Goal: Task Accomplishment & Management: Manage account settings

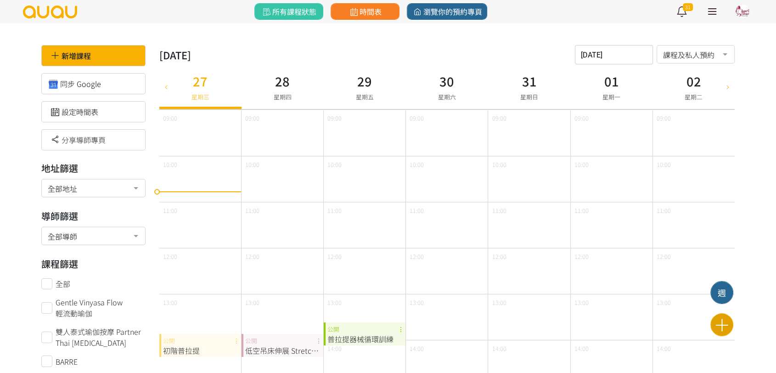
click at [720, 325] on icon at bounding box center [722, 325] width 23 height 16
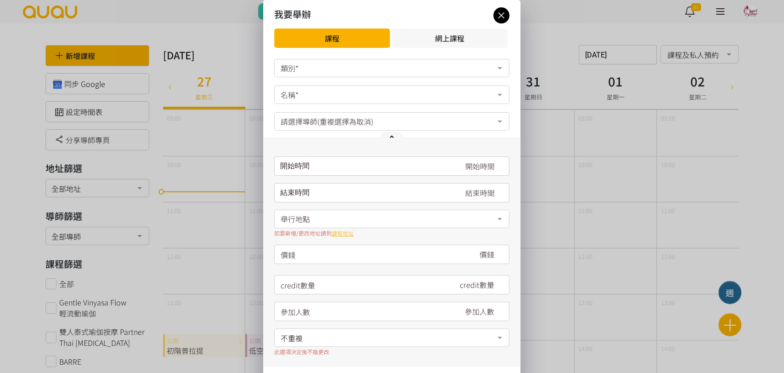
click at [310, 71] on div "類別*" at bounding box center [391, 68] width 235 height 18
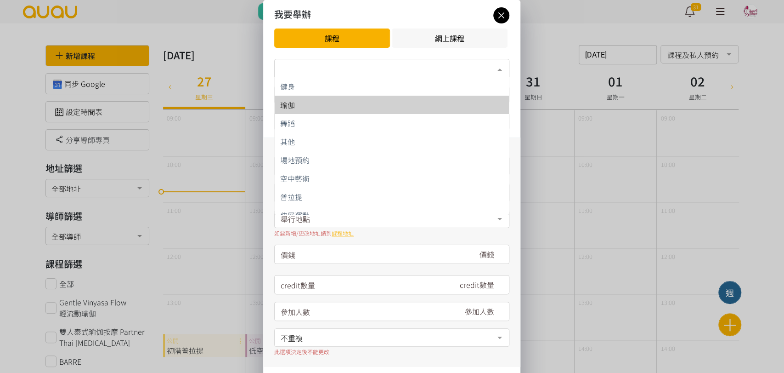
click at [377, 101] on div "瑜伽" at bounding box center [391, 104] width 223 height 7
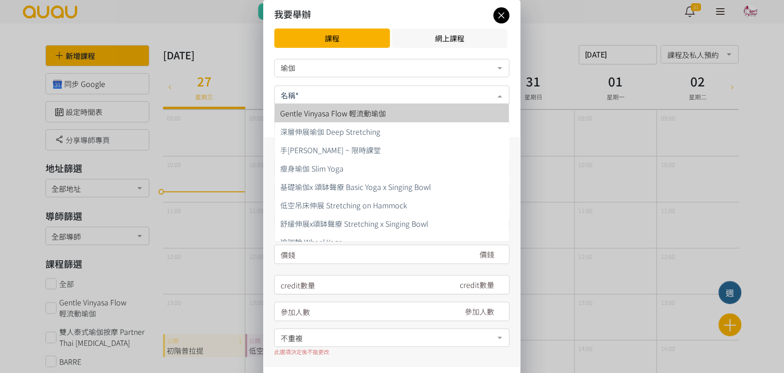
click at [371, 90] on div at bounding box center [391, 94] width 235 height 18
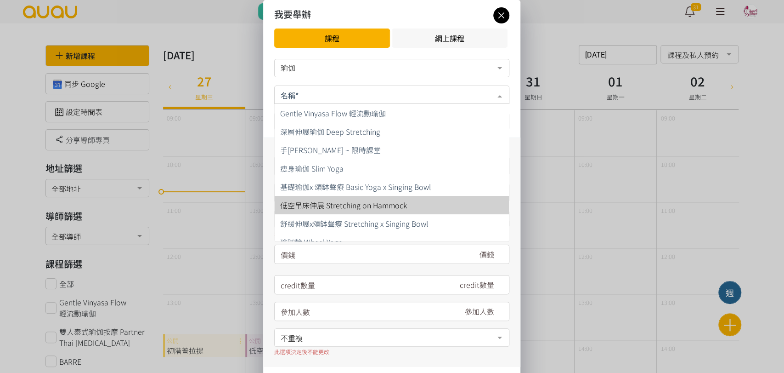
click at [401, 205] on span "低空吊床伸展 Stretching on Hammock" at bounding box center [343, 204] width 127 height 11
type input "180"
type input "12"
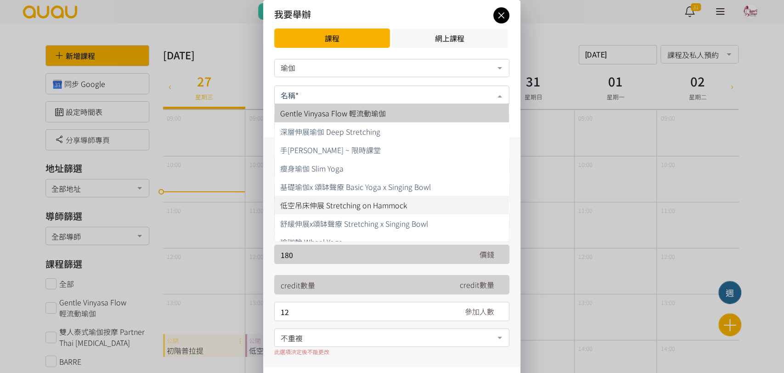
click at [418, 94] on input "text" at bounding box center [392, 93] width 222 height 11
click at [423, 74] on div "瑜伽" at bounding box center [391, 68] width 235 height 18
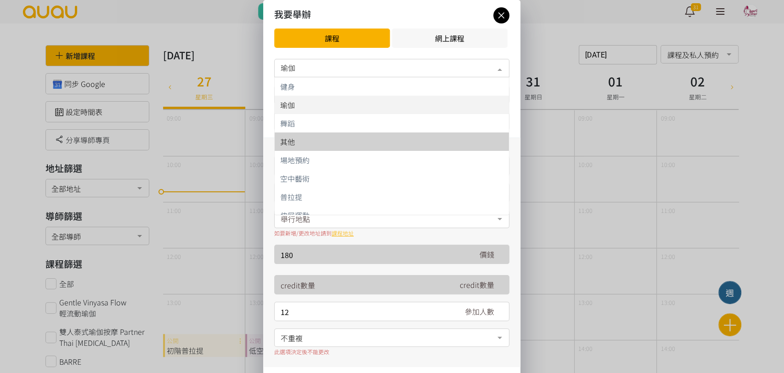
scroll to position [9, 0]
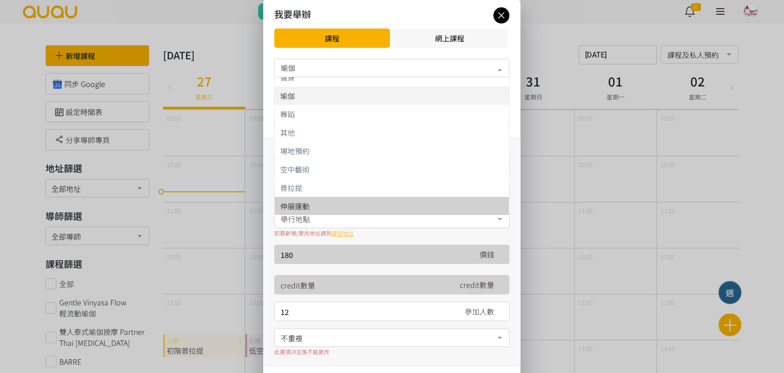
click at [375, 211] on span "伸展運動" at bounding box center [392, 206] width 234 height 18
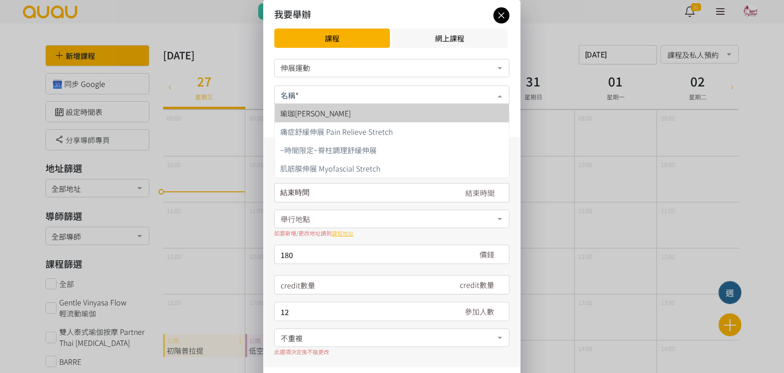
click at [391, 99] on div at bounding box center [391, 94] width 235 height 18
click at [399, 73] on div "伸展運動" at bounding box center [391, 68] width 235 height 18
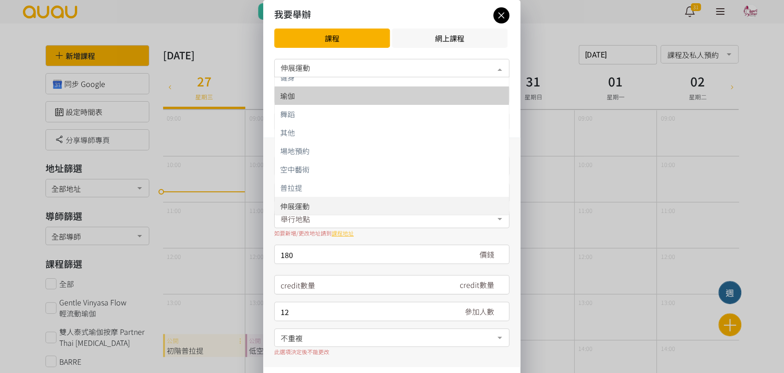
click at [378, 96] on div "瑜伽" at bounding box center [391, 95] width 223 height 7
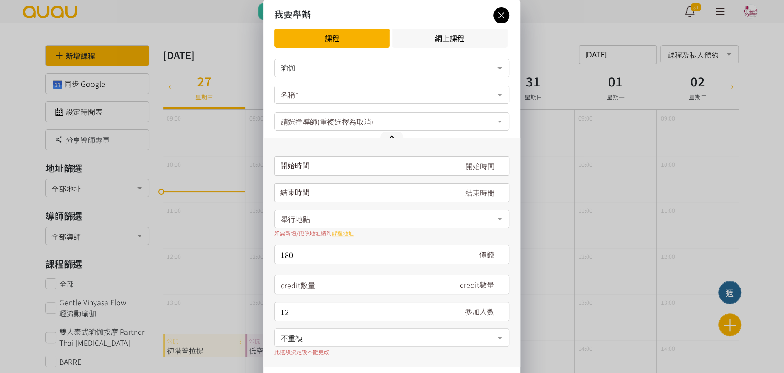
click at [411, 98] on div "名稱*" at bounding box center [391, 94] width 235 height 18
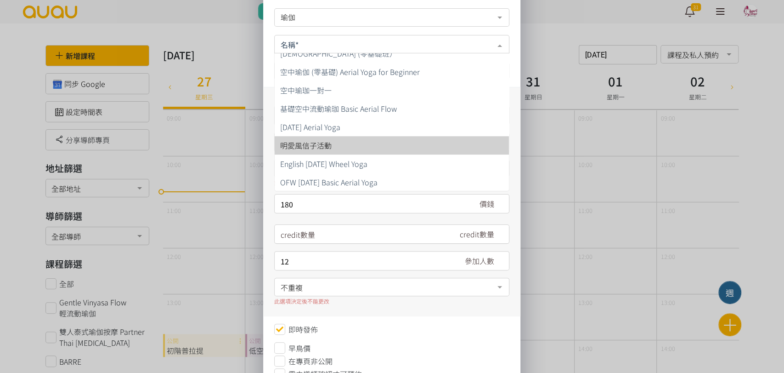
scroll to position [51, 0]
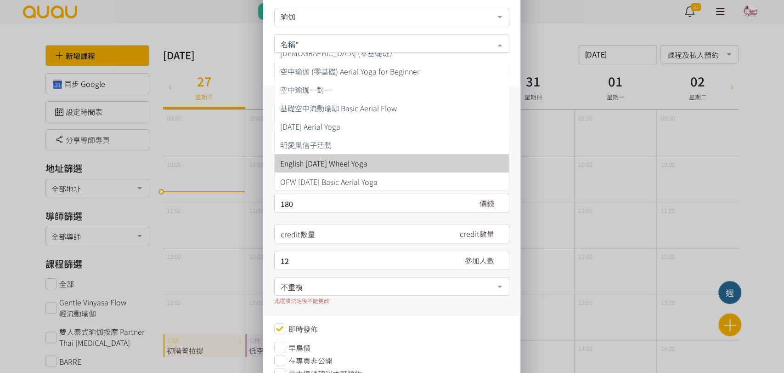
click at [211, 129] on div "我要舉辦 課程 網上課程 瑜伽 健身 瑜伽 舞蹈 其他 場地預約 空中藝術 普拉提 伸展運動 No elements found. Consider chan…" at bounding box center [392, 198] width 784 height 499
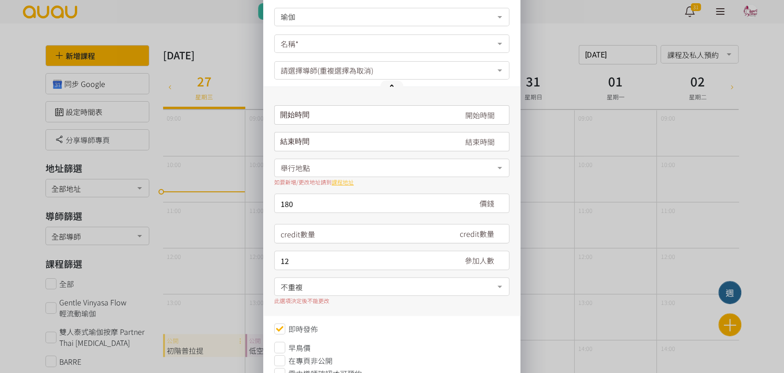
click at [172, 90] on div "我要舉辦 課程 網上課程 瑜伽 健身 瑜伽 舞蹈 其他 場地預約 空中藝術 普拉提 伸展運動 No elements found. Consider chan…" at bounding box center [392, 198] width 784 height 499
click at [638, 251] on div "我要舉辦 課程 網上課程 瑜伽 健身 瑜伽 舞蹈 其他 場地預約 空中藝術 普拉提 伸展運動 No elements found. Consider chan…" at bounding box center [392, 198] width 784 height 499
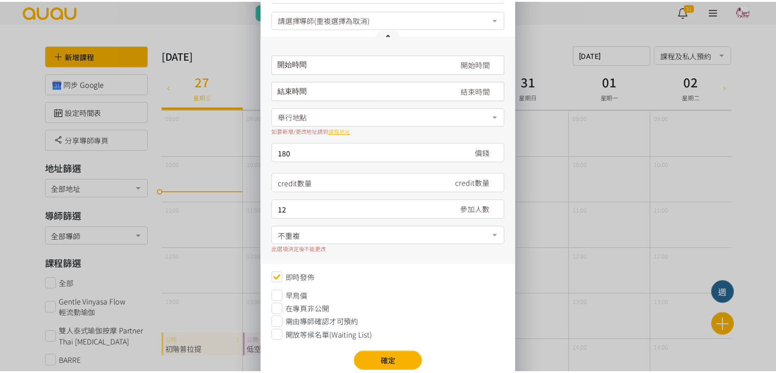
scroll to position [0, 0]
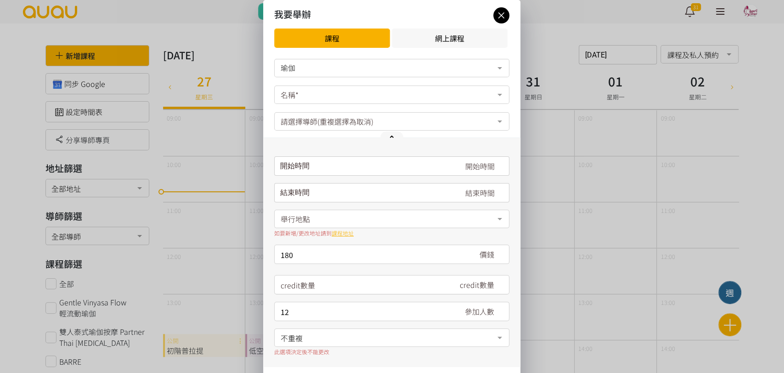
click at [507, 8] on div "我要舉辦" at bounding box center [391, 14] width 235 height 14
drag, startPoint x: 501, startPoint y: 12, endPoint x: 492, endPoint y: 13, distance: 9.2
click at [500, 13] on icon at bounding box center [501, 15] width 16 height 11
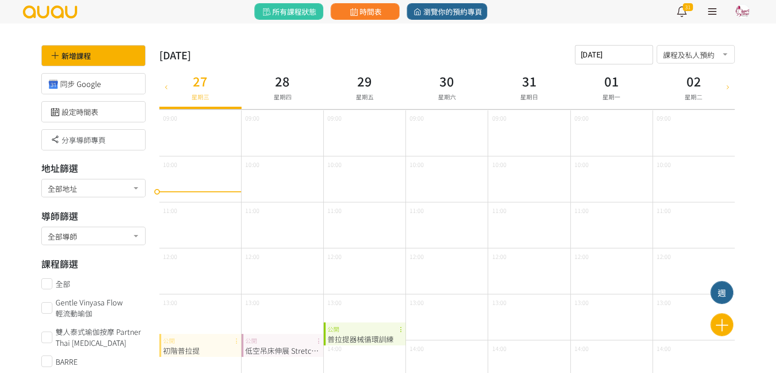
click at [166, 84] on icon at bounding box center [166, 86] width 10 height 7
type input "2025-08-20"
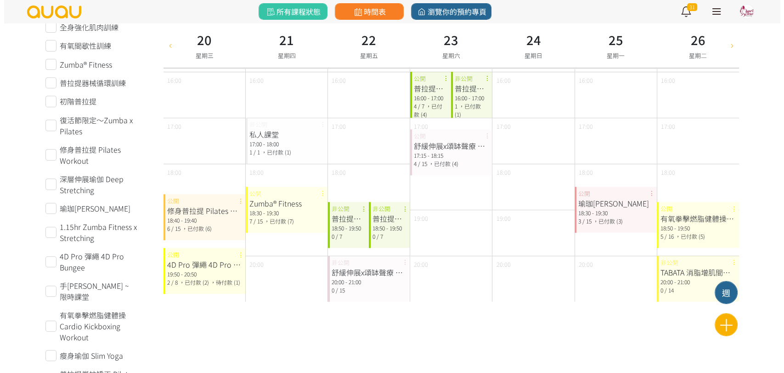
scroll to position [408, 0]
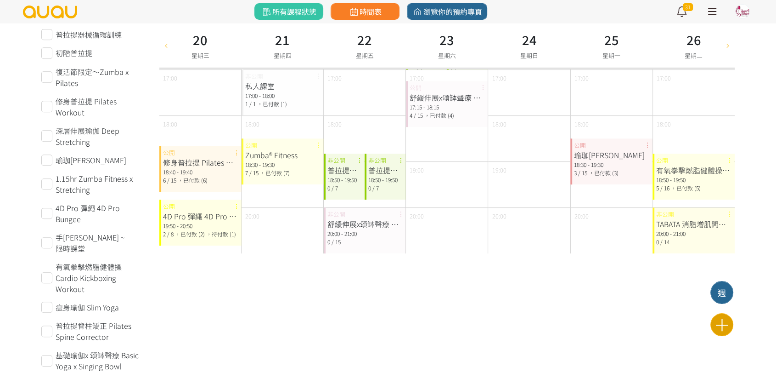
click at [727, 323] on icon at bounding box center [722, 325] width 23 height 16
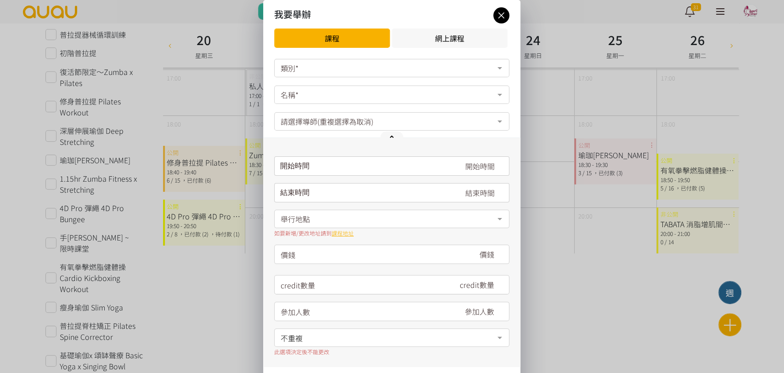
click at [351, 101] on div "名稱*" at bounding box center [391, 94] width 235 height 18
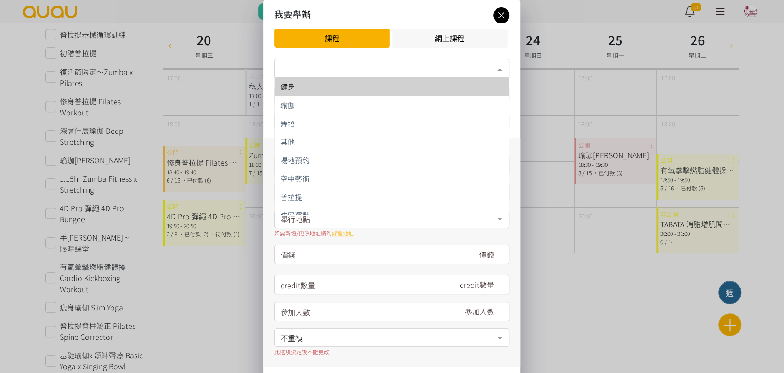
click at [377, 67] on div "類別*" at bounding box center [391, 68] width 235 height 18
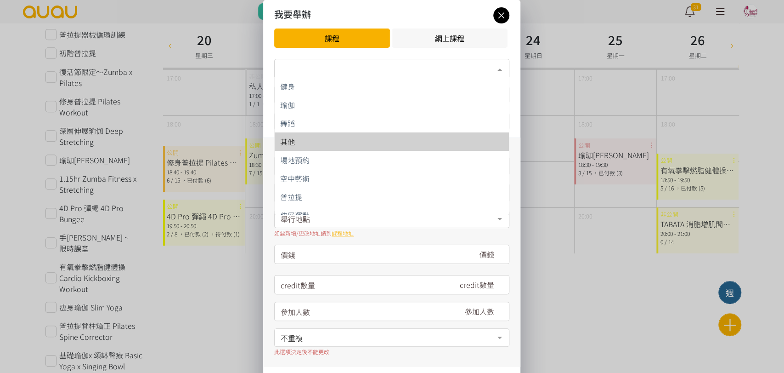
click at [379, 136] on span "其他" at bounding box center [392, 141] width 234 height 18
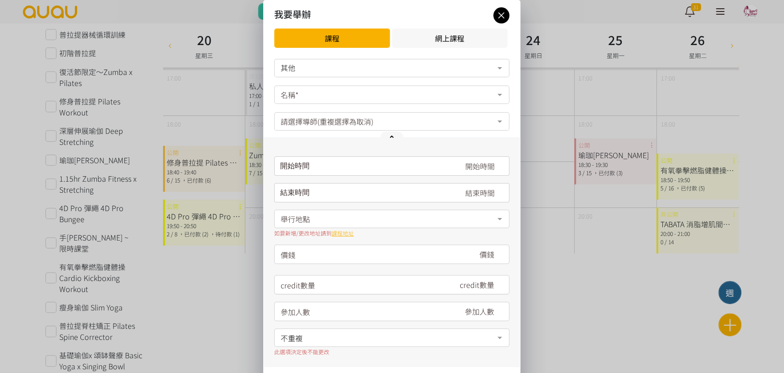
click at [380, 102] on div "名稱*" at bounding box center [391, 94] width 235 height 18
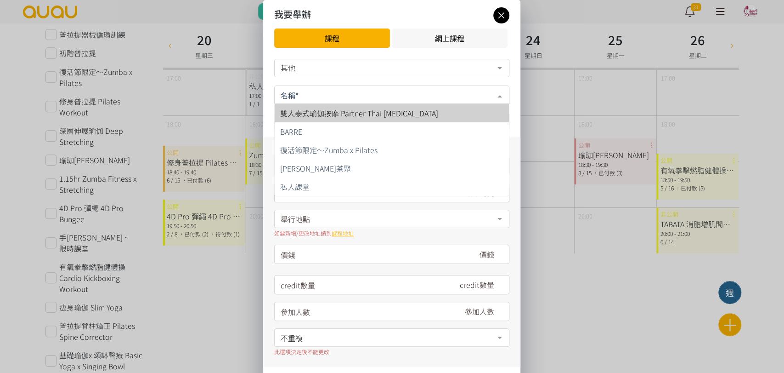
click at [389, 69] on div "其他" at bounding box center [392, 67] width 222 height 9
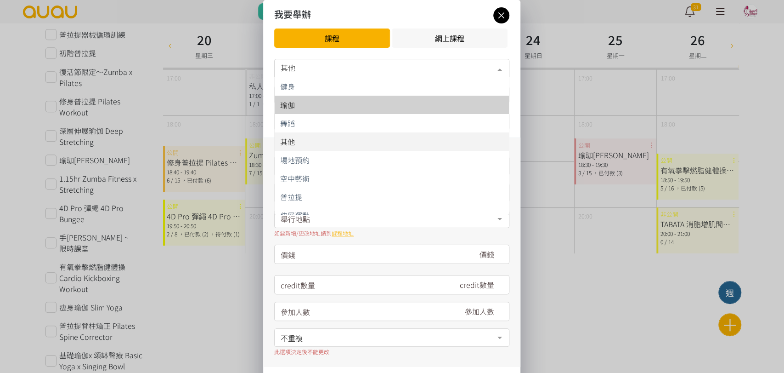
click at [369, 98] on span "瑜伽" at bounding box center [392, 105] width 234 height 18
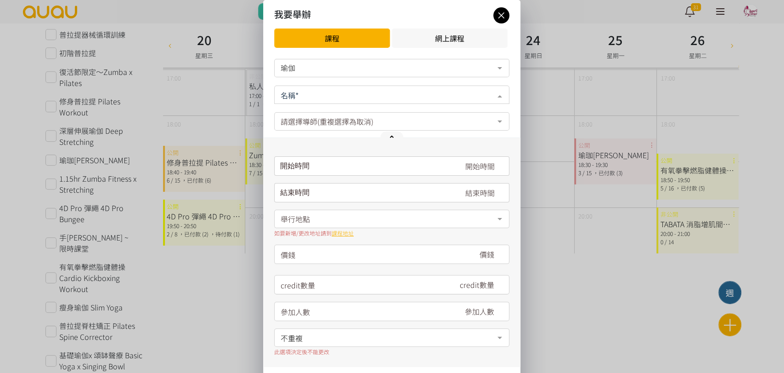
click at [369, 98] on div at bounding box center [391, 94] width 235 height 18
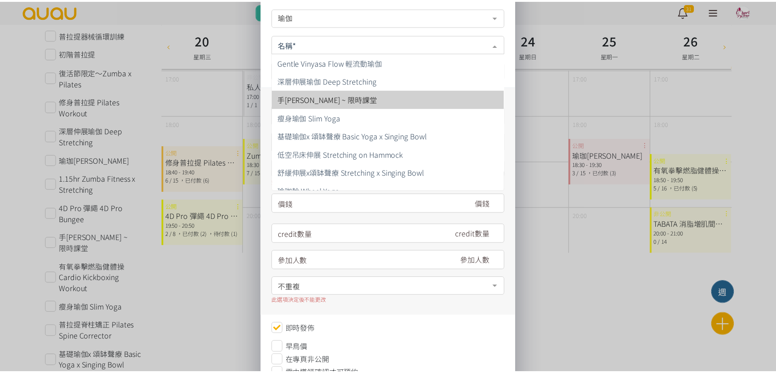
scroll to position [0, 0]
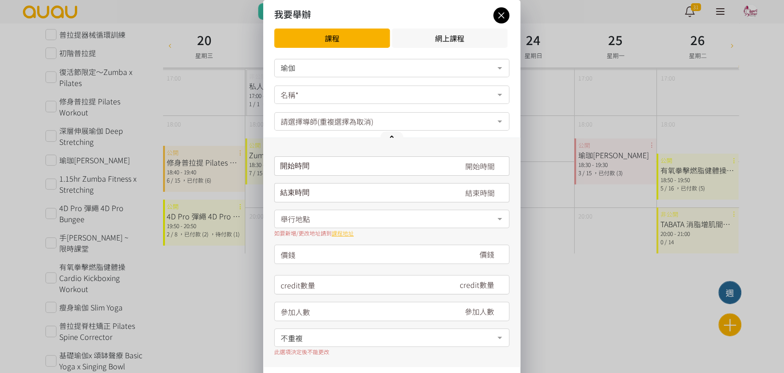
click at [495, 19] on icon at bounding box center [501, 15] width 16 height 11
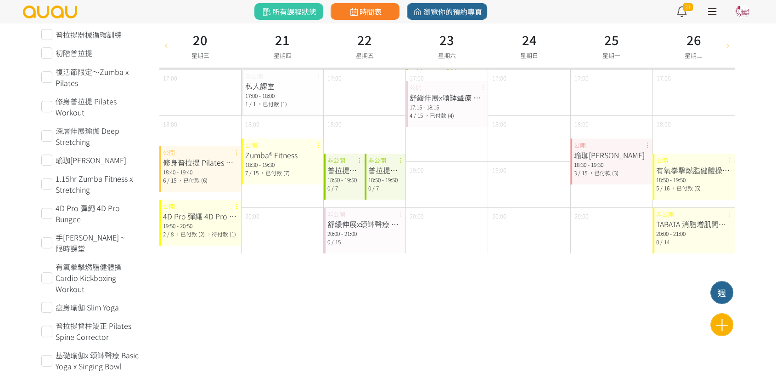
click at [714, 15] on link at bounding box center [712, 11] width 23 height 23
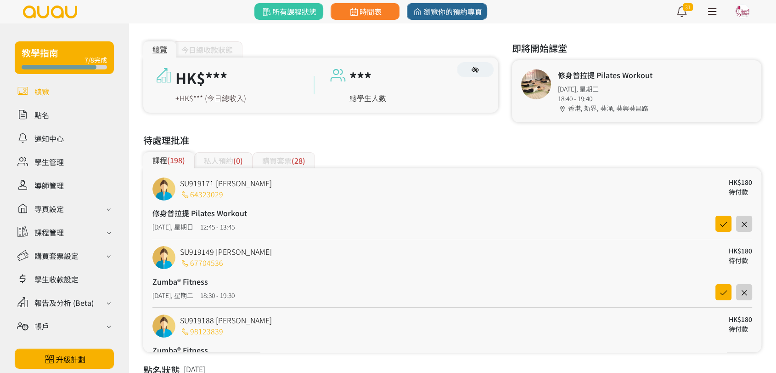
click at [715, 12] on div at bounding box center [712, 11] width 8 height 1
click at [713, 12] on div at bounding box center [712, 11] width 8 height 1
click at [45, 225] on div "課程管理" at bounding box center [64, 232] width 99 height 16
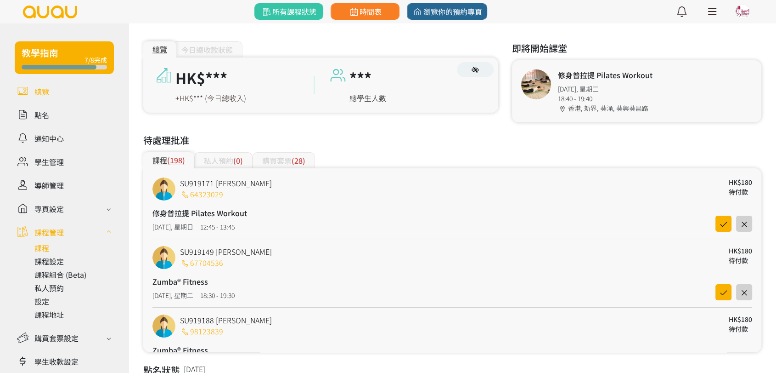
click at [42, 249] on link at bounding box center [73, 247] width 79 height 11
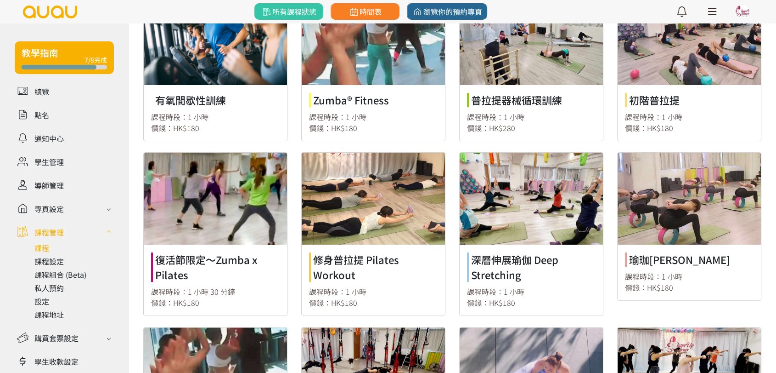
scroll to position [306, 0]
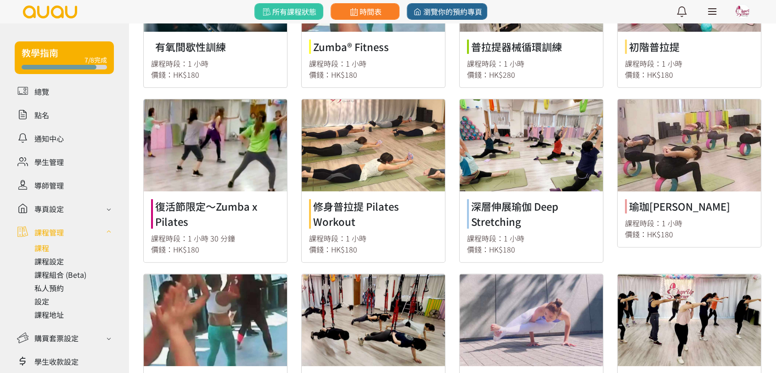
click at [713, 214] on link at bounding box center [689, 172] width 143 height 147
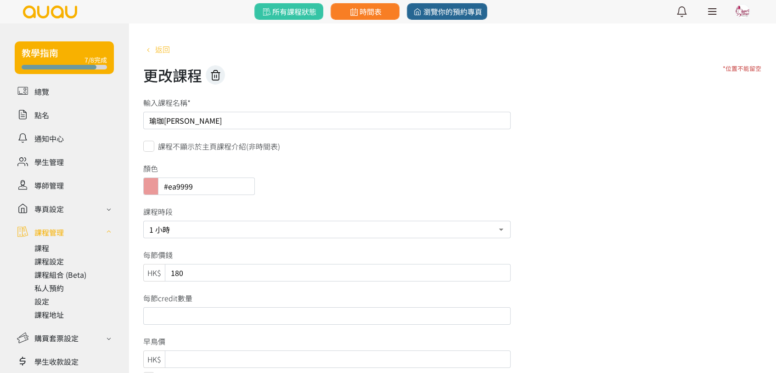
click at [162, 50] on span "返回" at bounding box center [162, 49] width 15 height 11
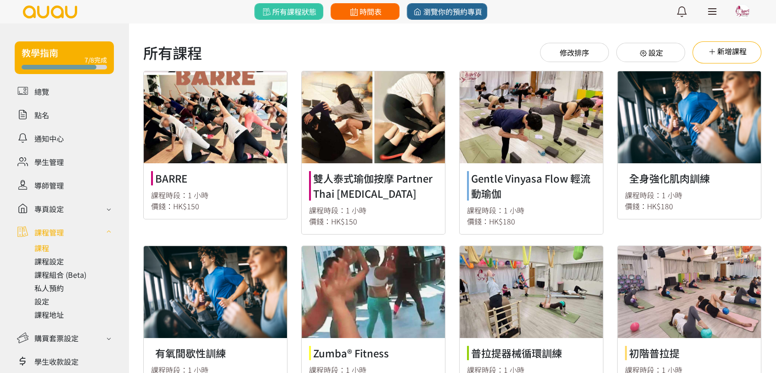
click at [360, 15] on span "時間表" at bounding box center [365, 11] width 34 height 11
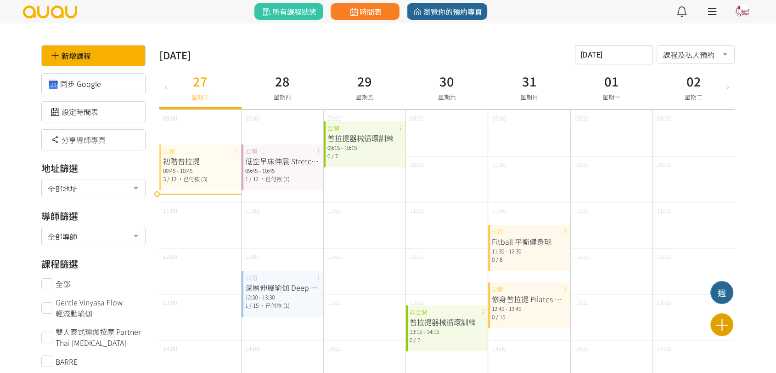
click at [719, 331] on icon at bounding box center [722, 325] width 23 height 16
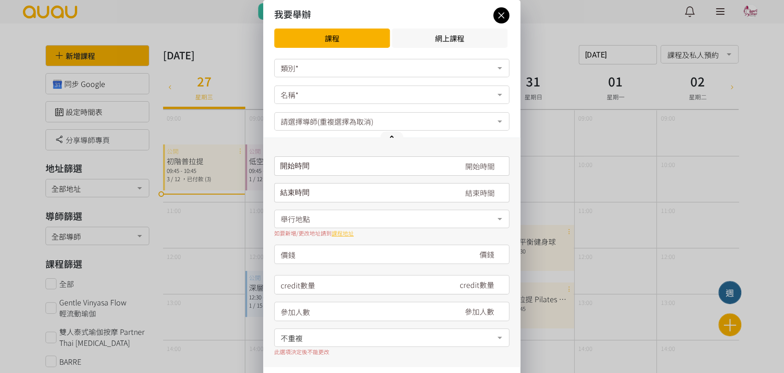
click at [359, 65] on div "類別*" at bounding box center [391, 68] width 235 height 18
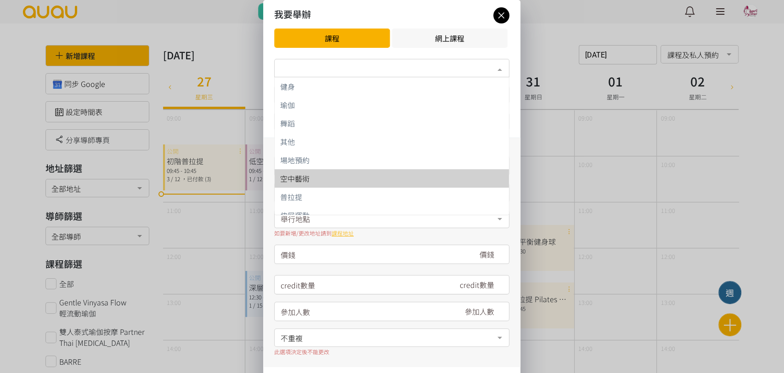
scroll to position [9, 0]
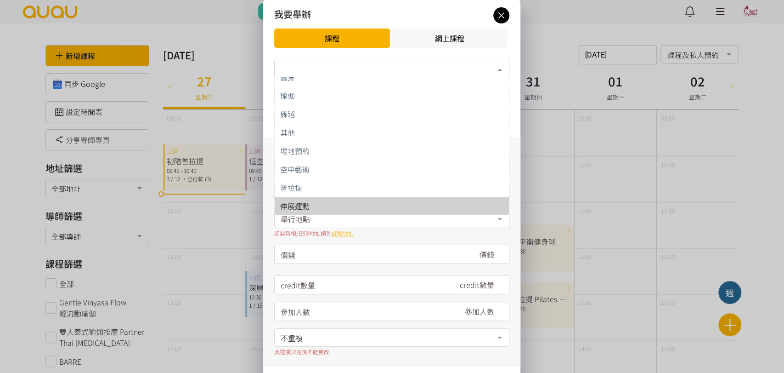
click at [351, 207] on div "伸展運動" at bounding box center [391, 205] width 223 height 7
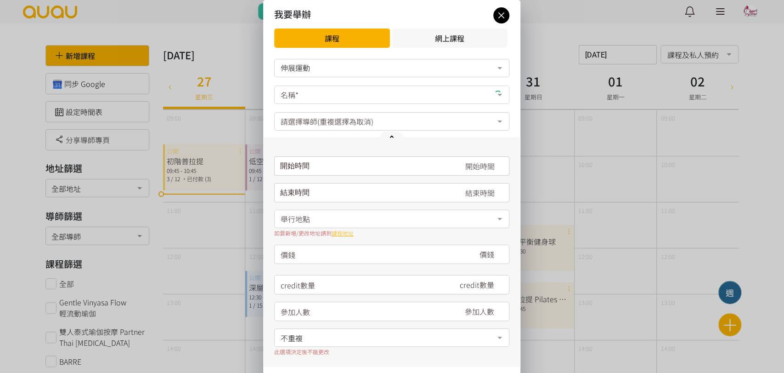
click at [360, 99] on div "名稱*" at bounding box center [391, 94] width 235 height 18
click at [363, 96] on input "text" at bounding box center [392, 93] width 222 height 11
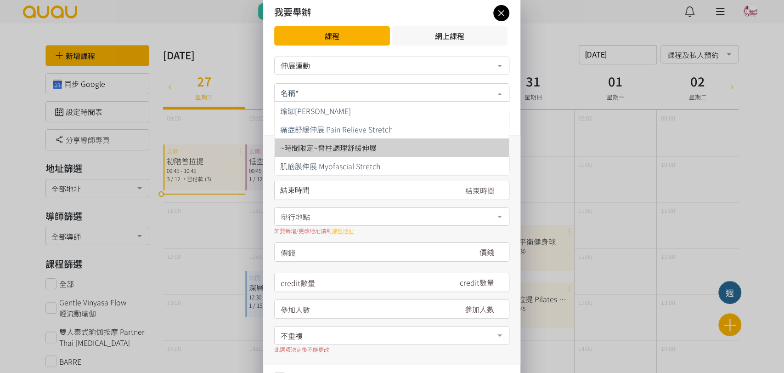
scroll to position [0, 0]
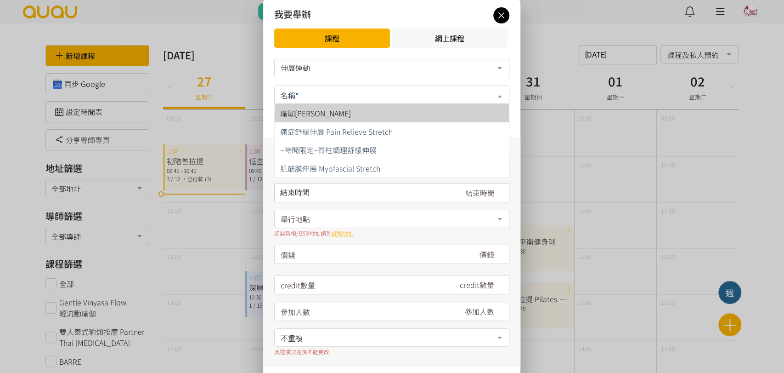
click at [305, 117] on span "瑜珈[PERSON_NAME]" at bounding box center [315, 113] width 71 height 11
type input "180"
type input "15"
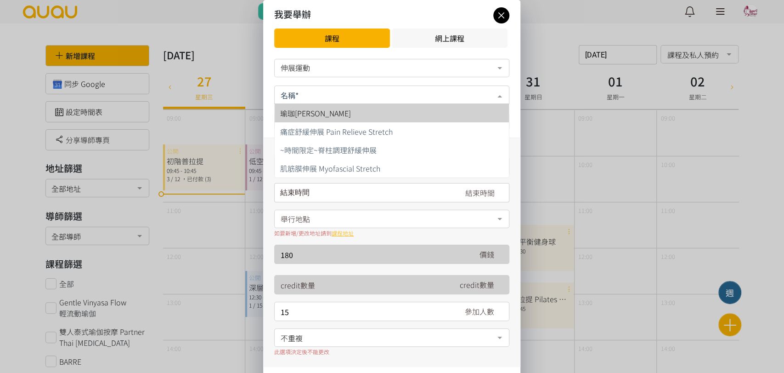
click at [343, 102] on div at bounding box center [391, 94] width 235 height 18
click at [354, 89] on input "text" at bounding box center [392, 93] width 222 height 11
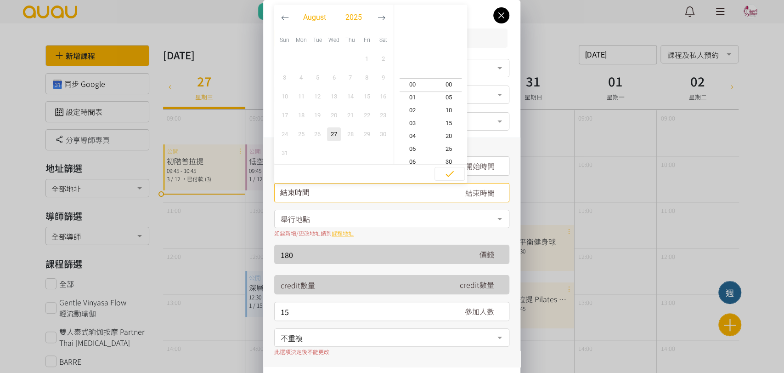
click at [384, 194] on div "結束時間 August 2025 Sun Mon Tue Wed Thu Fri Sat 1 2 3 4 5 6 7 8 9 10 11 12 13 14 1…" at bounding box center [391, 192] width 235 height 19
click at [385, 16] on icon "button" at bounding box center [382, 18] width 8 height 8
type input "2025-08-27, 04:00"
click at [381, 19] on icon "button" at bounding box center [382, 18] width 8 height 8
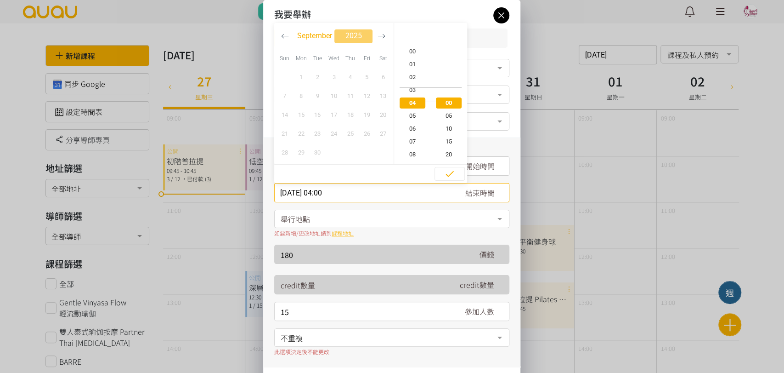
scroll to position [9, 0]
click at [286, 38] on icon "button" at bounding box center [285, 36] width 8 height 8
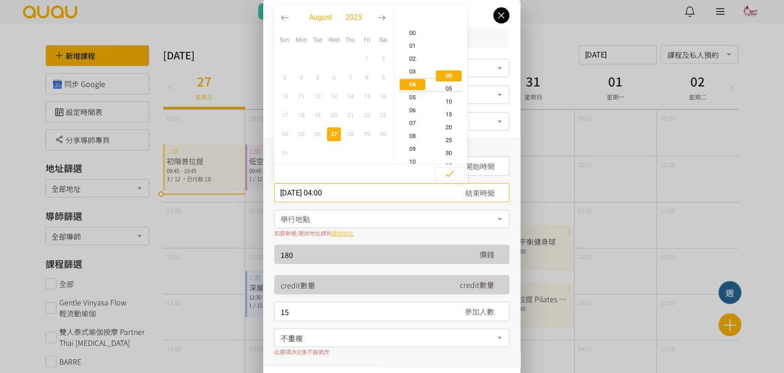
scroll to position [0, 0]
click at [350, 192] on input "2025-08-27, 04:00" at bounding box center [391, 192] width 235 height 19
click at [486, 169] on span "開始時間" at bounding box center [479, 165] width 29 height 11
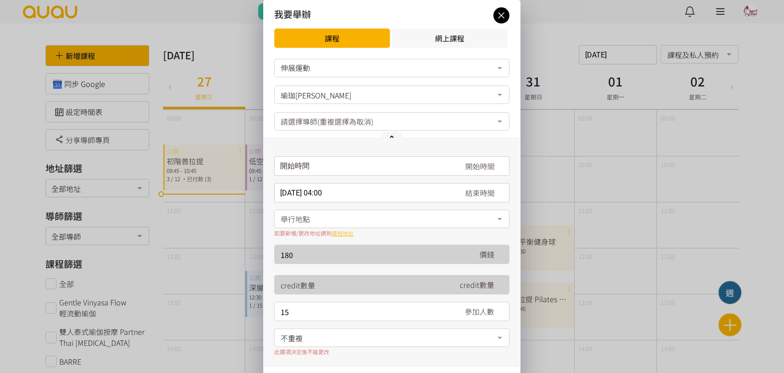
click at [313, 170] on div "開始時間 August 2025 Sun Mon Tue Wed Thu Fri Sat 1 2 3 4 5 6 7 8 9 10 11 12 13 14 1…" at bounding box center [391, 165] width 235 height 19
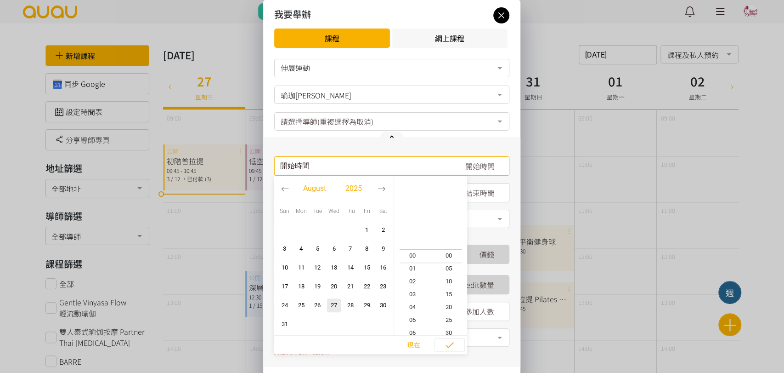
click at [380, 189] on icon "button" at bounding box center [382, 189] width 8 height 8
click at [304, 231] on span "1" at bounding box center [301, 229] width 11 height 9
type input "2025-09-01, 10:50"
type input "2025-09-01, 11:50"
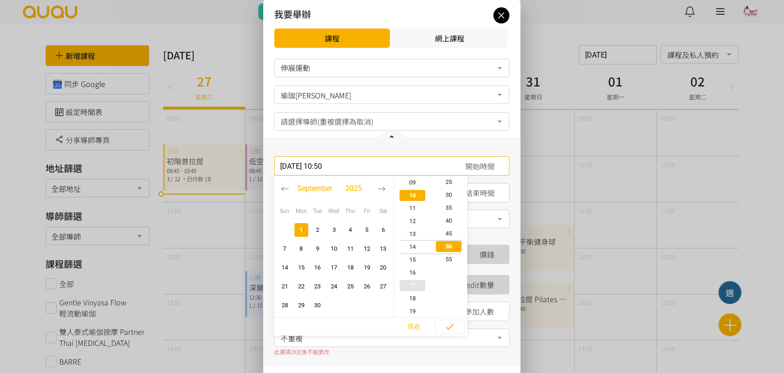
type input "2025-09-01, 14:50"
type input "2025-09-01, 15:50"
click at [412, 297] on span "18" at bounding box center [412, 297] width 37 height 9
type input "2025-09-01, 18:50"
type input "2025-09-01, 19:50"
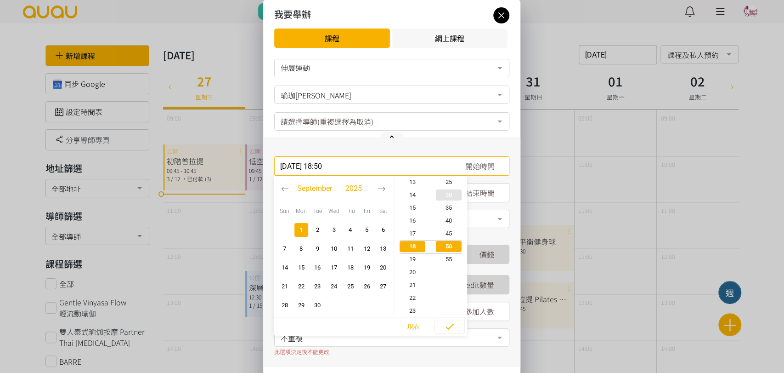
click at [449, 193] on span "30" at bounding box center [449, 194] width 37 height 9
type input "2025-09-01, 18:30"
type input "2025-09-01, 19:30"
click at [451, 329] on icon "button" at bounding box center [449, 326] width 11 height 11
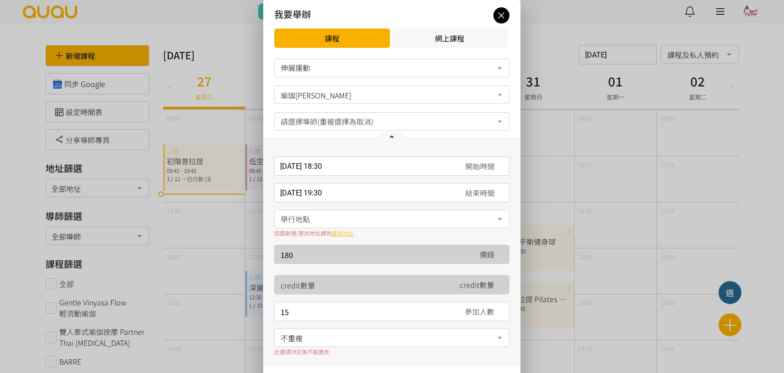
click at [323, 225] on div "舉行地點" at bounding box center [391, 219] width 235 height 18
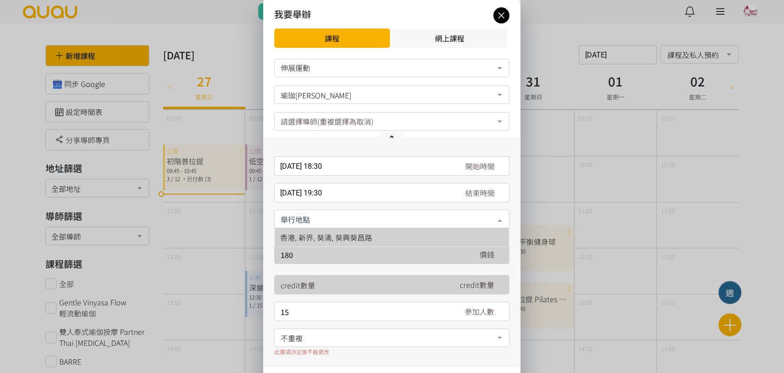
click at [374, 236] on span "香港, 新界, 葵涌, 葵興葵昌路" at bounding box center [392, 237] width 234 height 18
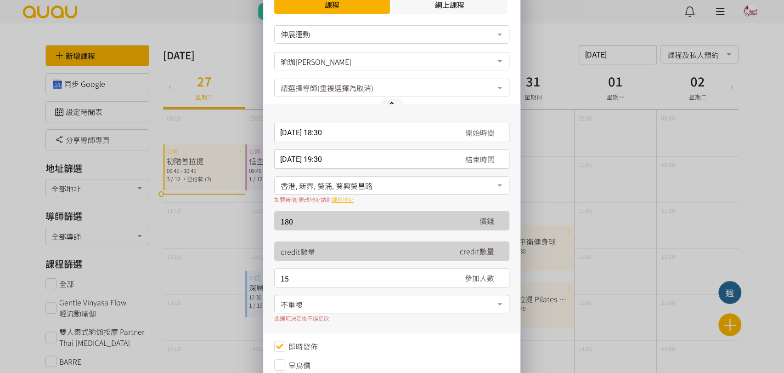
scroll to position [51, 0]
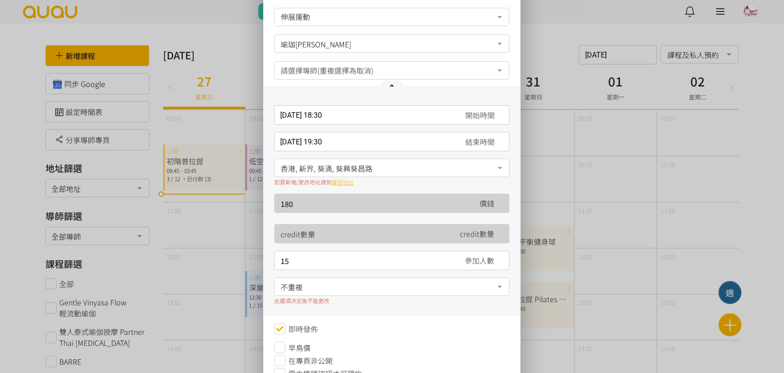
click at [342, 288] on span "不重複" at bounding box center [392, 285] width 222 height 11
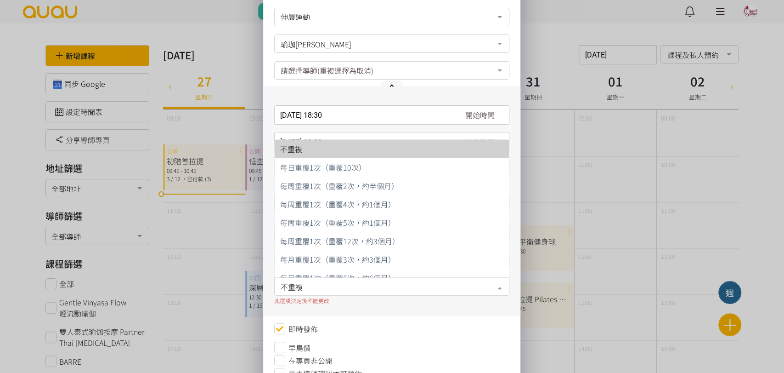
click at [328, 154] on span "不重複" at bounding box center [392, 149] width 234 height 18
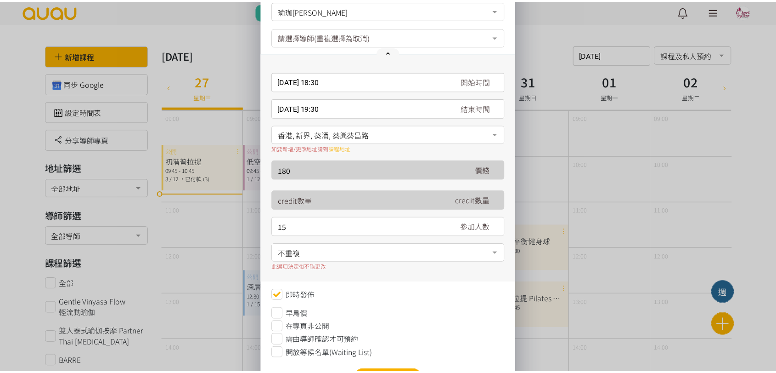
scroll to position [102, 0]
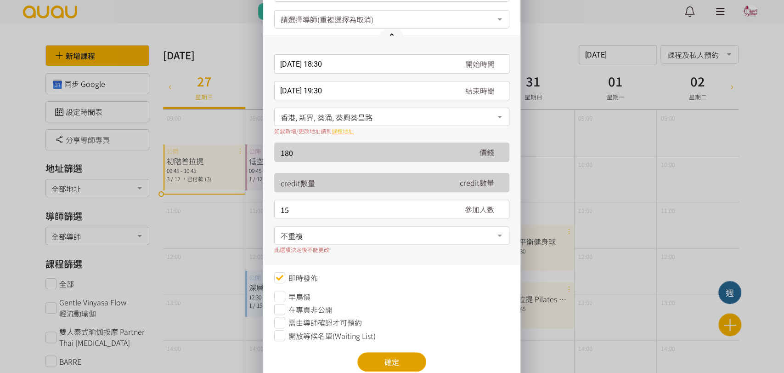
click at [397, 365] on button "確定" at bounding box center [391, 361] width 69 height 19
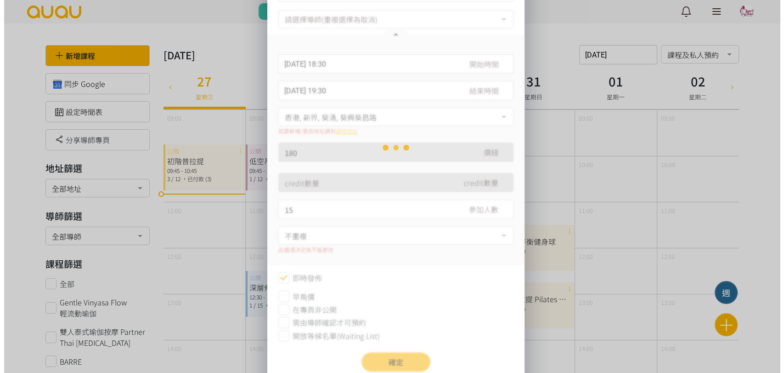
scroll to position [0, 0]
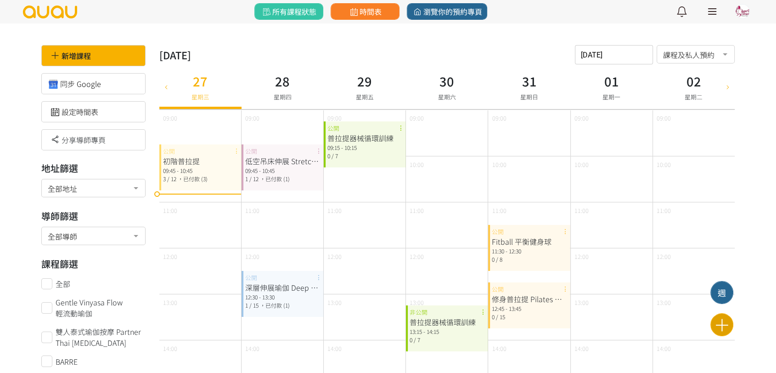
click at [728, 327] on icon at bounding box center [722, 325] width 23 height 16
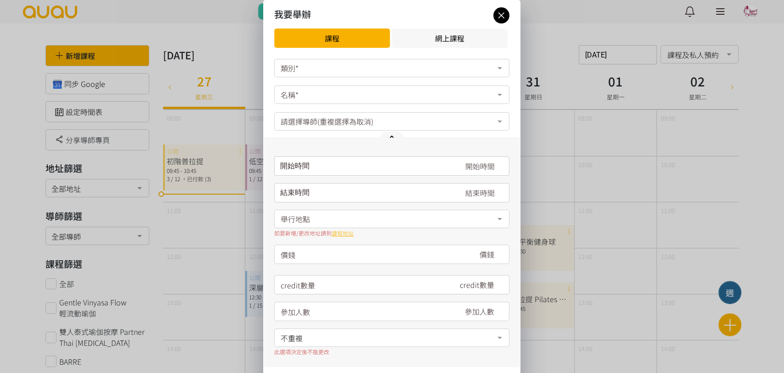
click at [340, 72] on div "類別*" at bounding box center [391, 68] width 235 height 18
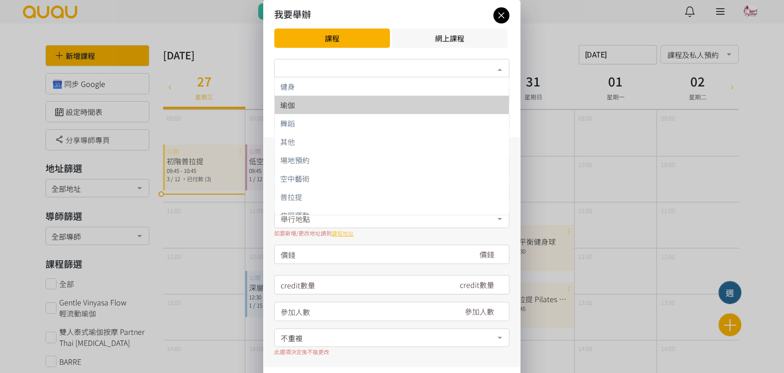
click at [329, 102] on div "瑜伽" at bounding box center [391, 104] width 223 height 7
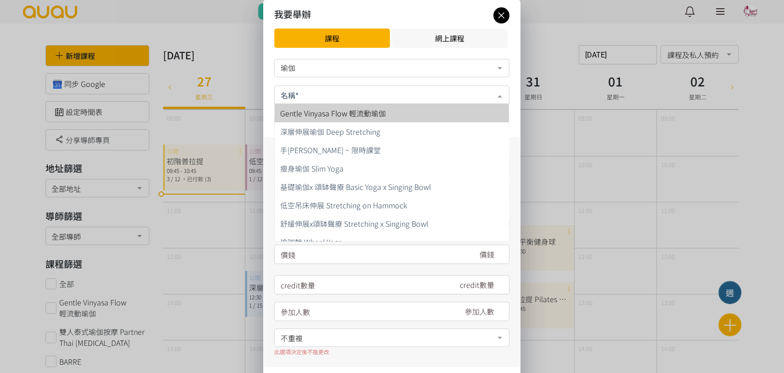
click at [329, 102] on div at bounding box center [391, 94] width 235 height 18
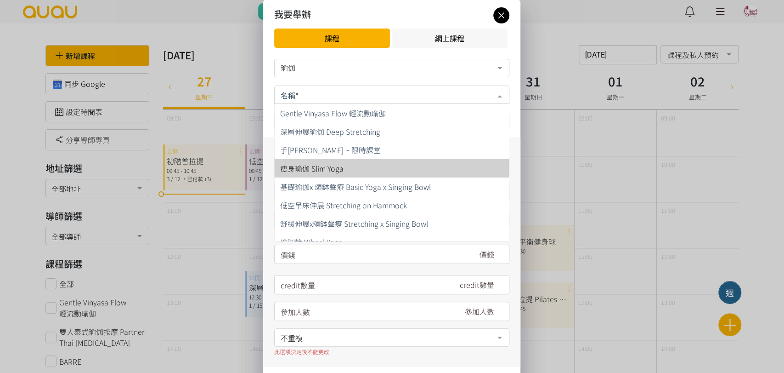
click at [336, 174] on span "瘦身瑜伽 Slim Yoga" at bounding box center [392, 168] width 234 height 18
type input "180"
type input "15"
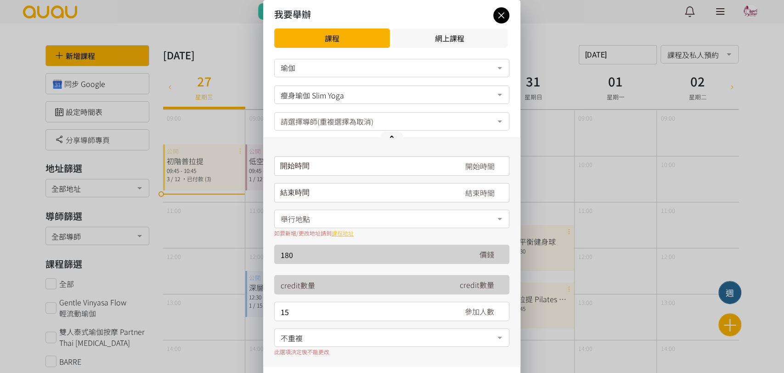
click at [345, 168] on input "請選擇時間表日期" at bounding box center [391, 165] width 235 height 19
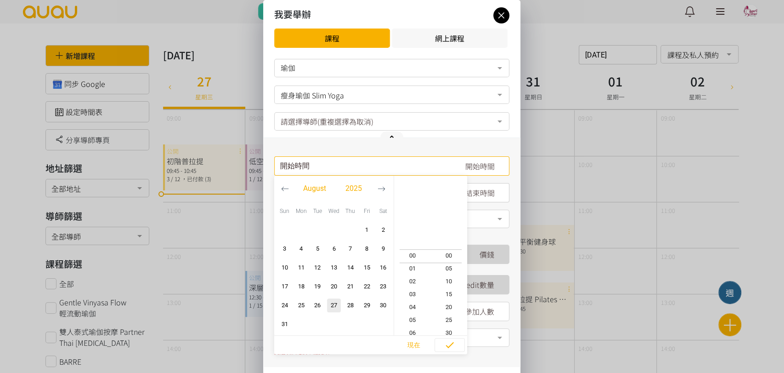
click at [378, 191] on icon "button" at bounding box center [382, 189] width 8 height 8
click at [303, 231] on span "1" at bounding box center [301, 229] width 11 height 9
type input "2025-09-01, 10:50"
type input "2025-09-01, 11:50"
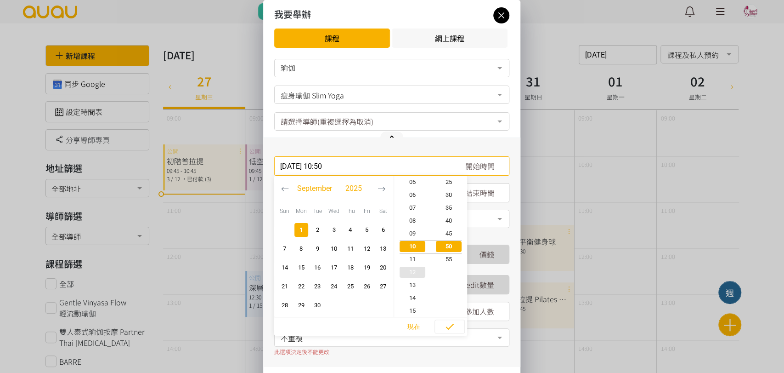
click at [408, 273] on span "12" at bounding box center [412, 271] width 37 height 9
type input "2025-09-01, 12:50"
type input "2025-09-01, 13:50"
click at [449, 191] on span "30" at bounding box center [449, 194] width 37 height 9
type input "2025-09-01, 12:30"
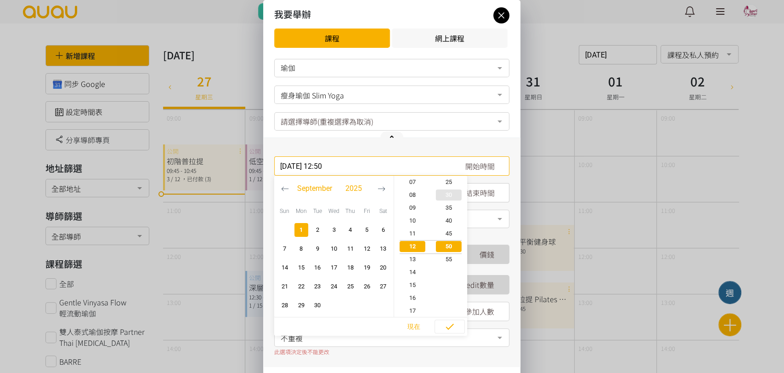
type input "2025-09-01, 13:30"
click at [456, 329] on span "button" at bounding box center [449, 327] width 29 height 14
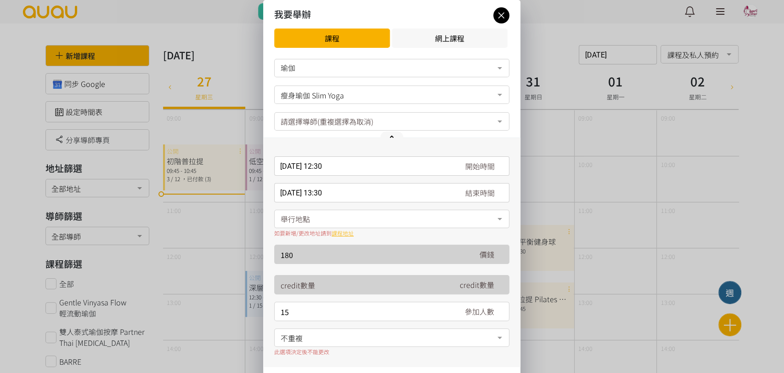
click at [346, 217] on div "舉行地點" at bounding box center [391, 219] width 235 height 18
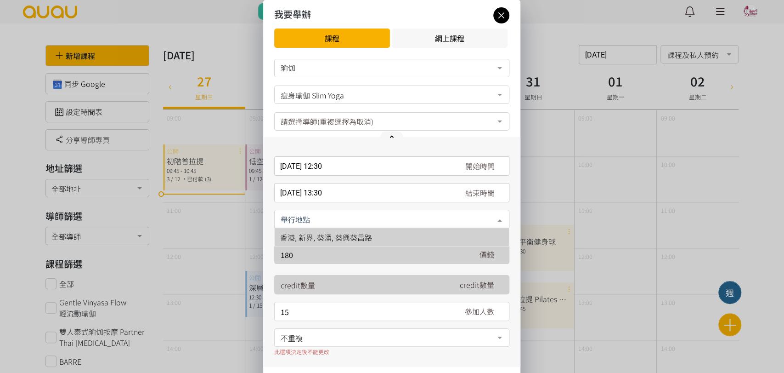
click at [358, 240] on span "香港, 新界, 葵涌, 葵興葵昌路" at bounding box center [326, 237] width 92 height 11
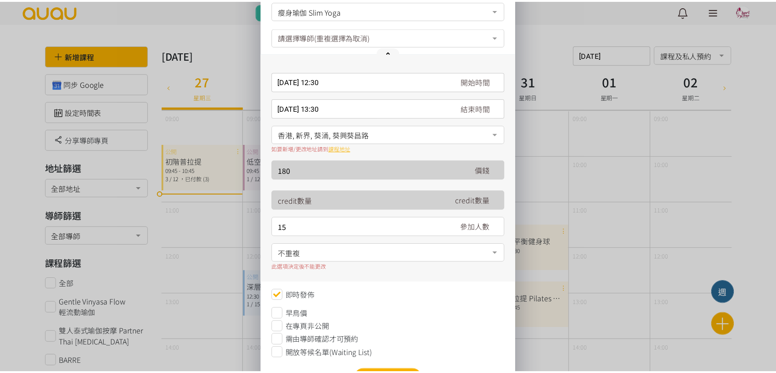
scroll to position [102, 0]
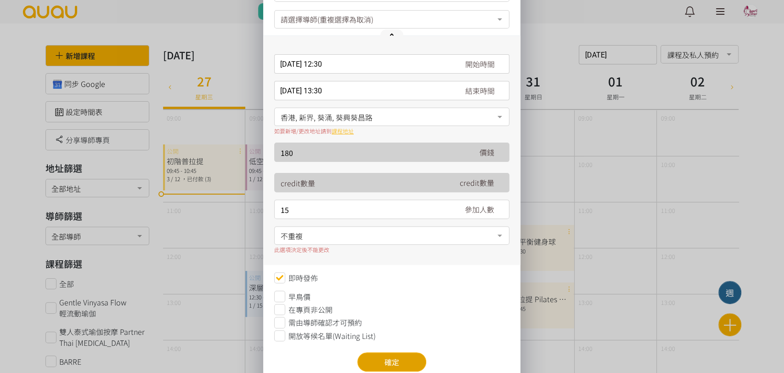
click at [385, 355] on button "確定" at bounding box center [391, 361] width 69 height 19
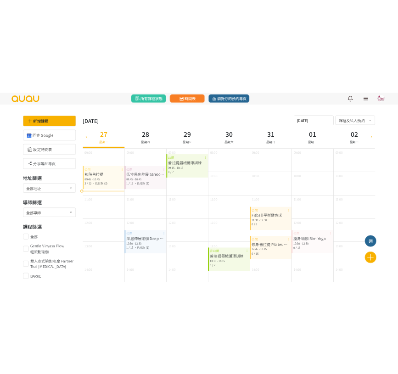
scroll to position [0, 0]
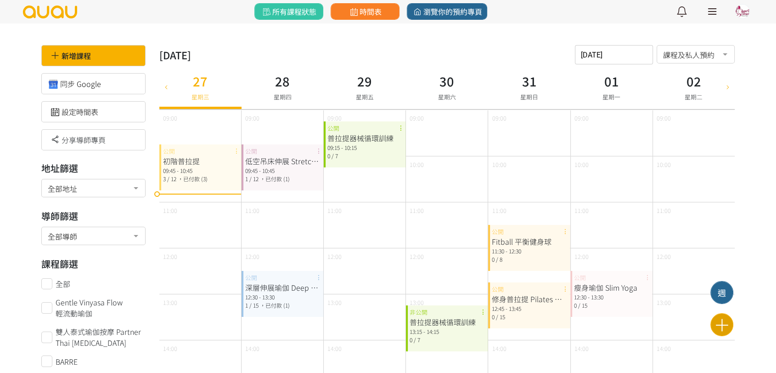
click at [714, 323] on icon at bounding box center [722, 325] width 23 height 16
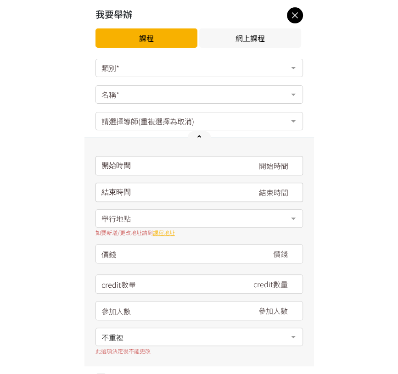
click at [40, 120] on div "我要舉辦 課程 網上課程 類別* 健身 瑜伽 舞蹈 其他 場地預約 空中藝術 普拉提 伸展運動 No elements found. Consider cha…" at bounding box center [199, 187] width 398 height 374
click at [143, 67] on div "類別*" at bounding box center [200, 68] width 208 height 18
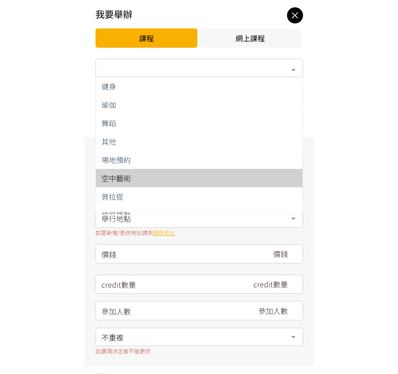
scroll to position [9, 0]
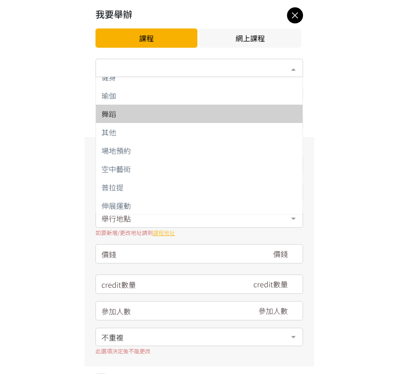
click at [173, 109] on span "舞蹈" at bounding box center [199, 114] width 207 height 18
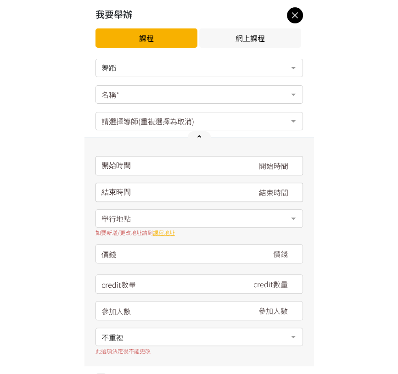
click at [173, 100] on div "名稱*" at bounding box center [200, 94] width 208 height 18
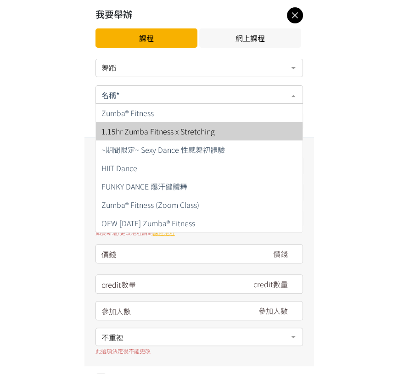
click at [173, 139] on span "1.15hr Zumba Fitness x Stretching" at bounding box center [199, 131] width 207 height 18
type input "180"
type input "4"
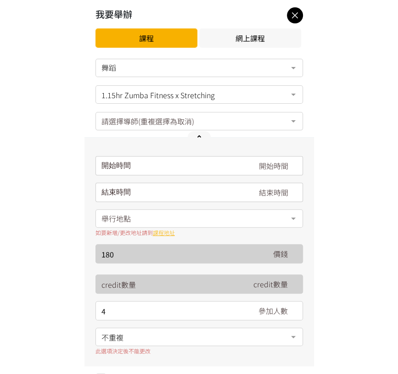
click at [173, 135] on div at bounding box center [200, 136] width 230 height 11
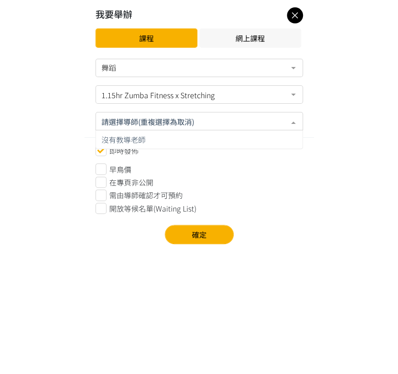
click at [187, 120] on input "text" at bounding box center [199, 120] width 195 height 11
click at [255, 173] on div "早鳥價" at bounding box center [200, 169] width 208 height 11
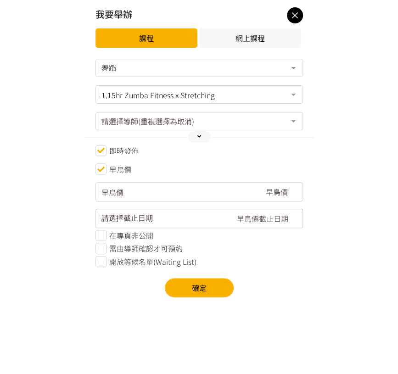
click at [98, 168] on icon at bounding box center [101, 169] width 11 height 11
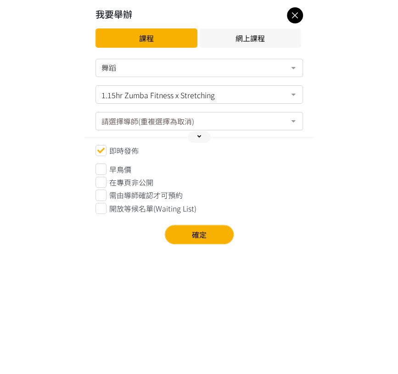
click at [190, 140] on div at bounding box center [199, 136] width 23 height 11
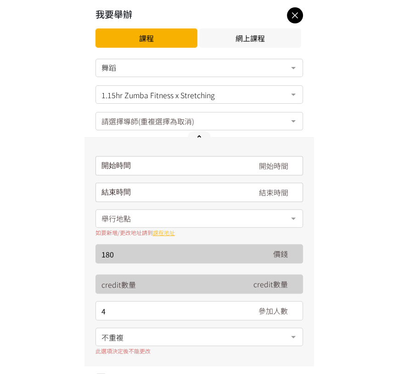
click at [198, 173] on div "開始時間 August 2025 Sun Mon Tue Wed Thu Fri Sat 1 2 3 4 5 6 7 8 9 10 11 12 13 14 1…" at bounding box center [200, 165] width 208 height 19
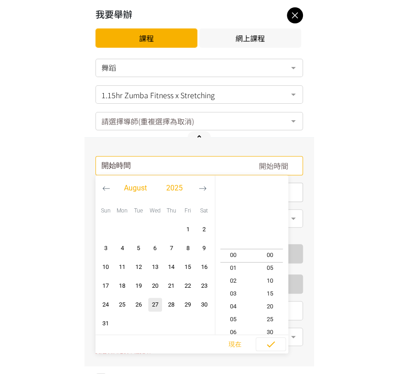
click at [207, 188] on button "button" at bounding box center [202, 189] width 17 height 26
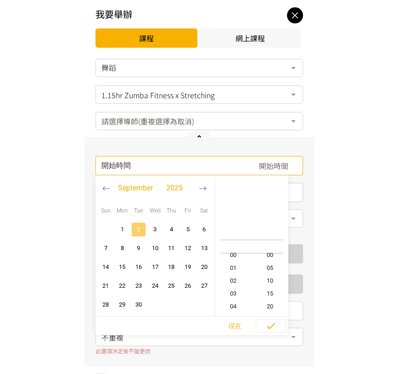
click at [135, 228] on span "2" at bounding box center [138, 229] width 11 height 9
type input "2025-09-02, 10:55"
type input "2025-09-02, 12:10"
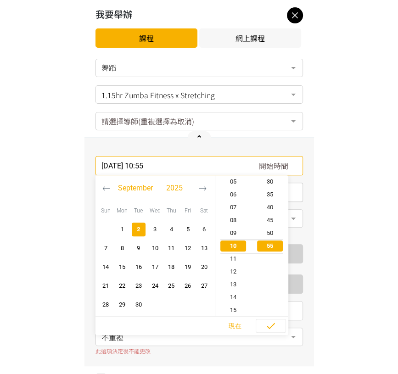
click at [266, 276] on div at bounding box center [270, 285] width 37 height 64
type input "2025-09-02, 10:35"
type input "2025-09-02, 11:50"
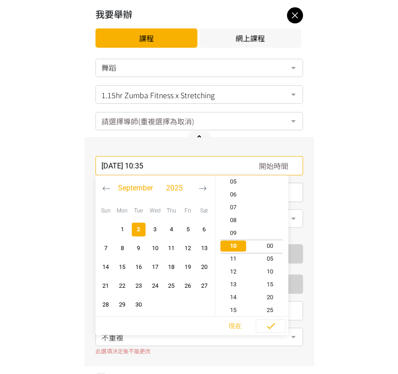
type input "2025-09-02, 10:00"
type input "2025-09-02, 11:15"
click at [277, 245] on span "00" at bounding box center [270, 246] width 37 height 9
click at [270, 323] on icon "button" at bounding box center [271, 326] width 11 height 11
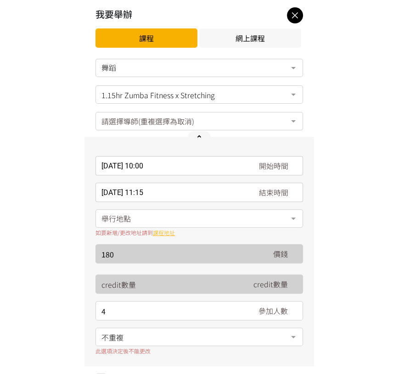
click at [202, 214] on div "舉行地點" at bounding box center [200, 219] width 208 height 18
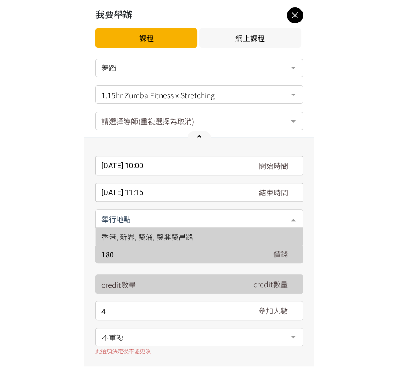
click at [187, 239] on span "香港, 新界, 葵涌, 葵興葵昌路" at bounding box center [148, 237] width 92 height 11
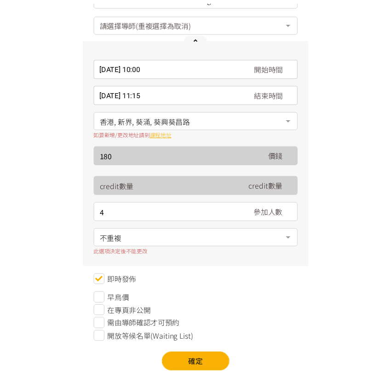
scroll to position [98, 0]
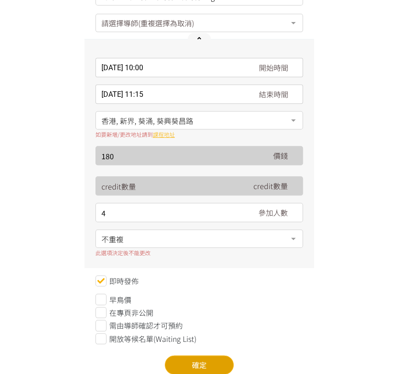
click at [198, 359] on button "確定" at bounding box center [199, 365] width 69 height 19
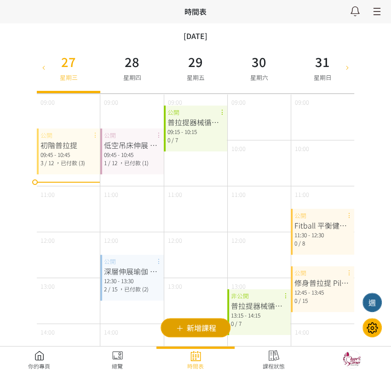
click at [0, 0] on span "新增課程" at bounding box center [0, 0] width 0 height 0
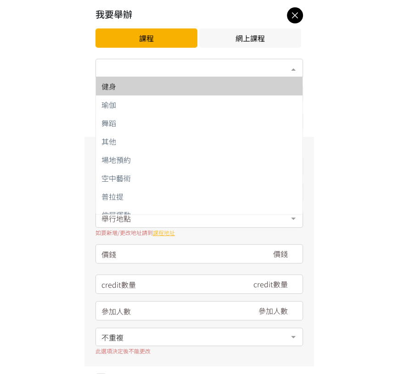
click at [160, 70] on div "類別*" at bounding box center [200, 68] width 208 height 18
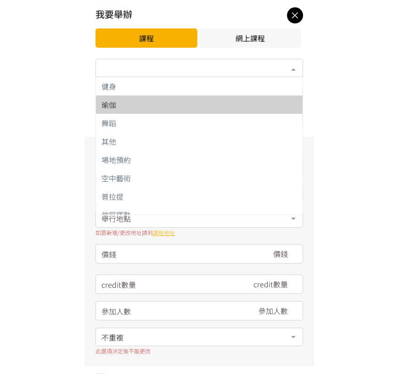
click at [343, 115] on div "我要舉辦 課程 網上課程 類別* 健身 瑜伽 舞蹈 其他 場地預約 空中藝術 普拉提 伸展運動 No elements found. Consider cha…" at bounding box center [199, 187] width 398 height 374
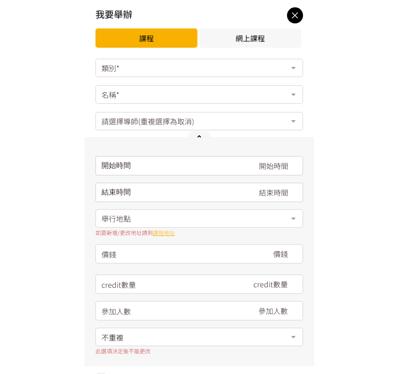
click at [288, 13] on icon at bounding box center [295, 15] width 16 height 11
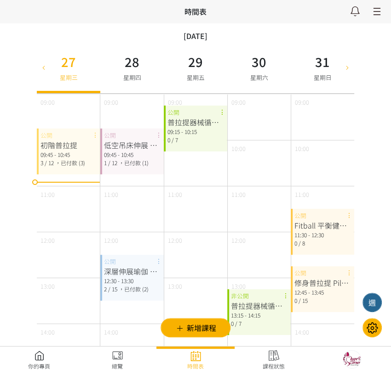
click at [44, 67] on icon at bounding box center [44, 66] width 10 height 7
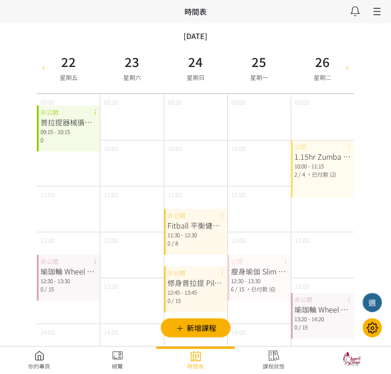
click at [46, 68] on icon at bounding box center [44, 66] width 10 height 7
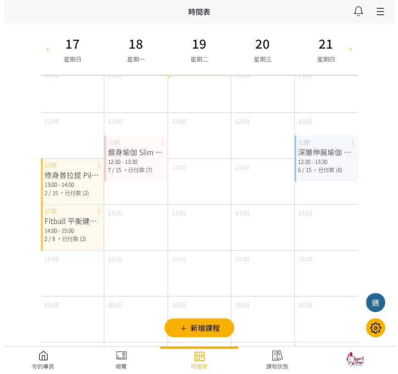
scroll to position [102, 0]
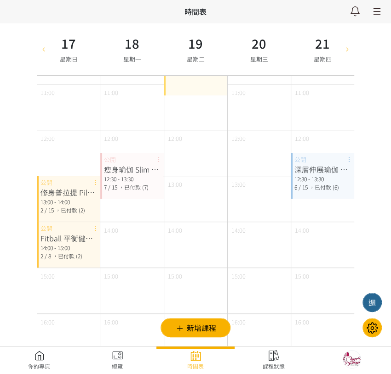
click at [350, 49] on icon at bounding box center [347, 48] width 10 height 7
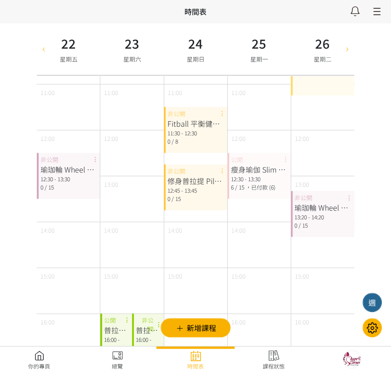
click at [350, 51] on icon at bounding box center [347, 48] width 10 height 7
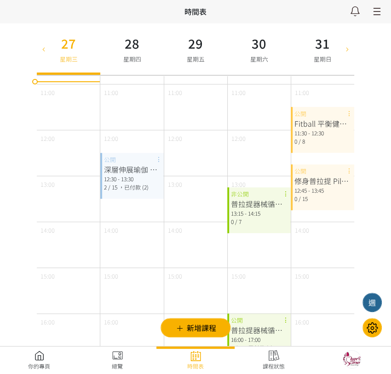
click at [345, 50] on icon at bounding box center [347, 48] width 10 height 7
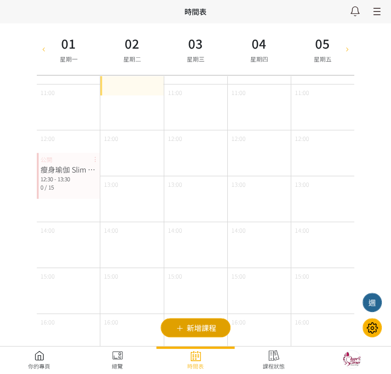
click at [0, 0] on span "新增課程" at bounding box center [0, 0] width 0 height 0
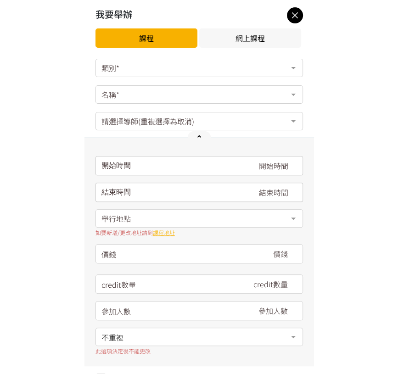
click at [176, 71] on div "類別*" at bounding box center [200, 68] width 208 height 18
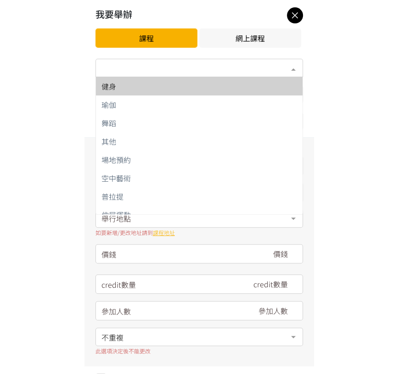
click at [166, 82] on span "健身" at bounding box center [199, 86] width 207 height 18
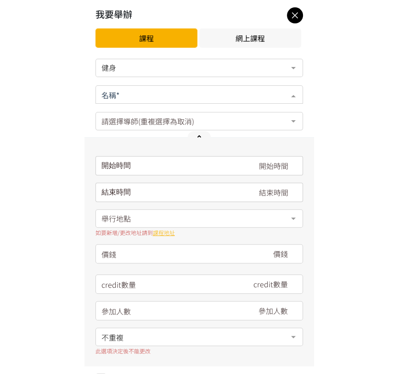
click at [170, 101] on div at bounding box center [200, 94] width 208 height 18
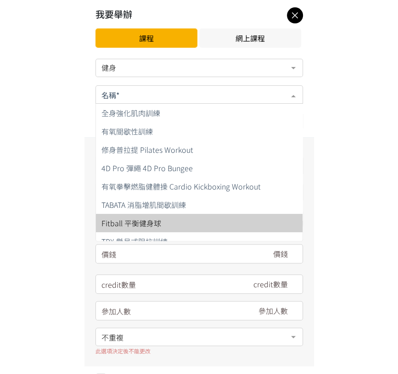
click at [176, 223] on span "Fitball 平衡健身球" at bounding box center [199, 223] width 207 height 18
type input "180"
type input "8"
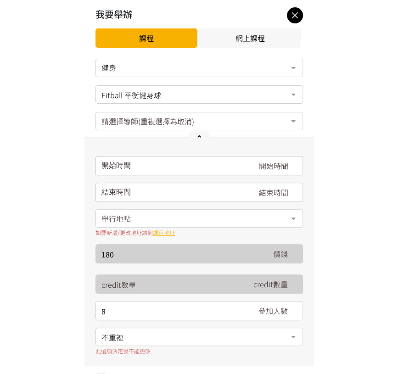
click at [174, 166] on input "請選擇時間表日期" at bounding box center [200, 165] width 208 height 19
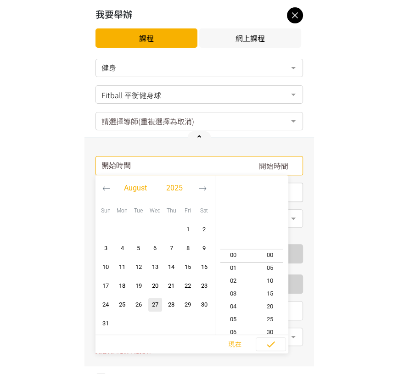
click at [204, 189] on icon "button" at bounding box center [203, 189] width 8 height 8
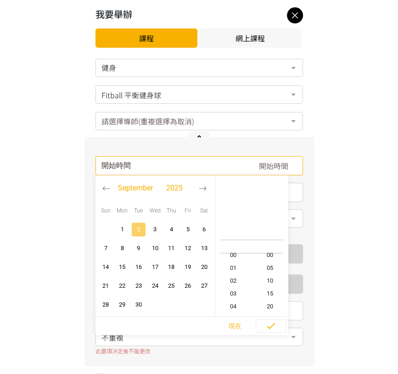
click at [138, 226] on span "2" at bounding box center [138, 229] width 11 height 9
type input "2025-09-02, 11:00"
type input "2025-09-02, 12:00"
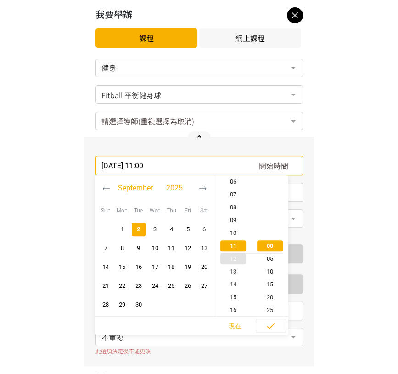
click at [236, 255] on span "12" at bounding box center [233, 259] width 37 height 9
type input "2025-09-02, 12:00"
type input "2025-09-02, 13:00"
type input "2025-09-02, 12:20"
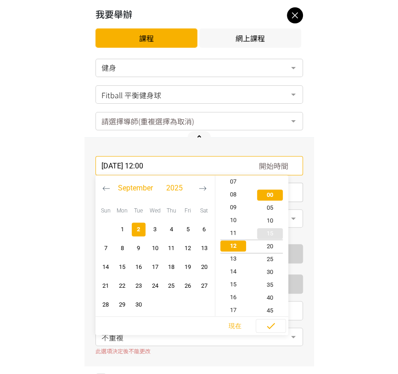
type input "2025-09-02, 13:20"
click at [268, 272] on span "30" at bounding box center [270, 271] width 37 height 9
type input "2025-09-02, 12:30"
type input "2025-09-02, 13:30"
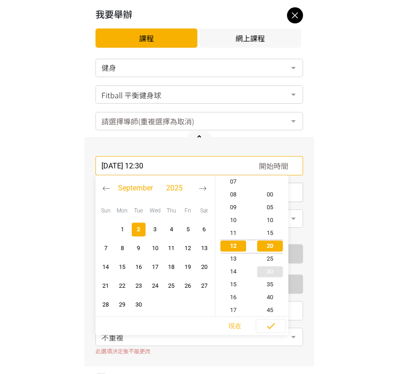
scroll to position [77, 0]
click at [275, 329] on icon "button" at bounding box center [271, 326] width 11 height 11
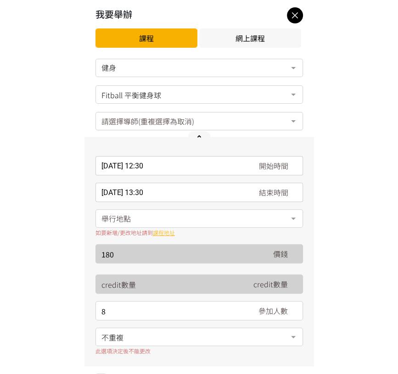
click at [164, 219] on div "舉行地點" at bounding box center [200, 219] width 208 height 18
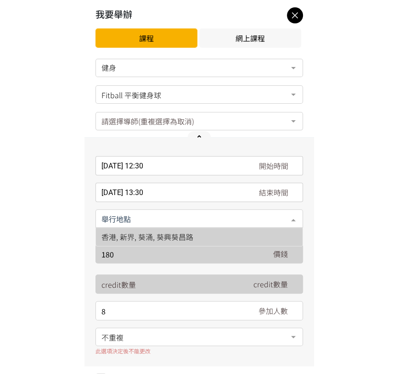
click at [186, 232] on span "香港, 新界, 葵涌, 葵興葵昌路" at bounding box center [148, 237] width 92 height 11
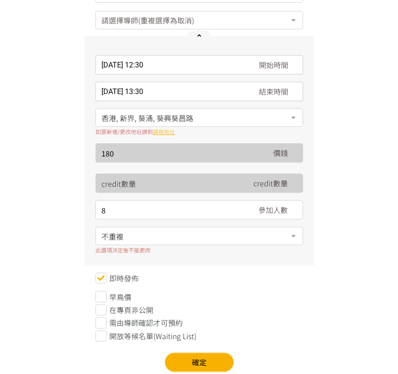
scroll to position [102, 0]
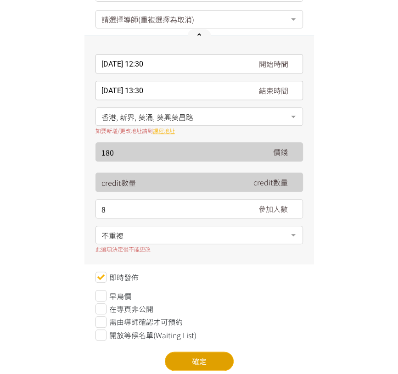
click at [197, 360] on button "確定" at bounding box center [199, 361] width 69 height 19
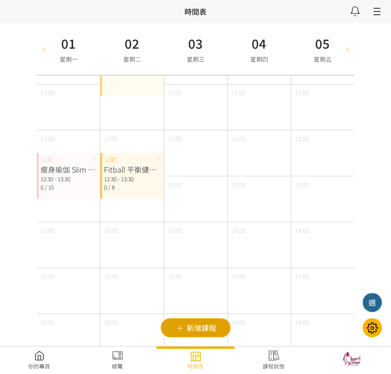
click at [0, 0] on span "新增課程" at bounding box center [0, 0] width 0 height 0
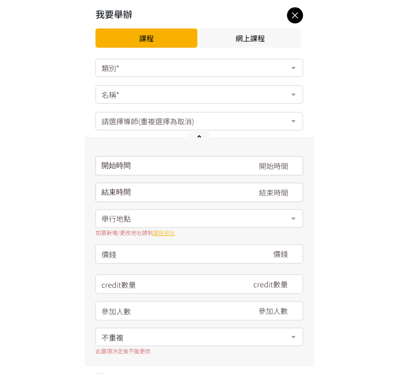
click at [189, 66] on div "類別*" at bounding box center [200, 68] width 208 height 18
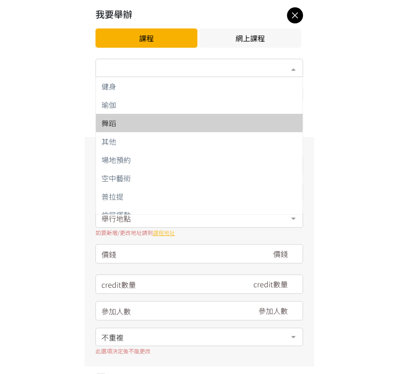
click at [173, 116] on span "舞蹈" at bounding box center [199, 123] width 207 height 18
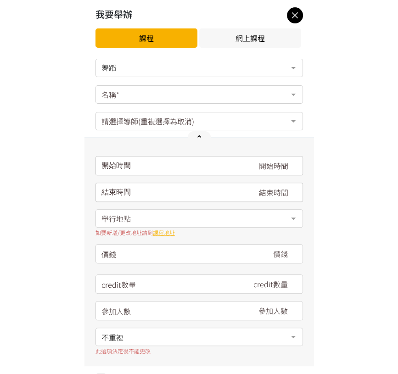
click at [176, 96] on div "名稱*" at bounding box center [200, 94] width 208 height 18
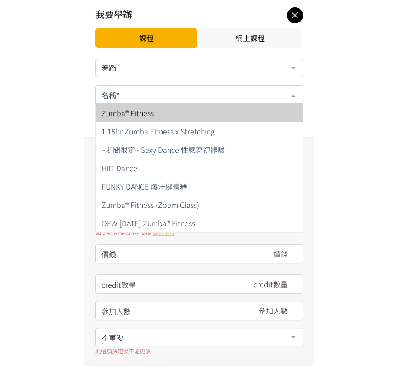
click at [180, 117] on span "Zumba® Fitness" at bounding box center [199, 113] width 207 height 18
type input "180"
type input "15"
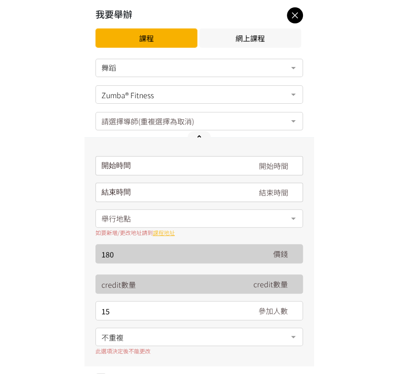
click at [179, 169] on input "請選擇時間表日期" at bounding box center [200, 165] width 208 height 19
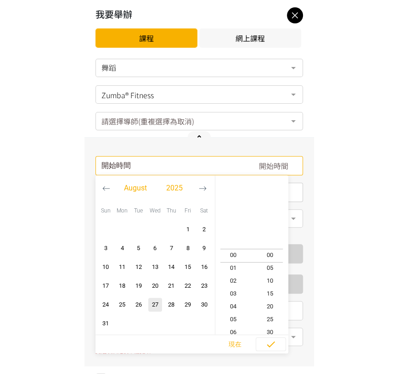
click at [203, 190] on icon "button" at bounding box center [203, 189] width 8 height 8
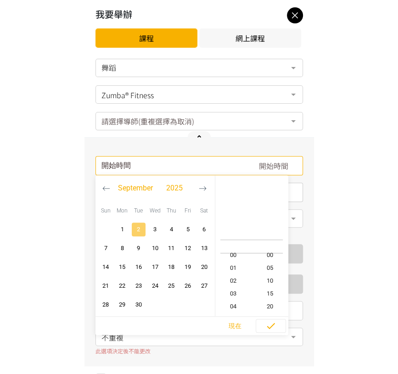
click at [135, 229] on span "2" at bounding box center [138, 229] width 11 height 9
type input "2025-09-02, 11:00"
type input "2025-09-02, 12:00"
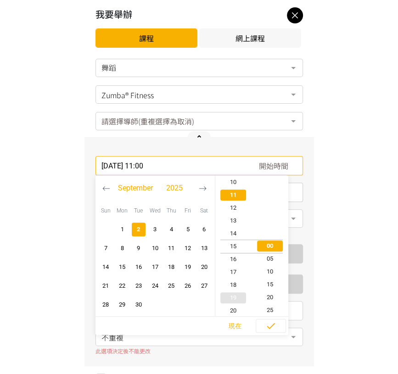
type input "2025-09-02, 15:00"
type input "2025-09-02, 16:00"
click at [233, 269] on span "17" at bounding box center [233, 271] width 37 height 9
type input "2025-09-02, 17:00"
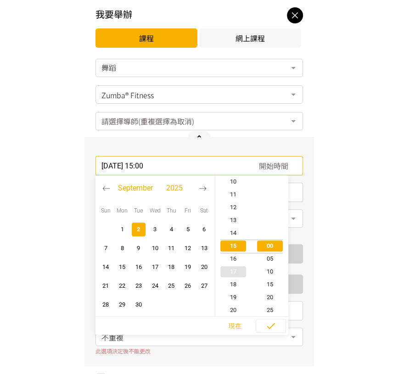
type input "2025-09-02, 18:00"
type input "2025-09-02, 17:20"
type input "2025-09-02, 18:20"
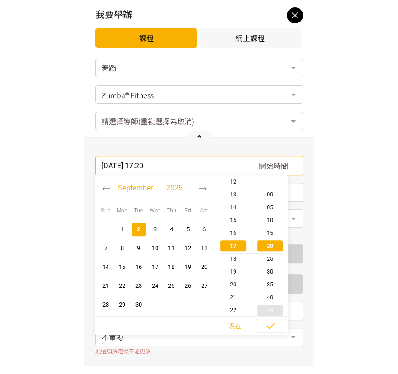
click at [268, 305] on span "button" at bounding box center [270, 310] width 26 height 11
type input "2025-09-02, 17:45"
type input "2025-09-02, 18:45"
click at [269, 326] on icon "button" at bounding box center [271, 326] width 11 height 11
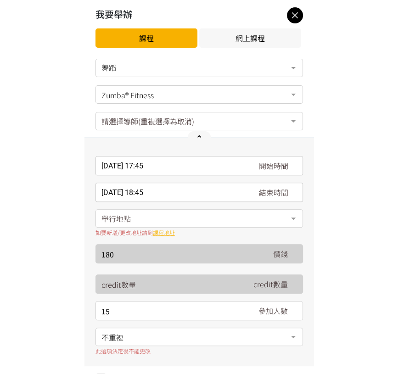
click at [158, 218] on div "舉行地點" at bounding box center [200, 219] width 208 height 18
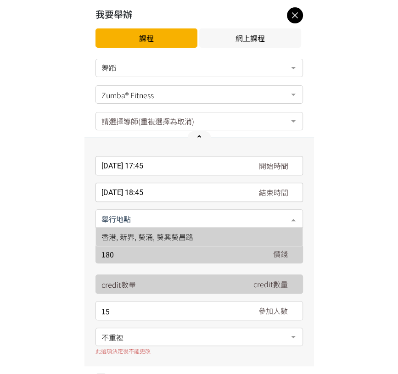
click at [188, 238] on span "香港, 新界, 葵涌, 葵興葵昌路" at bounding box center [148, 237] width 92 height 11
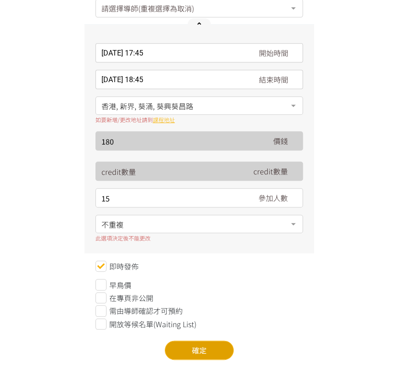
scroll to position [124, 0]
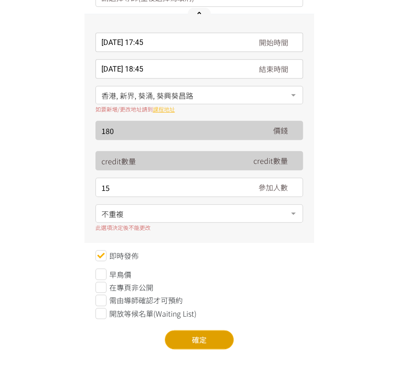
click at [196, 338] on button "確定" at bounding box center [199, 339] width 69 height 19
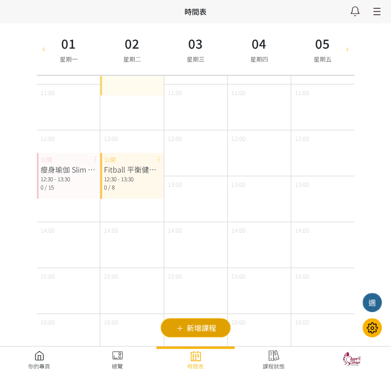
click at [0, 0] on span "新增課程" at bounding box center [0, 0] width 0 height 0
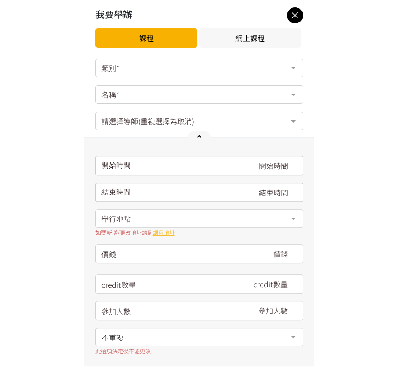
click at [142, 74] on div "類別*" at bounding box center [200, 68] width 208 height 18
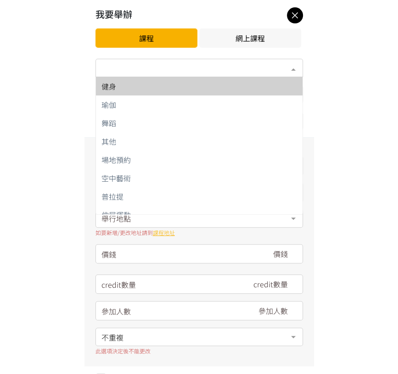
click at [144, 89] on div "健身" at bounding box center [200, 86] width 196 height 7
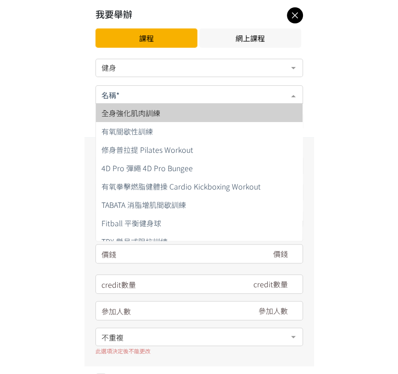
click at [144, 89] on div at bounding box center [200, 94] width 208 height 18
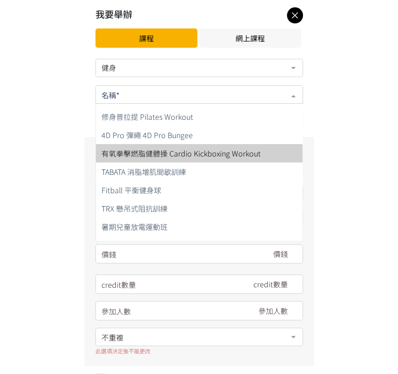
scroll to position [51, 0]
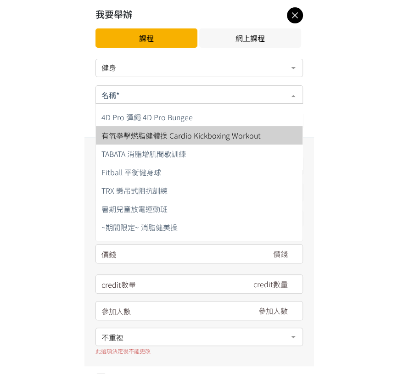
click at [189, 138] on span "有氧拳擊燃脂健體操 Cardio Kickboxing Workout" at bounding box center [181, 135] width 159 height 11
type input "180"
type input "16"
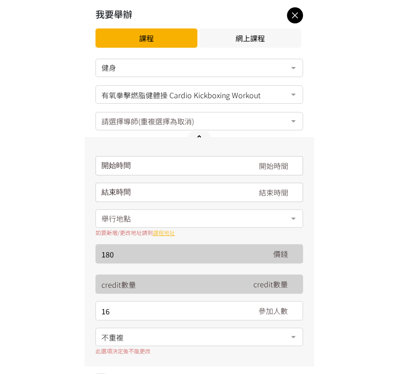
click at [167, 166] on input "請選擇時間表日期" at bounding box center [200, 165] width 208 height 19
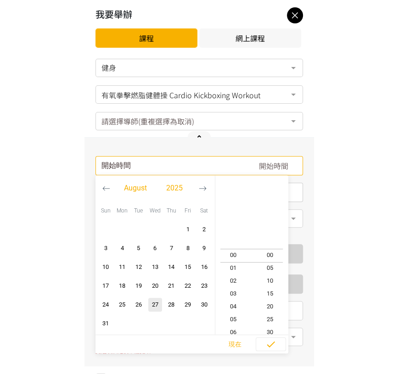
click at [199, 188] on icon "button" at bounding box center [202, 189] width 7 height 4
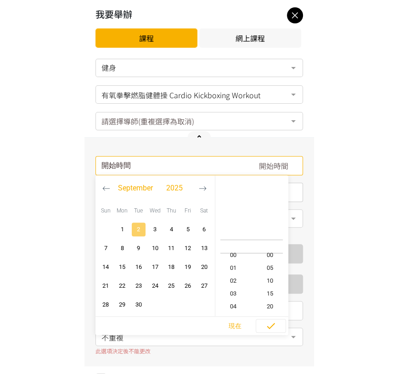
click at [135, 230] on span "2" at bounding box center [138, 229] width 11 height 9
type input "2025-09-02, 11:00"
type input "2025-09-02, 12:00"
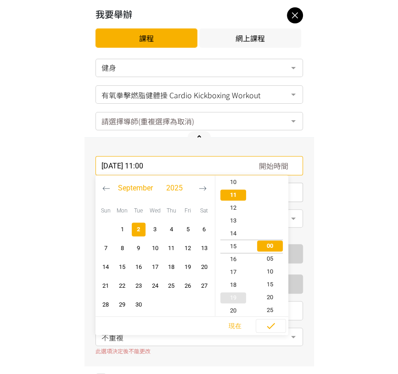
type input "2025-09-02, 15:00"
type input "2025-09-02, 16:00"
click at [231, 284] on span "18" at bounding box center [233, 284] width 37 height 9
type input "2025-09-02, 18:00"
type input "2025-09-02, 19:00"
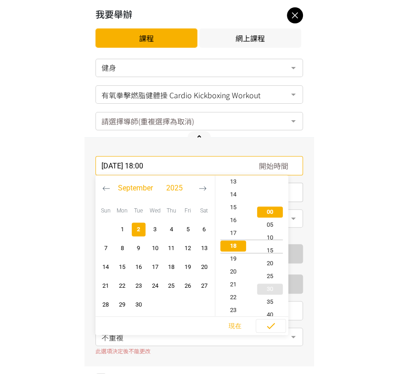
scroll to position [51, 0]
type input "2025-09-02, 18:20"
type input "2025-09-02, 19:20"
type input "2025-09-02, 18:40"
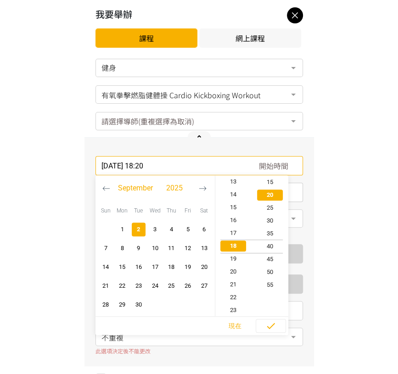
type input "2025-09-02, 19:40"
click at [272, 269] on span "50" at bounding box center [270, 271] width 37 height 9
type input "2025-09-02, 18:50"
type input "2025-09-02, 19:50"
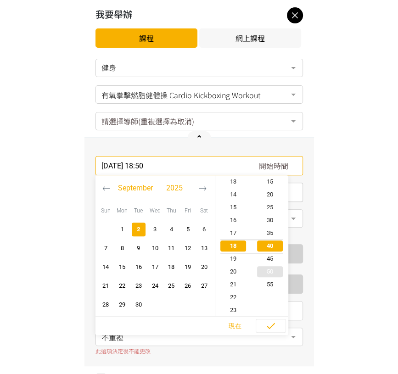
scroll to position [129, 0]
click at [268, 321] on icon "button" at bounding box center [271, 326] width 11 height 11
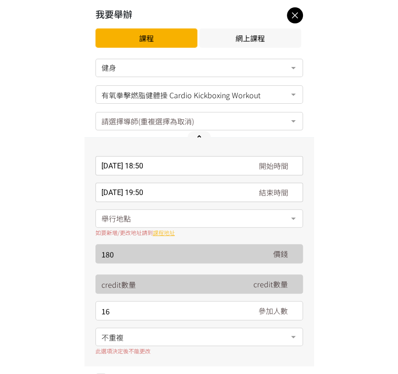
click at [158, 225] on div "舉行地點" at bounding box center [200, 219] width 208 height 18
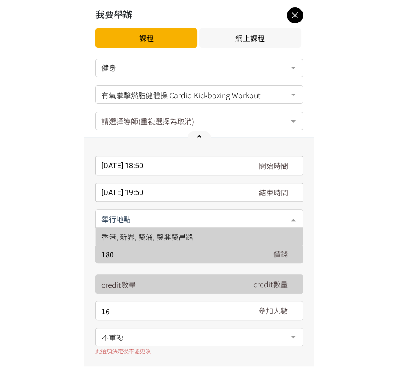
click at [223, 237] on span "香港, 新界, 葵涌, 葵興葵昌路" at bounding box center [199, 237] width 207 height 18
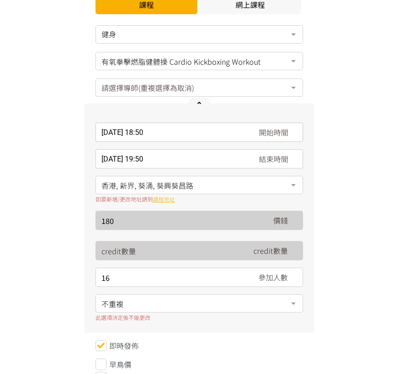
scroll to position [102, 0]
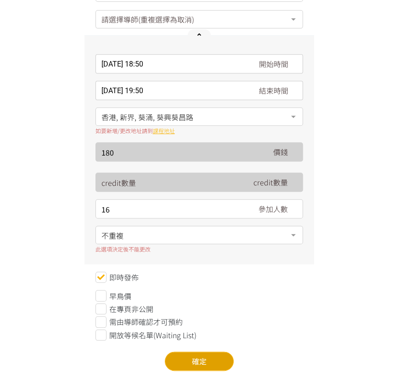
click at [184, 354] on button "確定" at bounding box center [199, 361] width 69 height 19
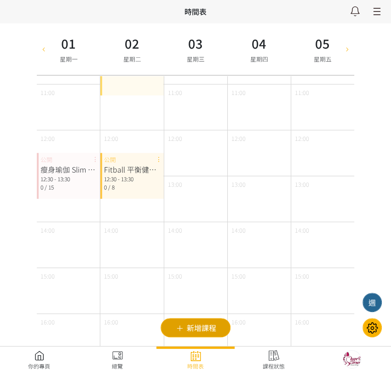
click at [0, 0] on span "新增課程" at bounding box center [0, 0] width 0 height 0
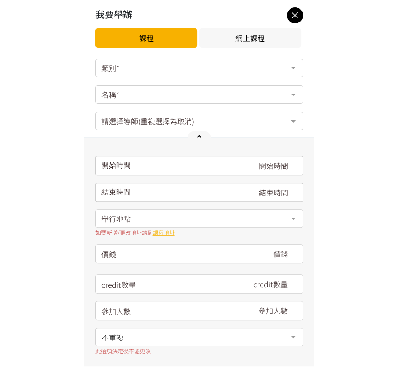
click at [180, 69] on div "類別*" at bounding box center [200, 68] width 208 height 18
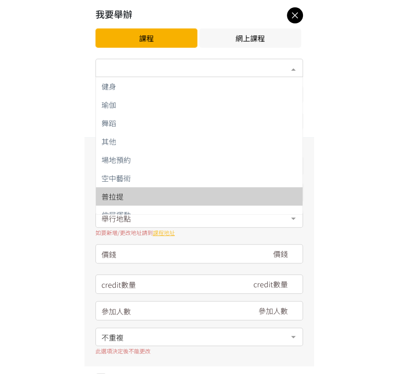
click at [144, 197] on div "普拉提" at bounding box center [200, 196] width 196 height 7
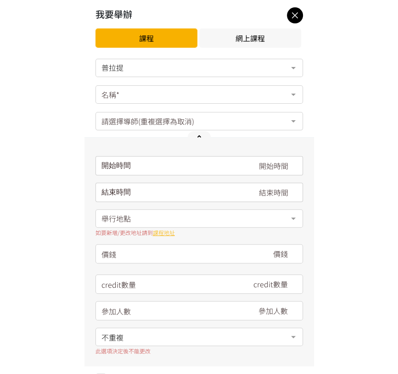
click at [167, 90] on div "名稱*" at bounding box center [200, 94] width 208 height 18
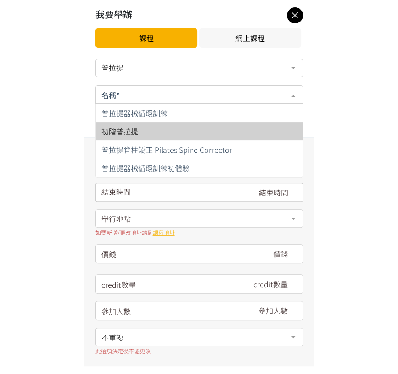
click at [164, 125] on span "初階普拉提" at bounding box center [199, 131] width 207 height 18
type input "180"
type input "12"
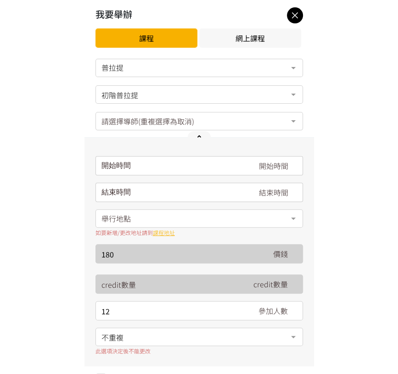
click at [165, 174] on div "開始時間 August 2025 Sun Mon Tue Wed Thu Fri Sat 1 2 3 4 5 6 7 8 9 10 11 12 13 14 1…" at bounding box center [200, 165] width 208 height 19
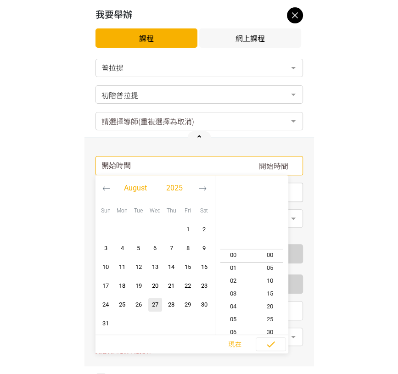
click at [206, 186] on icon "button" at bounding box center [203, 189] width 8 height 8
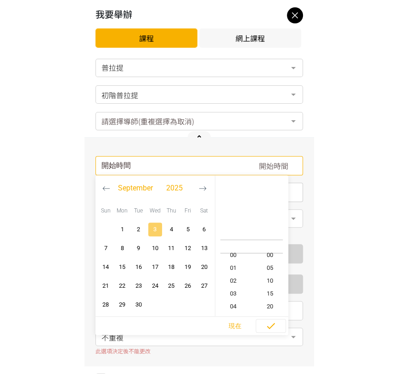
click at [159, 235] on span "button" at bounding box center [155, 230] width 14 height 14
type input "2025-09-03, 11:00"
type input "2025-09-03, 12:00"
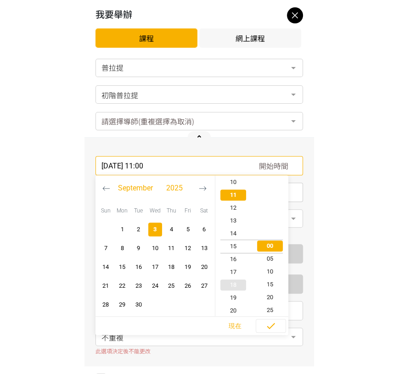
type input "2025-09-03, 15:00"
type input "2025-09-03, 16:00"
type input "2025-09-03, 19:00"
type input "2025-09-03, 20:00"
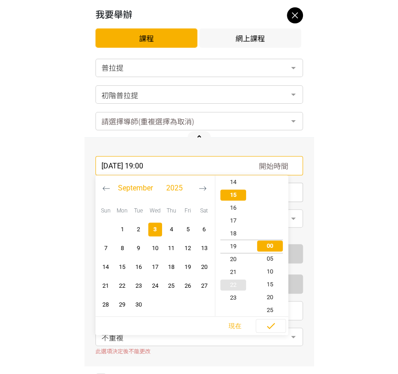
scroll to position [244, 0]
type input "2025-09-03, 03:00"
type input "2025-09-03, 04:00"
type input "2025-09-03, 07:00"
type input "2025-09-03, 08:00"
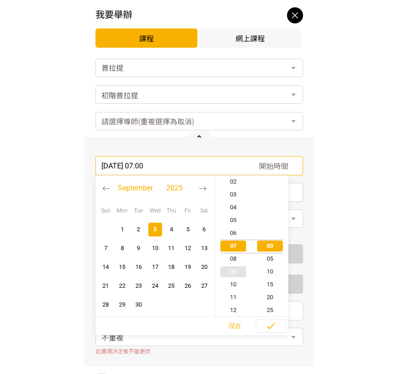
click at [237, 269] on span "09" at bounding box center [233, 271] width 37 height 9
type input "2025-09-03, 09:00"
type input "2025-09-03, 10:00"
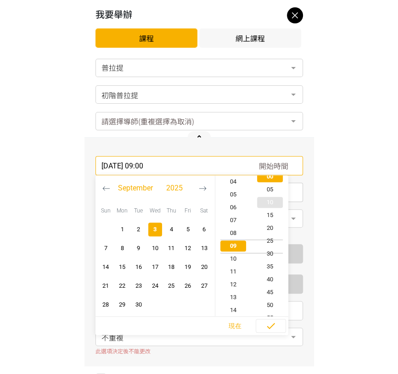
scroll to position [141, 0]
type input "2025-09-03, 09:55"
type input "2025-09-03, 10:55"
click at [270, 216] on span "45" at bounding box center [270, 220] width 37 height 9
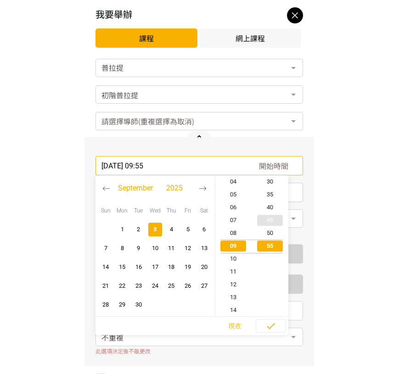
type input "2025-09-03, 09:45"
type input "2025-09-03, 10:45"
click at [265, 324] on span "button" at bounding box center [270, 327] width 29 height 14
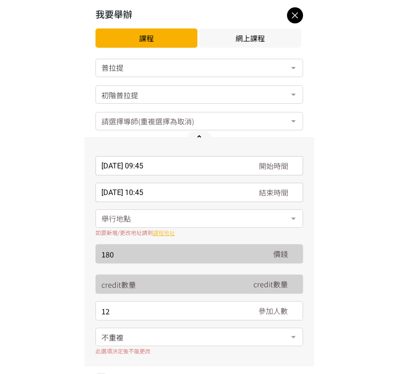
click at [166, 221] on div "舉行地點" at bounding box center [200, 219] width 208 height 18
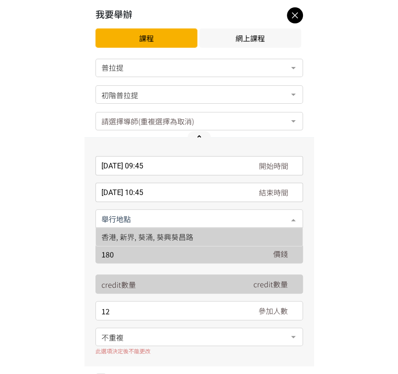
click at [158, 236] on span "香港, 新界, 葵涌, 葵興葵昌路" at bounding box center [148, 237] width 92 height 11
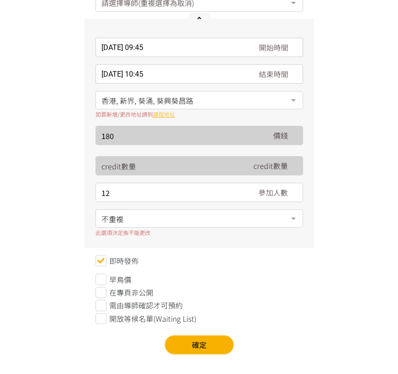
scroll to position [124, 0]
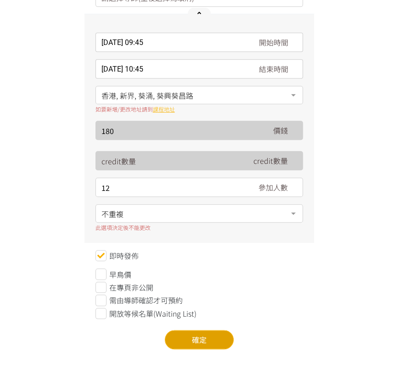
click at [201, 344] on button "確定" at bounding box center [199, 339] width 69 height 19
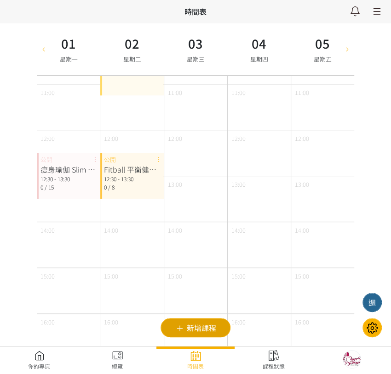
click at [200, 333] on button "新增課程" at bounding box center [195, 327] width 70 height 19
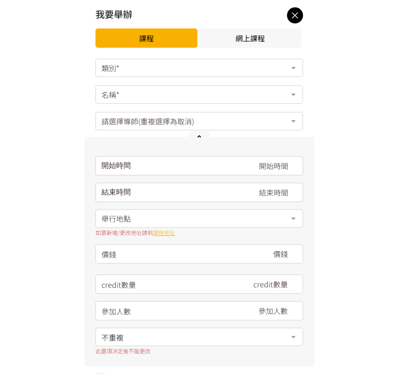
click at [152, 68] on div "類別*" at bounding box center [200, 68] width 208 height 18
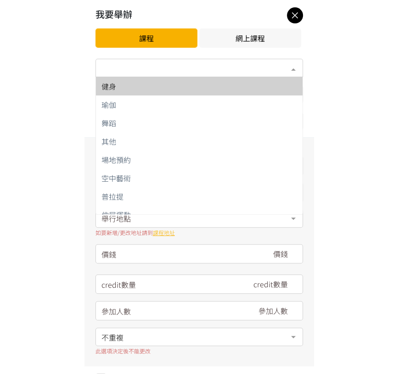
click at [162, 88] on div "健身" at bounding box center [200, 86] width 196 height 7
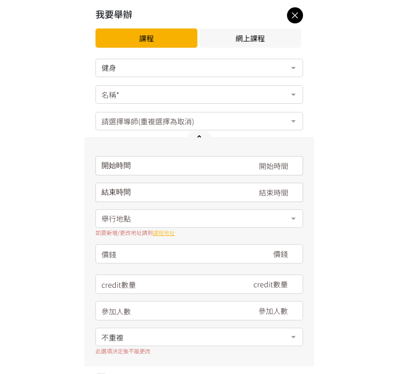
click at [162, 97] on div "名稱*" at bounding box center [200, 94] width 208 height 18
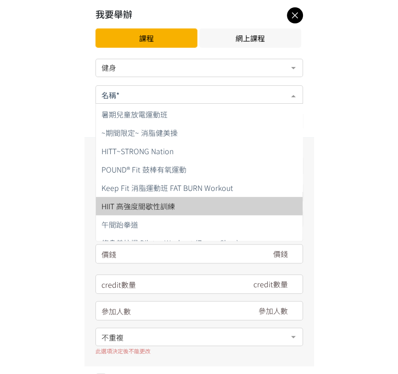
scroll to position [26, 0]
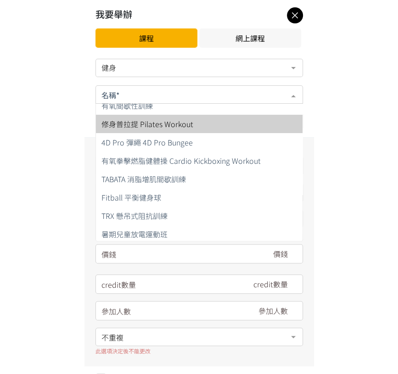
click at [184, 125] on span "修身普拉提 Pilates Workout" at bounding box center [148, 124] width 92 height 11
type input "180"
type input "15"
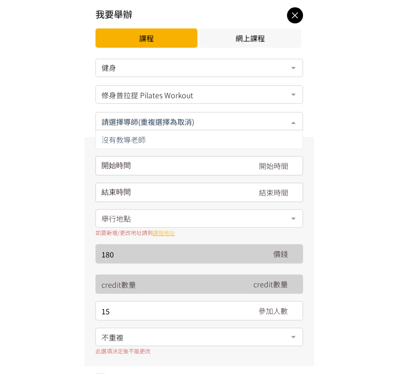
click at [184, 125] on input "text" at bounding box center [199, 120] width 195 height 11
click at [165, 166] on input "請選擇時間表日期" at bounding box center [200, 165] width 208 height 19
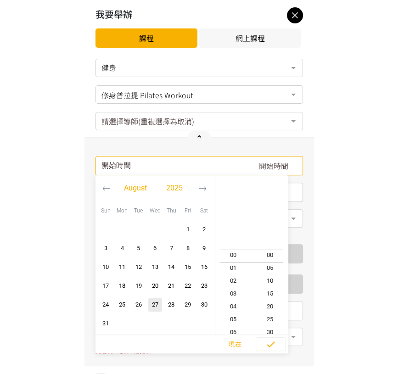
click at [206, 186] on button "button" at bounding box center [202, 189] width 17 height 26
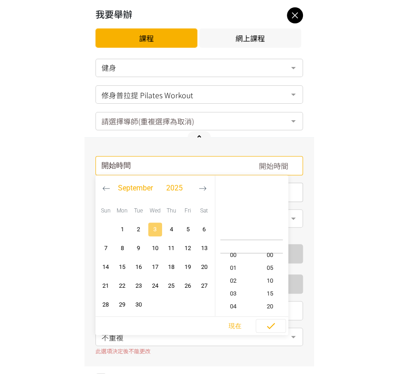
click at [158, 228] on span "3" at bounding box center [155, 229] width 11 height 9
type input "2025-09-03, 11:00"
type input "2025-09-03, 12:00"
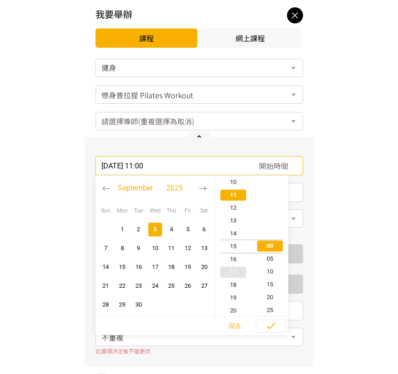
type input "2025-09-03, 15:00"
type input "2025-09-03, 16:00"
click at [233, 282] on span "18" at bounding box center [233, 284] width 37 height 9
type input "2025-09-03, 18:00"
type input "2025-09-03, 19:00"
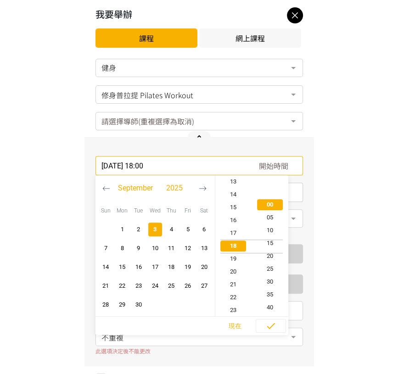
scroll to position [102, 0]
type input "2025-09-03, 18:40"
type input "2025-09-03, 19:40"
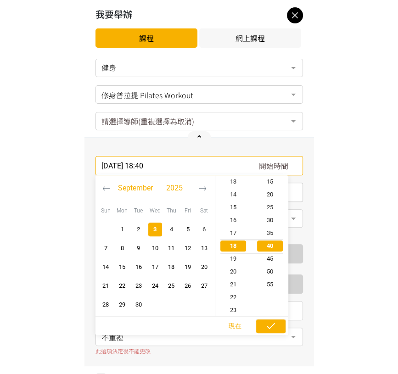
click at [273, 323] on icon "button" at bounding box center [271, 326] width 11 height 11
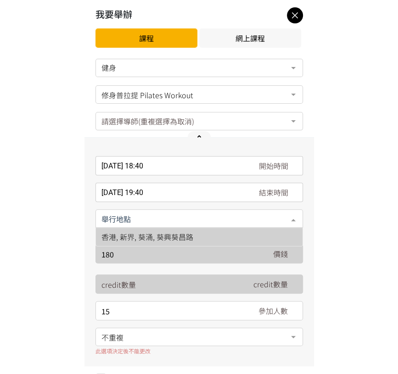
click at [195, 213] on div at bounding box center [200, 219] width 208 height 18
click at [176, 230] on span "香港, 新界, 葵涌, 葵興葵昌路" at bounding box center [199, 237] width 207 height 18
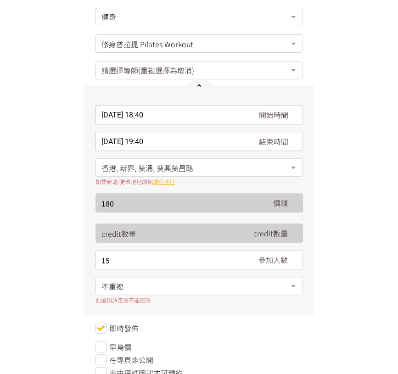
scroll to position [102, 0]
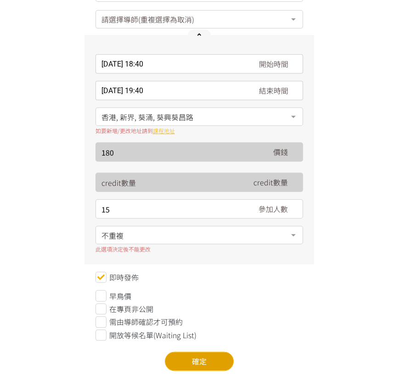
click at [186, 355] on button "確定" at bounding box center [199, 361] width 69 height 19
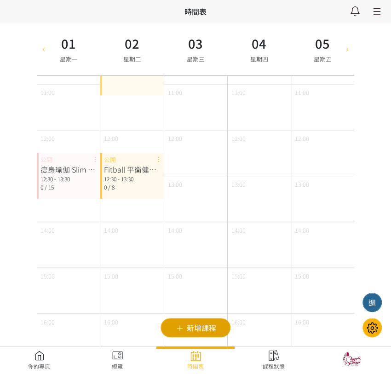
click at [0, 0] on span "新增課程" at bounding box center [0, 0] width 0 height 0
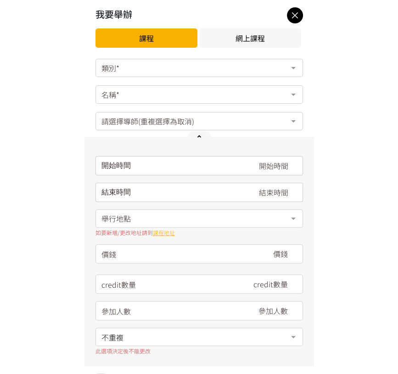
click at [176, 68] on div "類別*" at bounding box center [200, 68] width 208 height 18
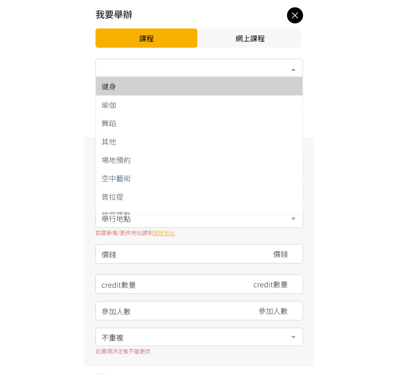
click at [162, 85] on div "健身" at bounding box center [200, 86] width 196 height 7
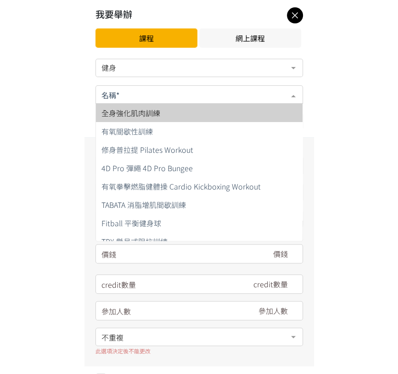
click at [158, 102] on div at bounding box center [200, 94] width 208 height 18
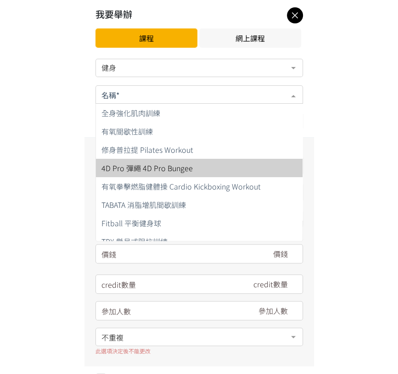
click at [172, 172] on span "4D Pro 彈繩 4D Pro Bungee" at bounding box center [147, 168] width 91 height 11
type input "220"
type input "8"
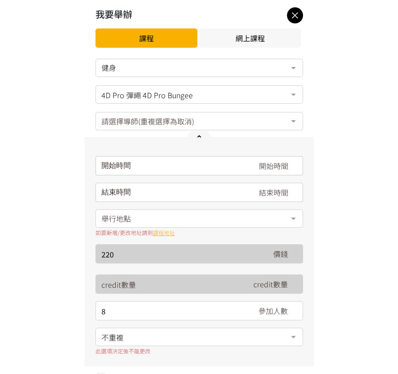
click at [162, 168] on div "開始時間 August 2025 Sun Mon Tue Wed Thu Fri Sat 1 2 3 4 5 6 7 8 9 10 11 12 13 14 1…" at bounding box center [200, 165] width 208 height 19
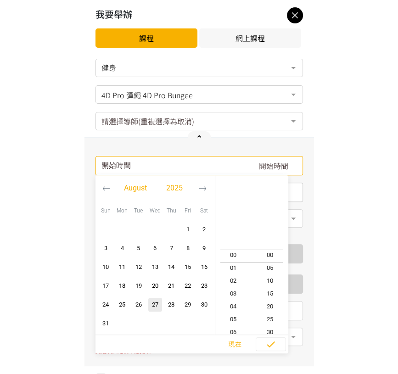
click at [201, 189] on icon "button" at bounding box center [203, 189] width 8 height 8
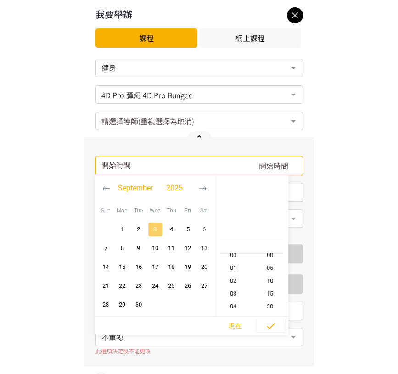
click at [159, 230] on span "3" at bounding box center [155, 229] width 11 height 9
type input "2025-09-03, 11:00"
type input "2025-09-03, 12:00"
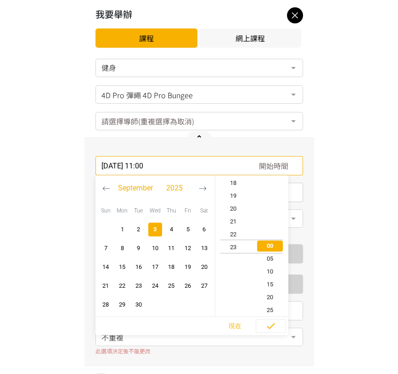
type input "2025-09-03, 23:00"
type input "2025-09-03, 23:59"
click at [234, 193] on span "19" at bounding box center [233, 194] width 37 height 9
type input "2025-09-03, 19:00"
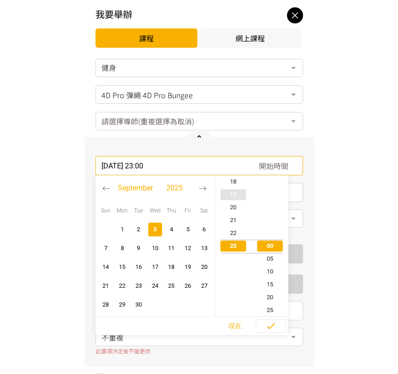
type input "2025-09-03, 20:00"
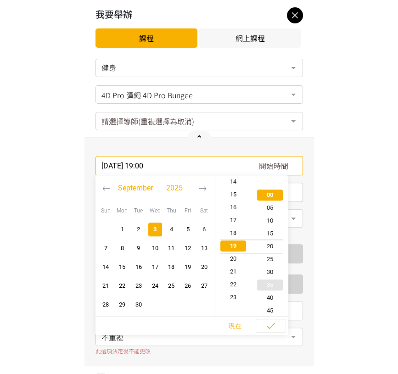
type input "2025-09-03, 19:20"
type input "2025-09-03, 20:20"
type input "2025-09-03, 19:55"
type input "2025-09-03, 20:55"
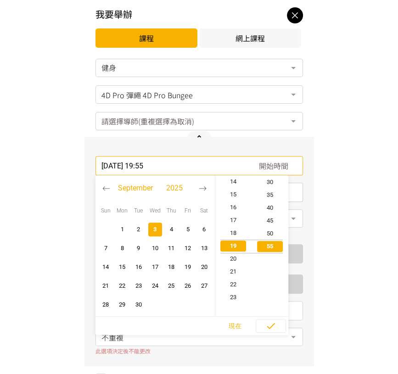
scroll to position [142, 0]
click at [272, 232] on span "50" at bounding box center [270, 233] width 37 height 9
type input "2025-09-03, 19:50"
type input "2025-09-03, 20:50"
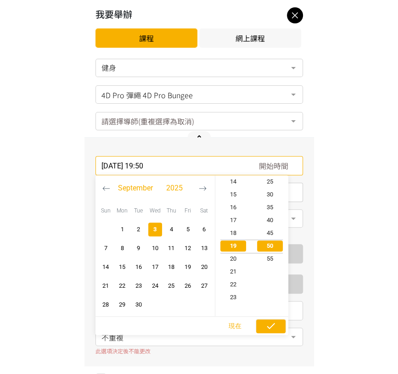
click at [263, 328] on span "button" at bounding box center [270, 327] width 29 height 14
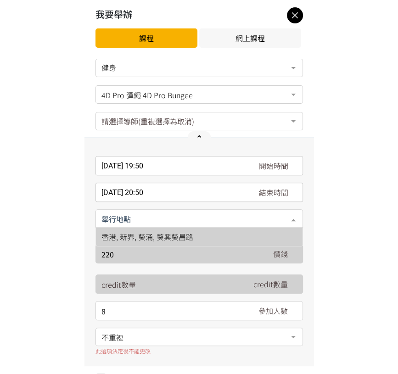
click at [161, 215] on div at bounding box center [200, 219] width 208 height 18
click at [165, 235] on span "香港, 新界, 葵涌, 葵興葵昌路" at bounding box center [148, 237] width 92 height 11
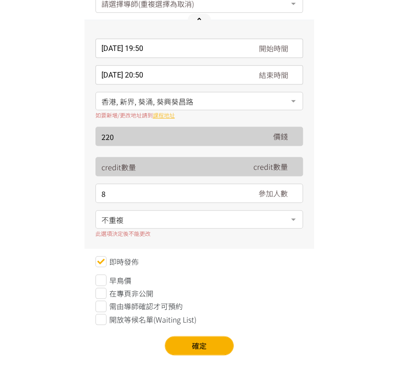
scroll to position [124, 0]
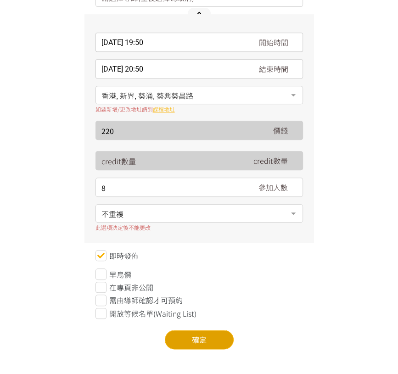
click at [203, 344] on button "確定" at bounding box center [199, 339] width 69 height 19
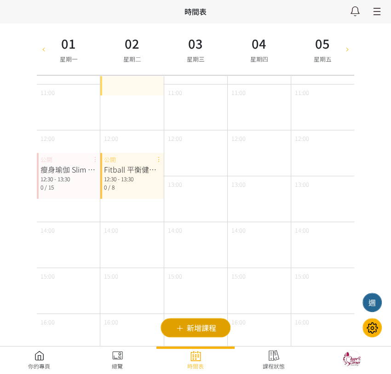
click at [220, 332] on button "新增課程" at bounding box center [195, 327] width 70 height 19
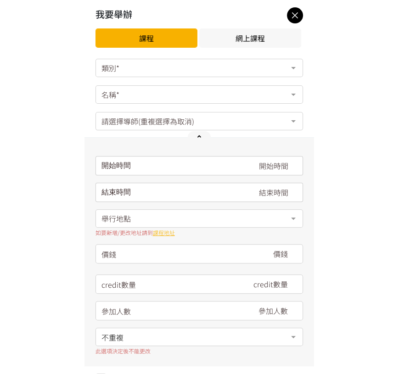
click at [192, 68] on div "類別*" at bounding box center [200, 68] width 208 height 18
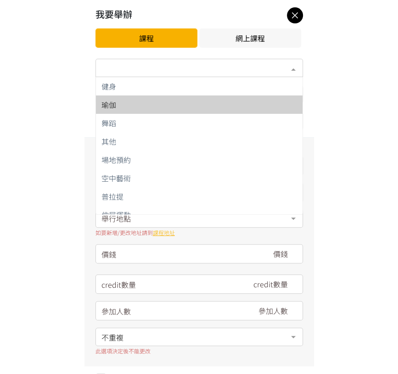
click at [153, 106] on div "瑜伽" at bounding box center [200, 104] width 196 height 7
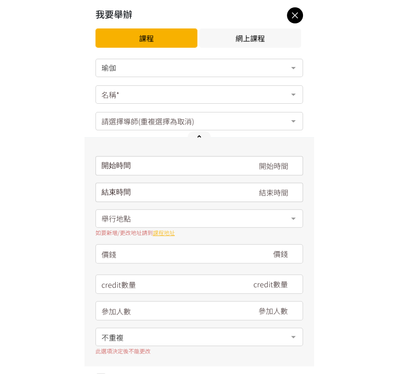
click at [158, 99] on div "名稱*" at bounding box center [200, 94] width 208 height 18
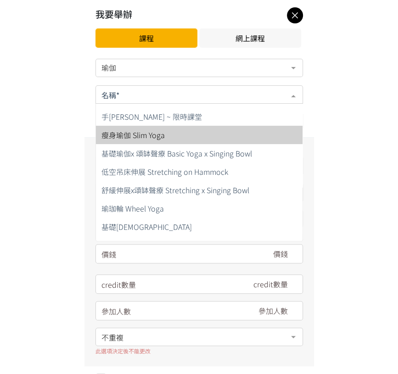
scroll to position [51, 0]
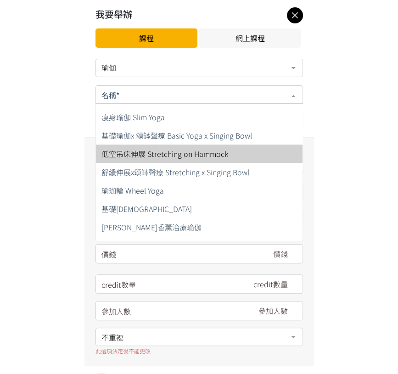
click at [223, 153] on span "低空吊床伸展 Stretching on Hammock" at bounding box center [165, 153] width 127 height 11
type input "180"
type input "12"
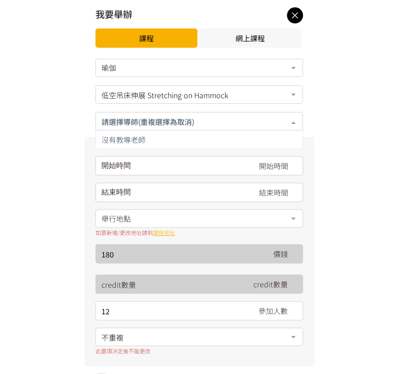
click at [169, 126] on input "text" at bounding box center [199, 120] width 195 height 11
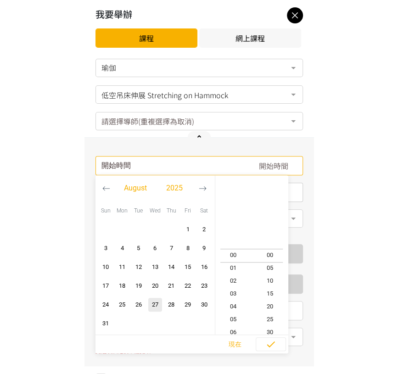
click at [179, 170] on div "開始時間 August 2025 Sun Mon Tue Wed Thu Fri Sat 1 2 3 4 5 6 7 8 9 10 11 12 13 14 1…" at bounding box center [200, 165] width 208 height 19
click at [204, 190] on icon "button" at bounding box center [203, 189] width 8 height 8
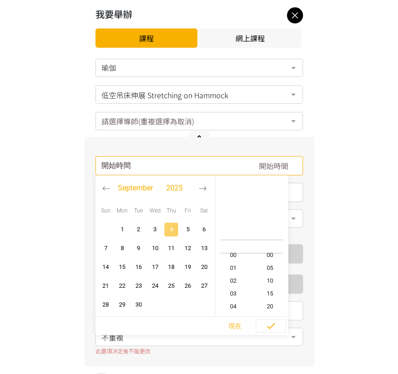
click at [168, 225] on span "4" at bounding box center [171, 229] width 11 height 9
type input "2025-09-04, 11:00"
type input "2025-09-04, 12:00"
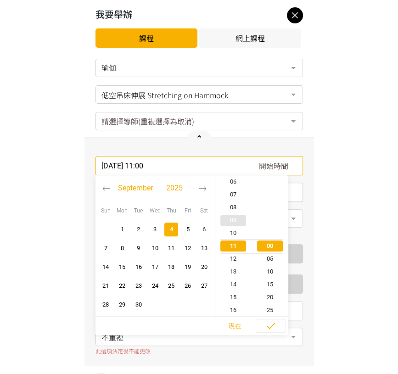
click at [232, 219] on span "09" at bounding box center [233, 220] width 37 height 9
type input "2025-09-04, 09:00"
type input "2025-09-04, 10:00"
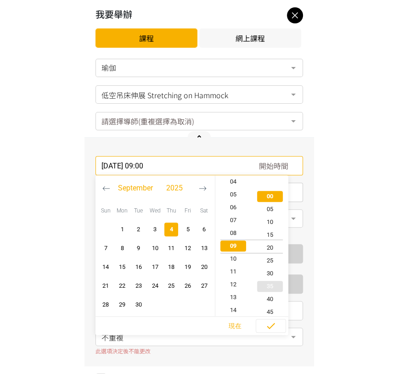
scroll to position [51, 0]
type input "2025-09-04, 09:20"
type input "2025-09-04, 10:20"
click at [266, 310] on span "45" at bounding box center [270, 310] width 37 height 9
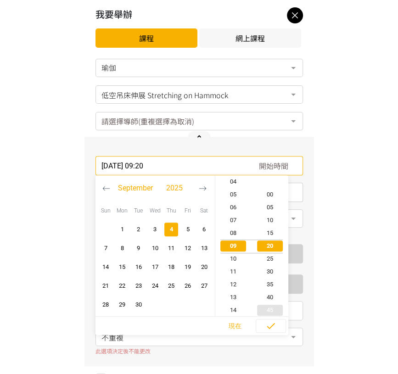
type input "2025-09-04, 09:45"
type input "2025-09-04, 10:45"
click at [271, 331] on icon "button" at bounding box center [271, 326] width 11 height 11
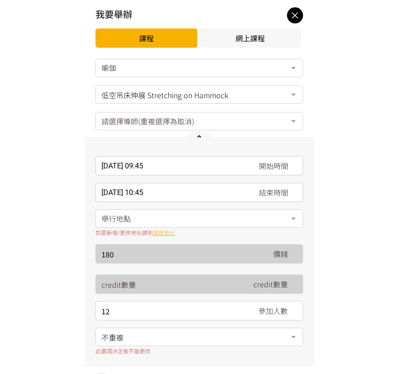
click at [184, 226] on div "舉行地點" at bounding box center [200, 219] width 208 height 18
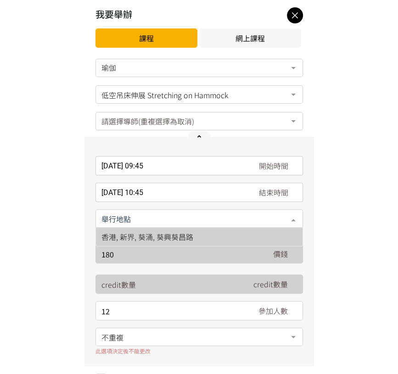
click at [196, 234] on span "香港, 新界, 葵涌, 葵興葵昌路" at bounding box center [199, 237] width 207 height 18
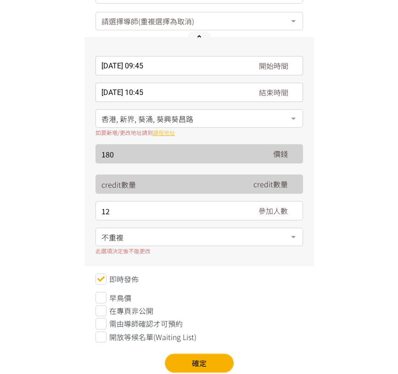
scroll to position [124, 0]
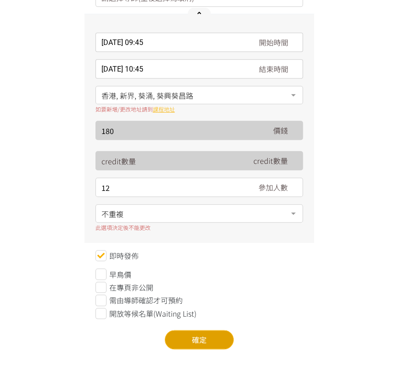
click at [181, 332] on button "確定" at bounding box center [199, 339] width 69 height 19
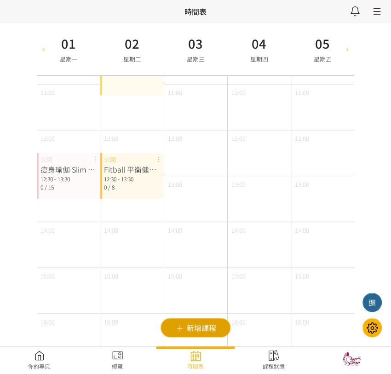
click at [179, 328] on icon at bounding box center [180, 328] width 10 height 7
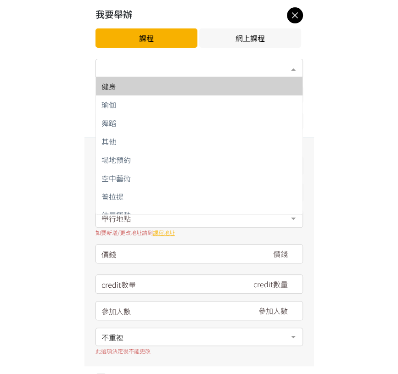
click at [198, 74] on div "類別*" at bounding box center [200, 68] width 208 height 18
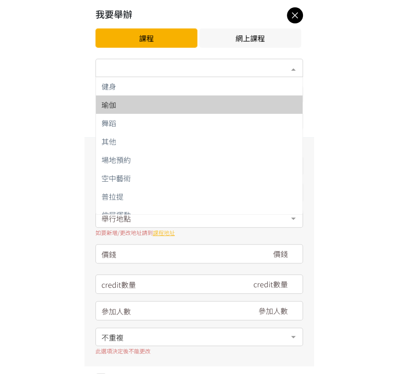
click at [165, 110] on span "瑜伽" at bounding box center [199, 105] width 207 height 18
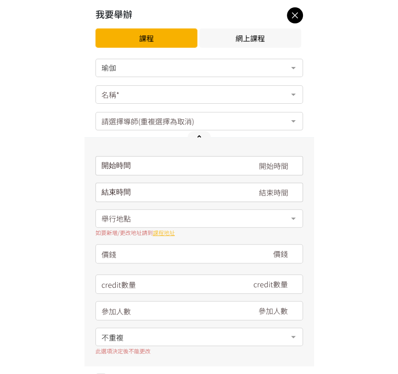
click at [176, 96] on div "名稱*" at bounding box center [200, 94] width 208 height 18
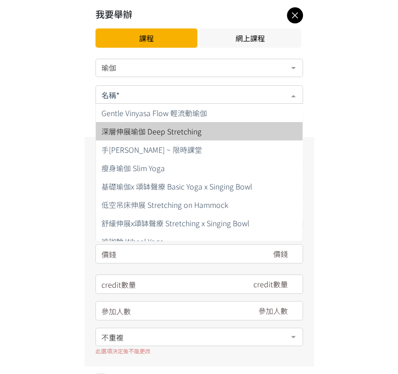
click at [171, 133] on span "深層伸展瑜伽 Deep Stretching" at bounding box center [152, 131] width 100 height 11
type input "180"
type input "15"
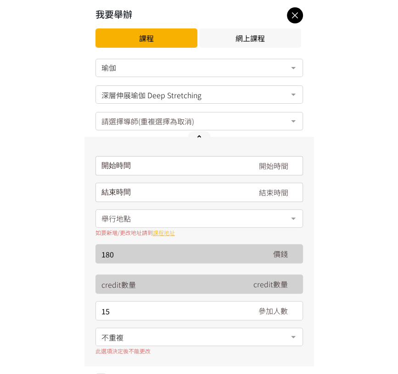
click at [173, 155] on div "開始時間 August 2025 Sun Mon Tue Wed Thu Fri Sat 1 2 3 4 5 6 7 8 9 10 11 12 13 14 1…" at bounding box center [200, 252] width 230 height 229
click at [184, 174] on div "開始時間 August 2025 Sun Mon Tue Wed Thu Fri Sat 1 2 3 4 5 6 7 8 9 10 11 12 13 14 1…" at bounding box center [200, 165] width 208 height 19
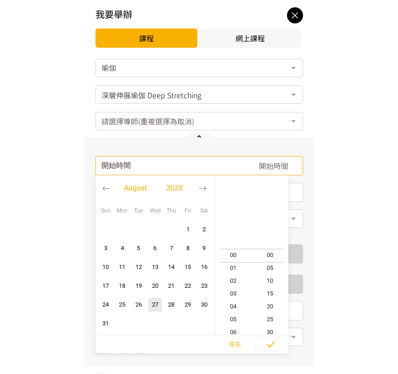
click at [202, 183] on button "button" at bounding box center [202, 189] width 17 height 26
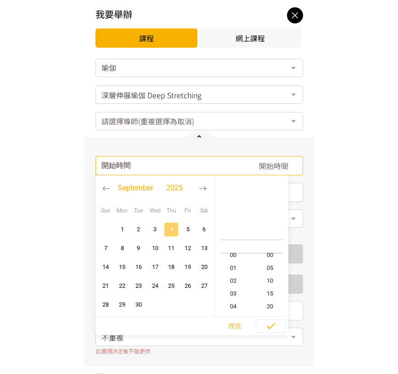
click at [174, 229] on span "4" at bounding box center [171, 229] width 11 height 9
type input "2025-09-04, 11:00"
type input "2025-09-04, 12:00"
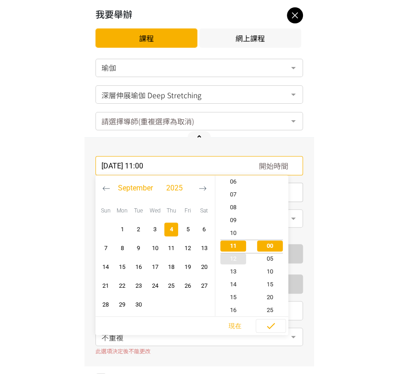
click at [237, 258] on span "12" at bounding box center [233, 259] width 37 height 9
type input "2025-09-04, 12:00"
type input "2025-09-04, 13:00"
type input "2025-09-04, 12:20"
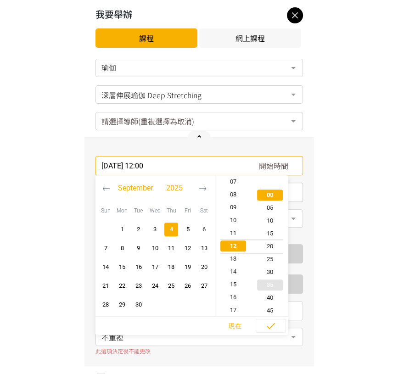
type input "2025-09-04, 13:20"
click at [267, 271] on span "30" at bounding box center [270, 271] width 37 height 9
type input "2025-09-04, 12:30"
type input "2025-09-04, 13:30"
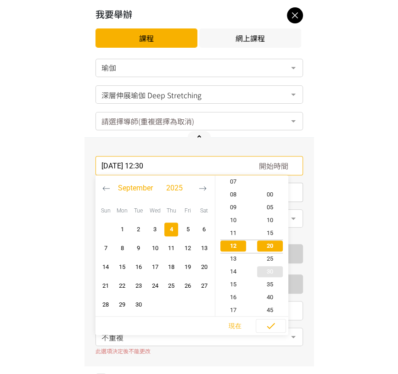
scroll to position [77, 0]
click at [275, 320] on span "button" at bounding box center [270, 327] width 29 height 14
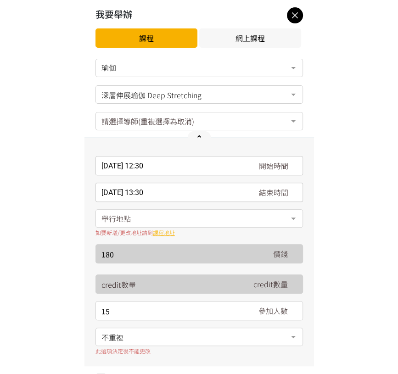
click at [173, 214] on div "舉行地點" at bounding box center [200, 219] width 208 height 18
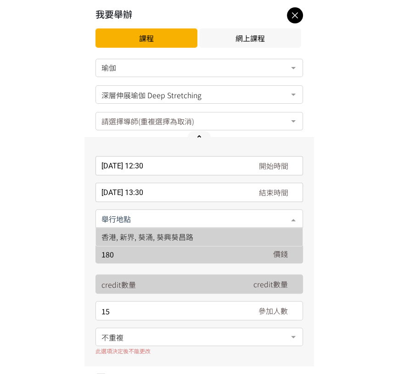
click at [163, 234] on span "香港, 新界, 葵涌, 葵興葵昌路" at bounding box center [148, 237] width 92 height 11
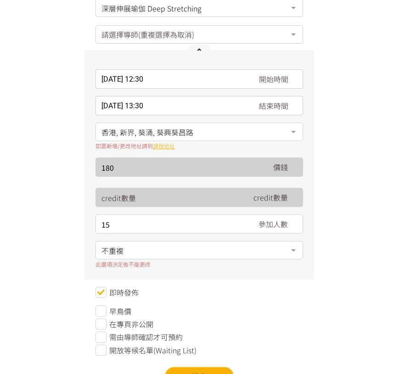
scroll to position [102, 0]
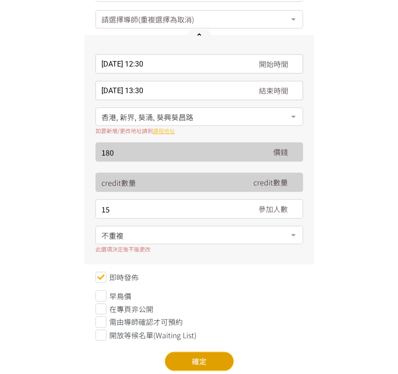
click at [193, 358] on button "確定" at bounding box center [199, 361] width 69 height 19
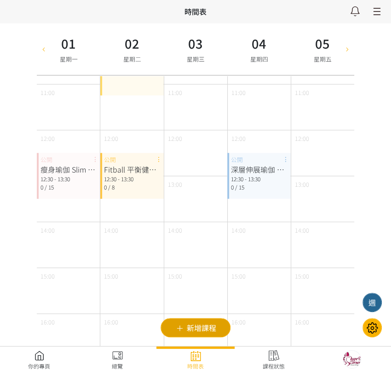
click at [210, 321] on button "新增課程" at bounding box center [195, 327] width 70 height 19
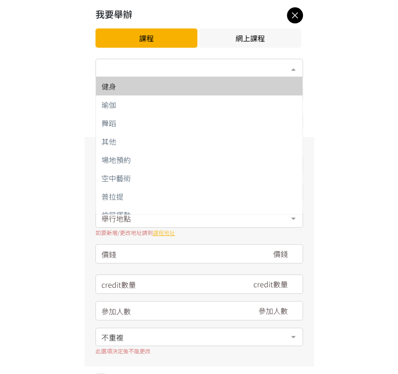
click at [191, 66] on div "類別*" at bounding box center [200, 68] width 208 height 18
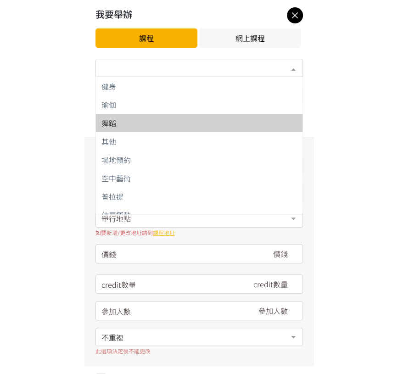
click at [149, 123] on div "舞蹈" at bounding box center [200, 122] width 196 height 7
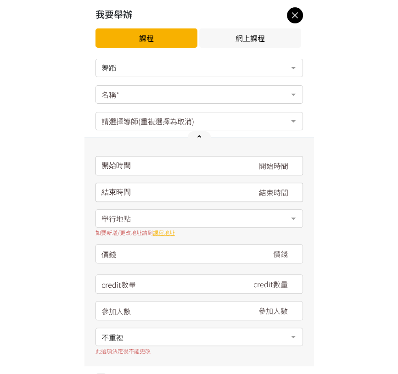
click at [156, 98] on div "名稱*" at bounding box center [200, 94] width 208 height 18
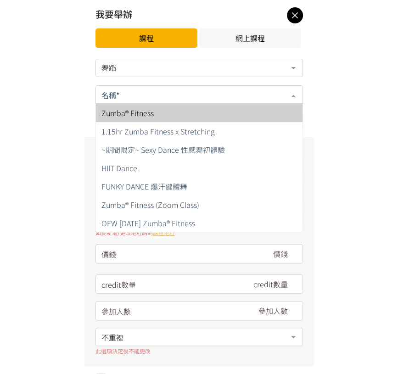
click at [154, 113] on span "Zumba® Fitness" at bounding box center [199, 113] width 207 height 18
type input "180"
type input "15"
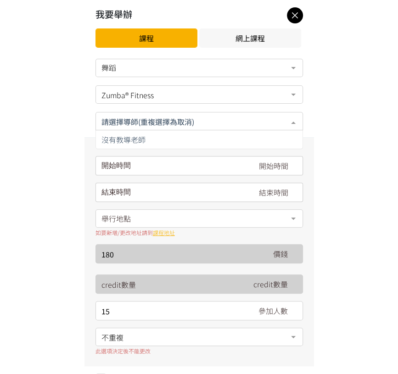
click at [167, 124] on input "text" at bounding box center [199, 120] width 195 height 11
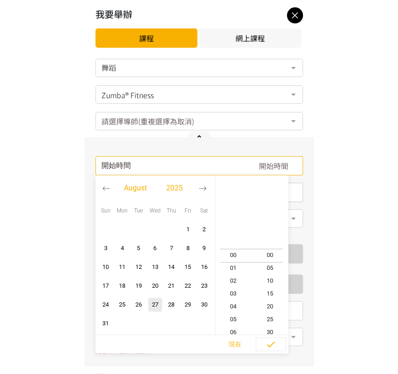
click at [175, 163] on input "請選擇時間表日期" at bounding box center [200, 165] width 208 height 19
click at [206, 188] on icon "button" at bounding box center [203, 189] width 8 height 8
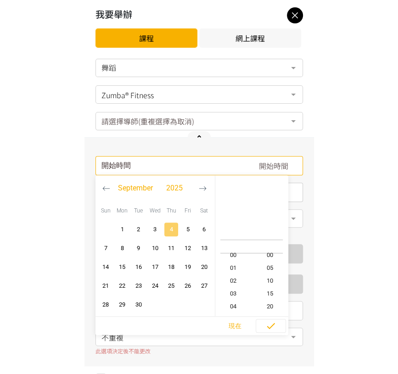
click at [172, 225] on span "4" at bounding box center [171, 229] width 11 height 9
type input "2025-09-04, 11:00"
type input "2025-09-04, 12:00"
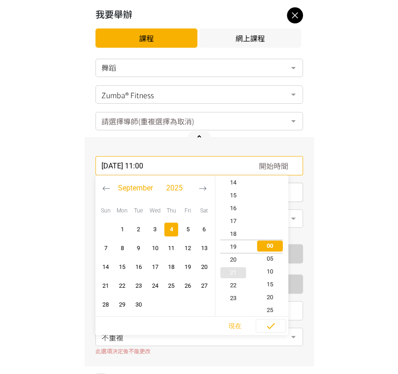
type input "2025-09-04, 19:00"
type input "2025-09-04, 20:00"
click at [239, 231] on span "18" at bounding box center [233, 233] width 37 height 9
type input "2025-09-04, 18:00"
type input "2025-09-04, 19:00"
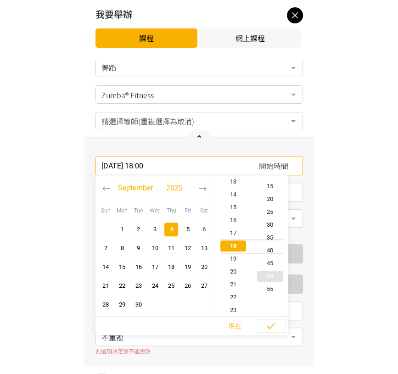
scroll to position [102, 0]
type input "2025-09-04, 18:40"
type input "2025-09-04, 19:40"
click at [275, 222] on span "30" at bounding box center [270, 220] width 37 height 9
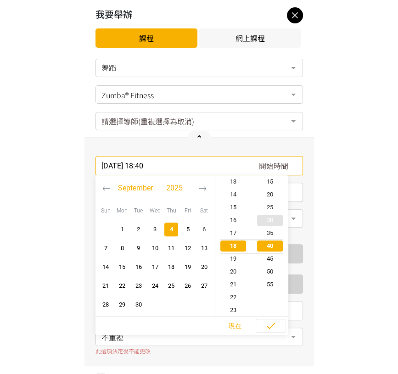
type input "2025-09-04, 18:30"
type input "2025-09-04, 19:30"
click at [275, 321] on icon "button" at bounding box center [271, 326] width 11 height 11
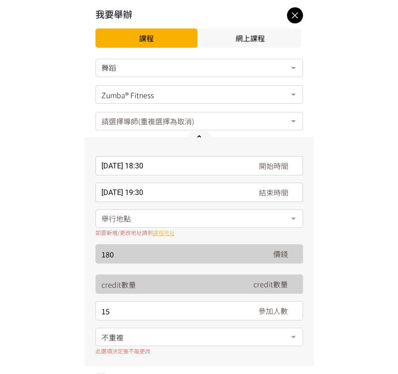
click at [166, 219] on div "舉行地點" at bounding box center [200, 219] width 208 height 18
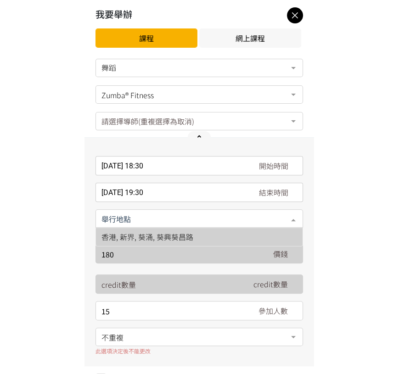
click at [181, 235] on span "香港, 新界, 葵涌, 葵興葵昌路" at bounding box center [148, 237] width 92 height 11
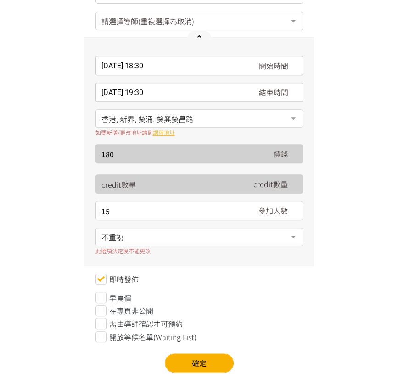
scroll to position [102, 0]
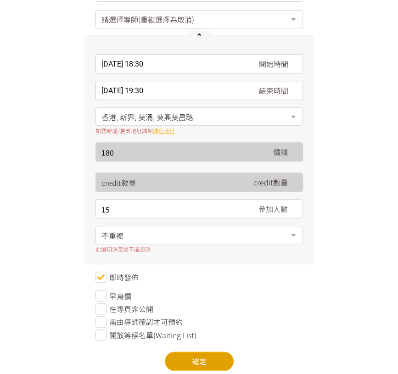
click at [180, 365] on button "確定" at bounding box center [199, 361] width 69 height 19
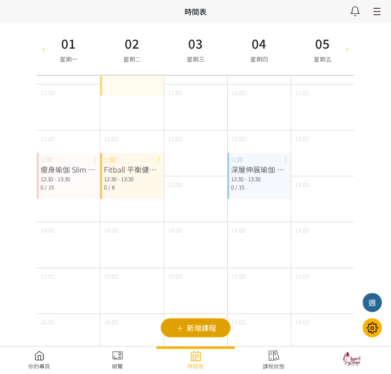
click at [0, 0] on span "新增課程" at bounding box center [0, 0] width 0 height 0
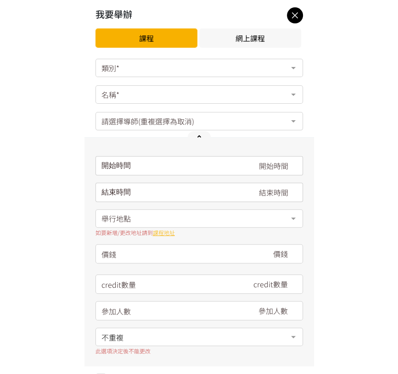
click at [193, 71] on div "類別*" at bounding box center [200, 68] width 208 height 18
click at [162, 67] on div "類別*" at bounding box center [200, 68] width 208 height 18
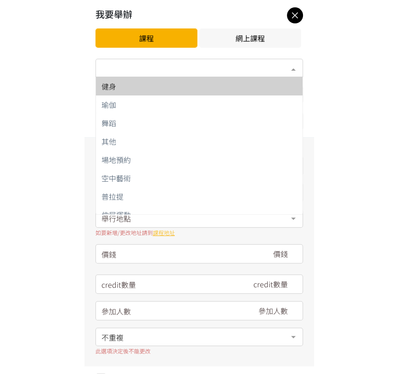
click at [227, 85] on div "健身" at bounding box center [200, 86] width 196 height 7
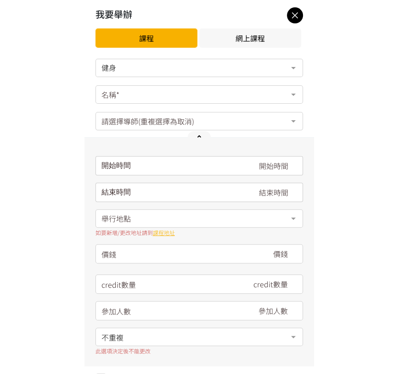
click at [163, 71] on div "健身" at bounding box center [199, 67] width 195 height 9
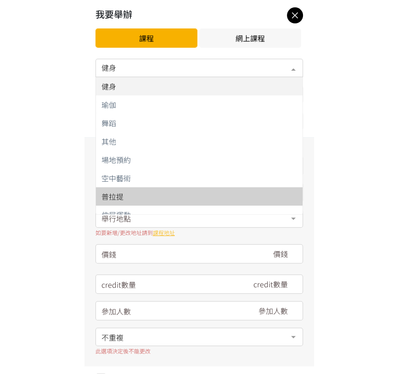
click at [161, 193] on div "普拉提" at bounding box center [200, 196] width 196 height 7
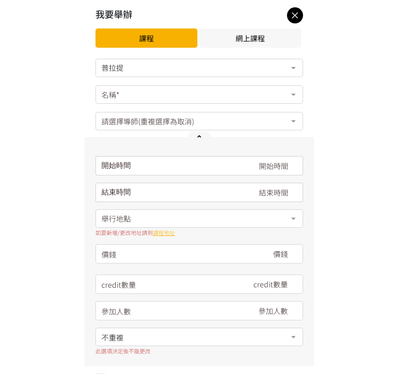
click at [173, 98] on div "名稱*" at bounding box center [200, 94] width 208 height 18
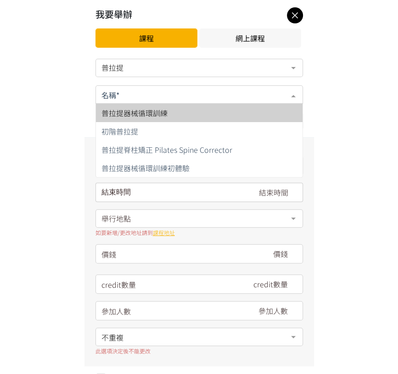
click at [172, 111] on span "普拉提器械循環訓練" at bounding box center [199, 113] width 207 height 18
type input "280"
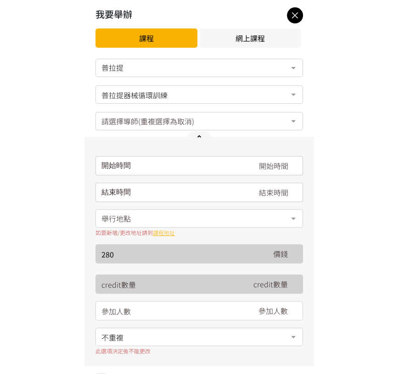
click at [164, 170] on div "開始時間 August 2025 Sun Mon Tue Wed Thu Fri Sat 1 2 3 4 5 6 7 8 9 10 11 12 13 14 1…" at bounding box center [200, 165] width 208 height 19
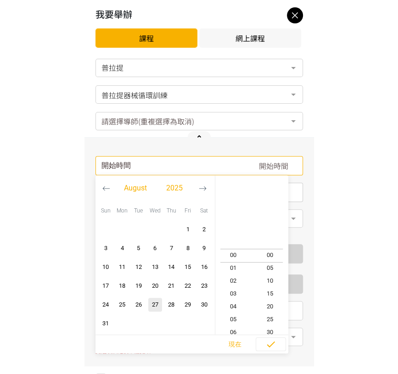
click at [199, 194] on button "button" at bounding box center [202, 189] width 17 height 26
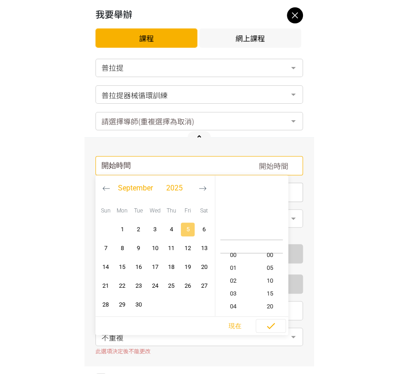
click at [184, 229] on span "5" at bounding box center [187, 229] width 11 height 9
type input "2025-09-05, 11:10"
type input "2025-09-05, 12:10"
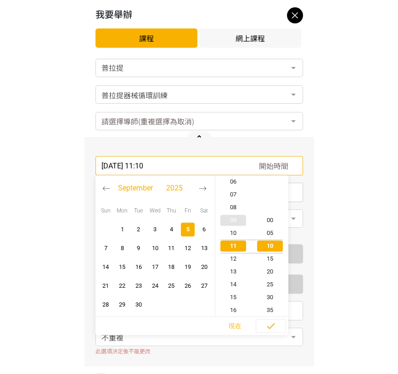
click at [235, 221] on span "09" at bounding box center [233, 220] width 37 height 9
type input "2025-09-05, 09:10"
type input "2025-09-05, 10:10"
click at [276, 259] on span "15" at bounding box center [270, 259] width 37 height 9
type input "2025-09-05, 09:15"
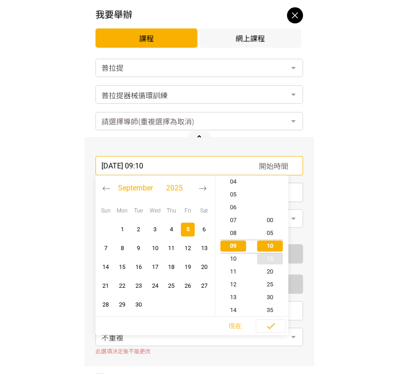
type input "2025-09-05, 10:15"
click at [265, 332] on span "button" at bounding box center [270, 327] width 29 height 14
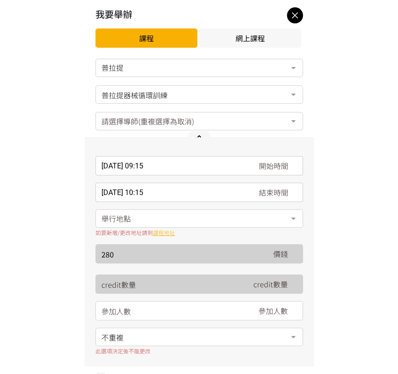
click at [186, 214] on div "舉行地點" at bounding box center [200, 219] width 208 height 18
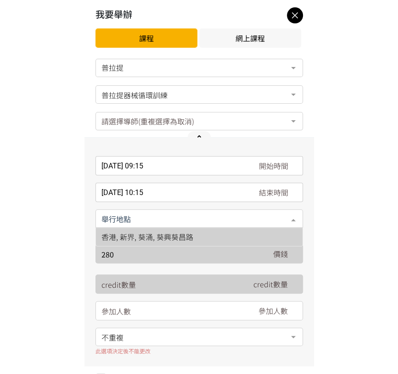
click at [182, 232] on span "香港, 新界, 葵涌, 葵興葵昌路" at bounding box center [148, 237] width 92 height 11
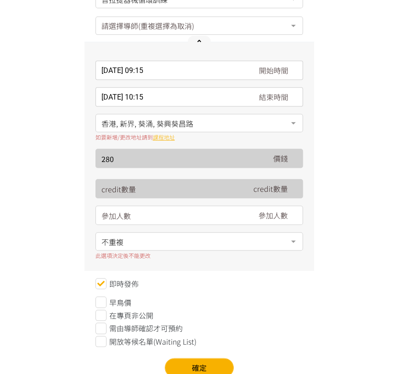
scroll to position [102, 0]
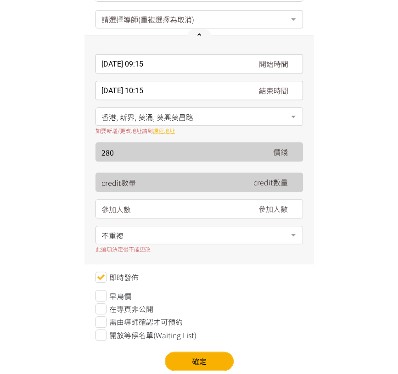
click at [191, 212] on input "number" at bounding box center [175, 209] width 146 height 19
type input "6"
type input "7"
click at [196, 352] on button "確定" at bounding box center [199, 361] width 69 height 19
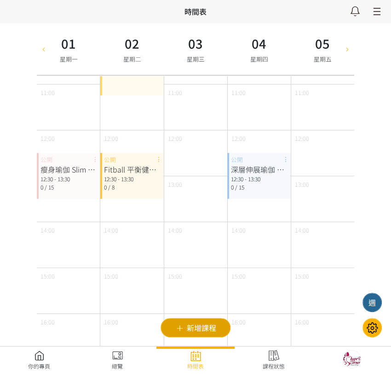
click at [0, 0] on span "新增課程" at bounding box center [0, 0] width 0 height 0
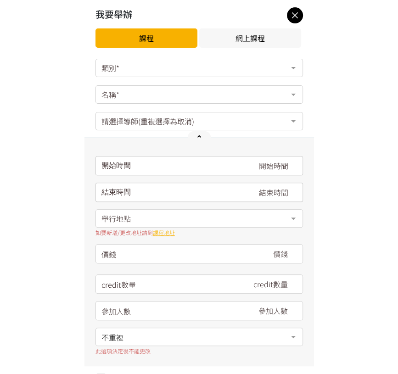
click at [177, 71] on div "類別*" at bounding box center [200, 68] width 208 height 18
click at [164, 63] on div "類別*" at bounding box center [200, 68] width 208 height 18
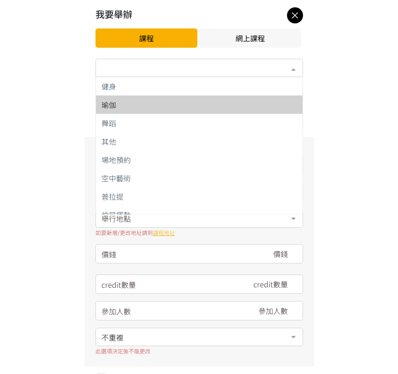
click at [162, 101] on div "瑜伽" at bounding box center [200, 104] width 196 height 7
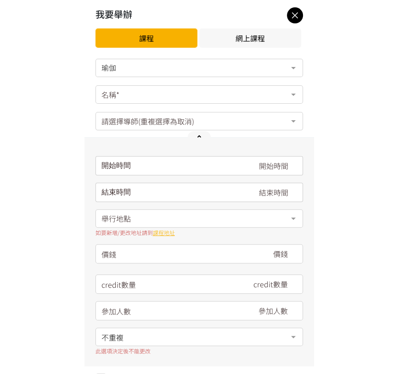
click at [162, 101] on div "名稱*" at bounding box center [200, 94] width 208 height 18
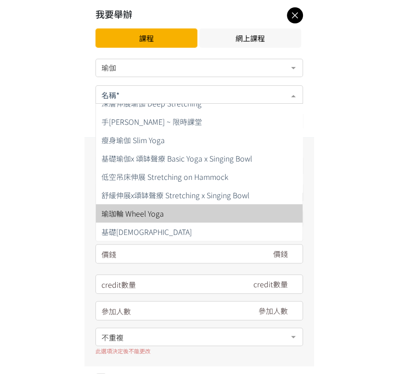
scroll to position [51, 0]
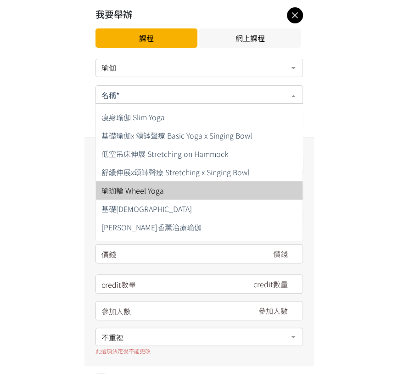
click at [187, 191] on span "瑜珈輪 Wheel Yoga" at bounding box center [199, 190] width 207 height 18
type input "180"
type input "15"
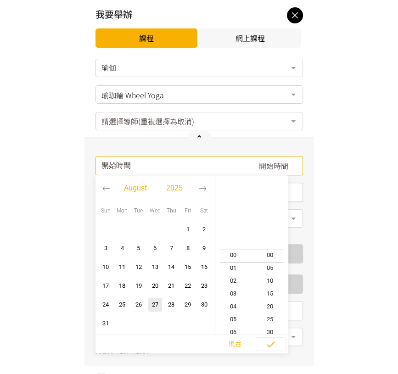
click at [162, 169] on div "開始時間 August 2025 Sun Mon Tue Wed Thu Fri Sat 1 2 3 4 5 6 7 8 9 10 11 12 13 14 1…" at bounding box center [200, 165] width 208 height 19
click at [205, 188] on icon "button" at bounding box center [203, 189] width 8 height 8
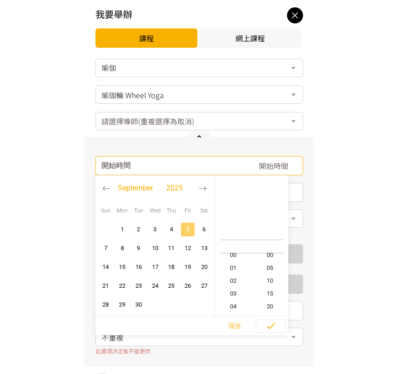
click at [191, 232] on span "5" at bounding box center [187, 229] width 11 height 9
type input "2025-09-05, 11:10"
type input "2025-09-05, 12:10"
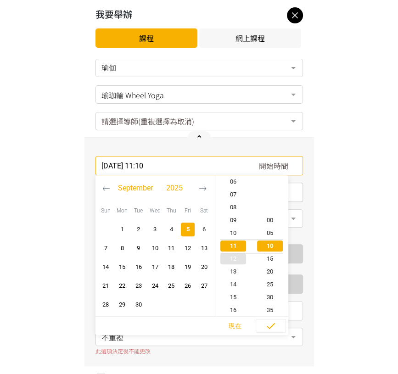
click at [231, 258] on span "12" at bounding box center [233, 259] width 37 height 9
type input "2025-09-05, 12:10"
type input "2025-09-05, 13:10"
click at [271, 297] on span "30" at bounding box center [270, 297] width 37 height 9
type input "2025-09-05, 12:30"
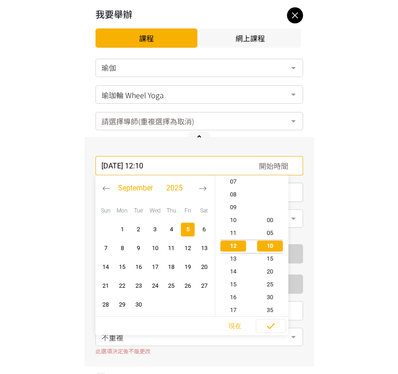
type input "2025-09-05, 13:30"
click at [272, 325] on icon "button" at bounding box center [271, 326] width 8 height 6
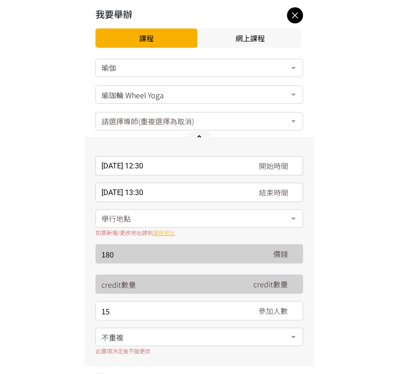
click at [158, 223] on div "舉行地點" at bounding box center [200, 219] width 208 height 18
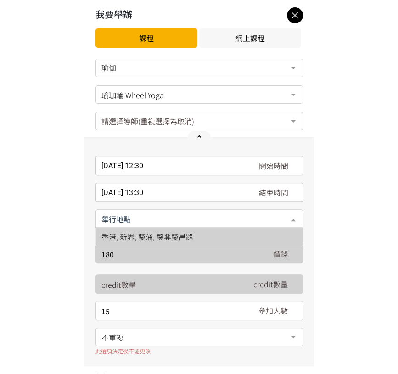
click at [161, 235] on span "香港, 新界, 葵涌, 葵興葵昌路" at bounding box center [148, 237] width 92 height 11
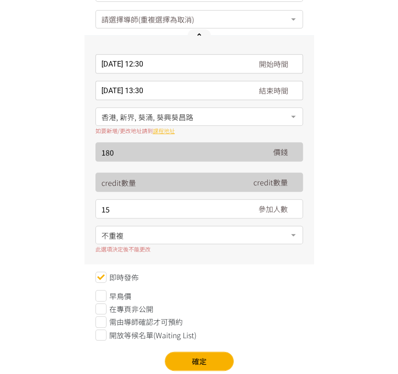
scroll to position [124, 0]
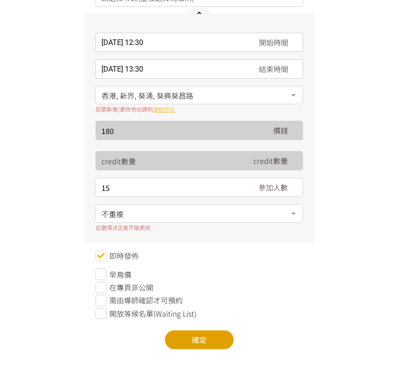
click at [199, 340] on button "確定" at bounding box center [199, 339] width 69 height 19
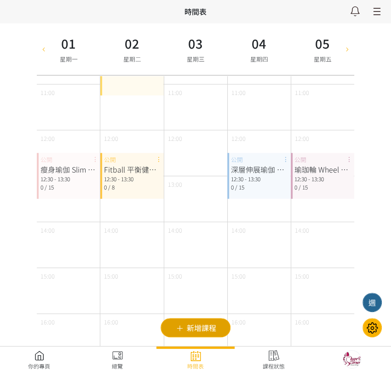
click at [0, 0] on span "新增課程" at bounding box center [0, 0] width 0 height 0
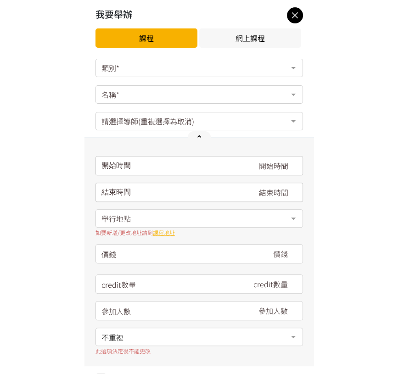
click at [164, 75] on div "類別*" at bounding box center [200, 68] width 208 height 18
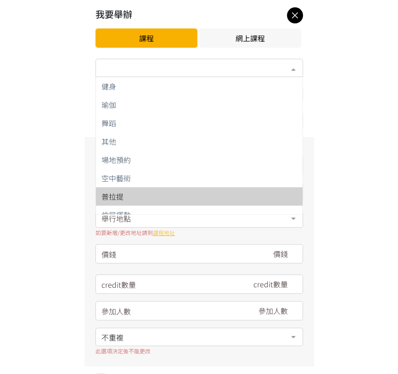
click at [120, 200] on span "普拉提" at bounding box center [199, 196] width 207 height 18
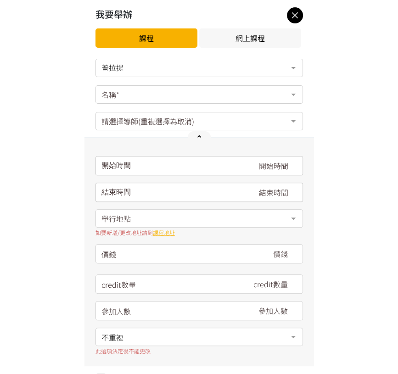
click at [155, 93] on div "名稱*" at bounding box center [200, 94] width 208 height 18
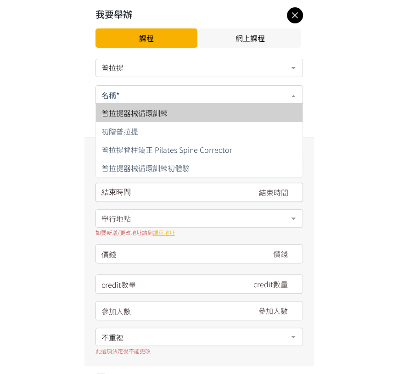
click at [195, 114] on span "普拉提器械循環訓練" at bounding box center [199, 113] width 207 height 18
type input "280"
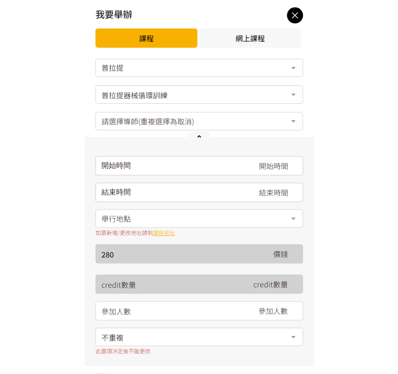
click at [168, 164] on input "請選擇時間表日期" at bounding box center [200, 165] width 208 height 19
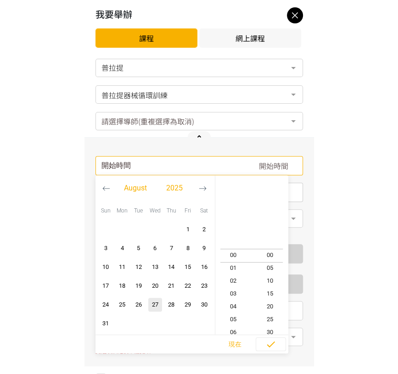
click at [198, 188] on button "button" at bounding box center [202, 189] width 17 height 26
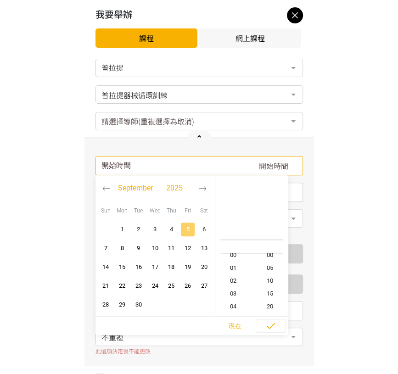
click at [187, 229] on span "5" at bounding box center [187, 229] width 11 height 9
type input "2025-09-05, 11:10"
type input "2025-09-05, 12:10"
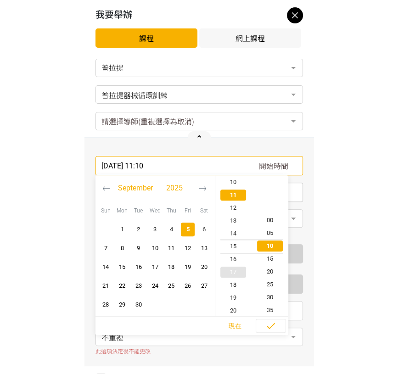
type input "2025-09-05, 15:10"
type input "2025-09-05, 16:10"
click at [237, 283] on span "18" at bounding box center [233, 284] width 37 height 9
type input "2025-09-05, 18:10"
type input "2025-09-05, 19:10"
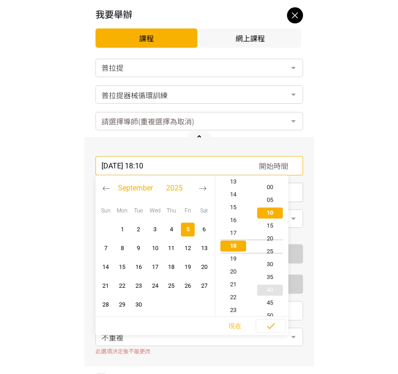
scroll to position [77, 0]
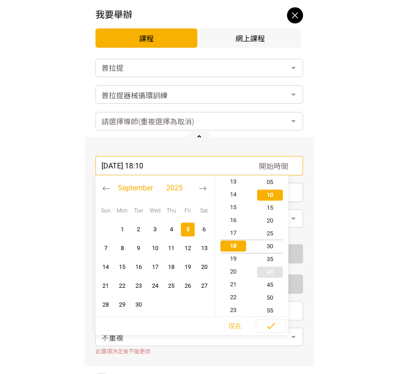
type input "2025-09-05, 18:30"
type input "2025-09-05, 19:30"
click at [272, 298] on span "50" at bounding box center [270, 297] width 37 height 9
type input "2025-09-05, 18:50"
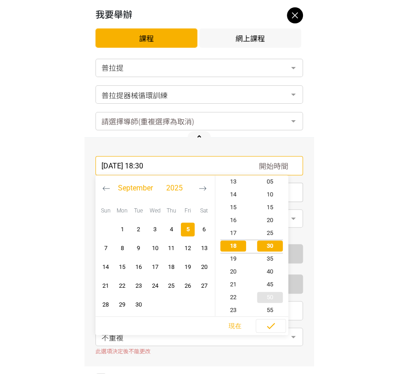
type input "2025-09-05, 19:50"
click at [267, 325] on icon "button" at bounding box center [271, 326] width 11 height 11
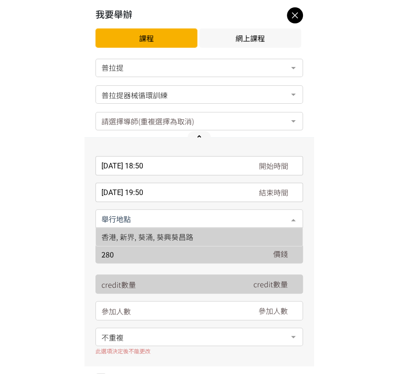
click at [170, 225] on div at bounding box center [200, 219] width 208 height 18
click at [176, 233] on span "香港, 新界, 葵涌, 葵興葵昌路" at bounding box center [148, 237] width 92 height 11
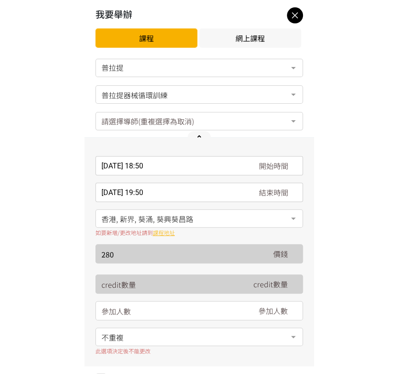
scroll to position [102, 0]
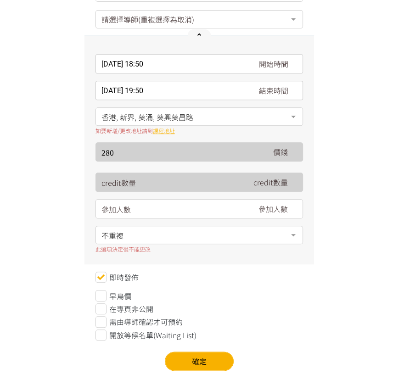
click at [187, 208] on input "number" at bounding box center [175, 209] width 146 height 19
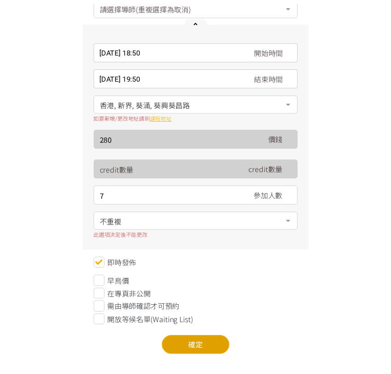
scroll to position [124, 0]
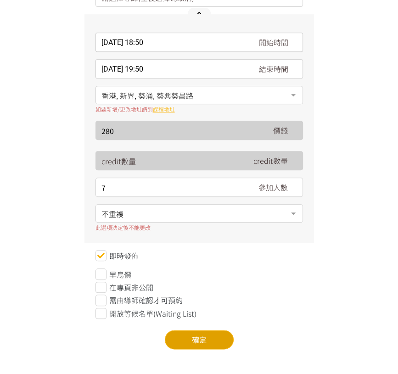
type input "7"
click at [204, 339] on button "確定" at bounding box center [199, 339] width 69 height 19
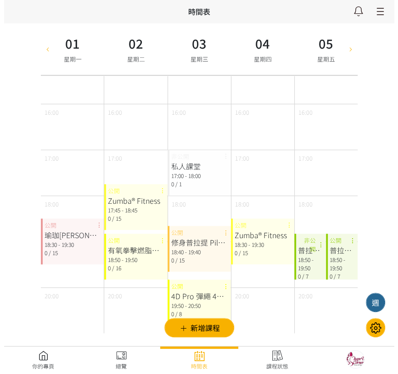
scroll to position [313, 0]
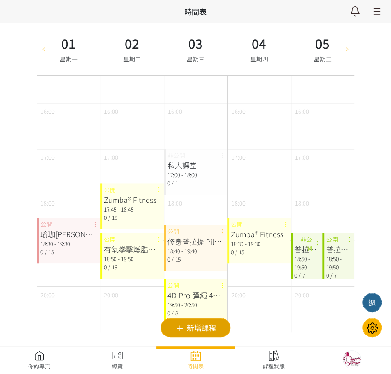
click at [0, 0] on span "新增課程" at bounding box center [0, 0] width 0 height 0
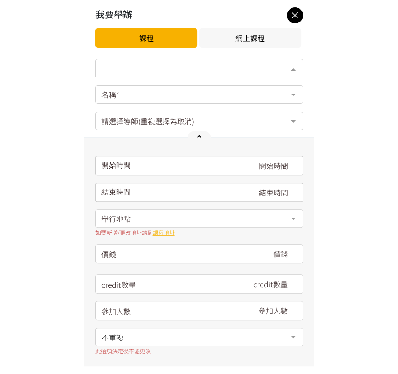
click at [188, 64] on div "類別*" at bounding box center [200, 68] width 208 height 18
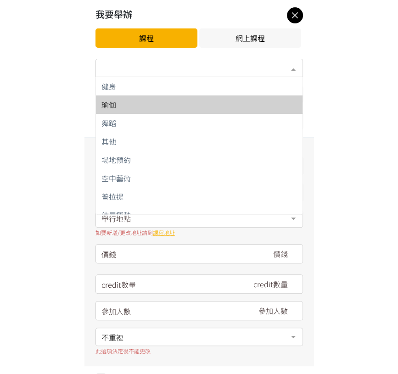
click at [151, 107] on div "瑜伽" at bounding box center [200, 104] width 196 height 7
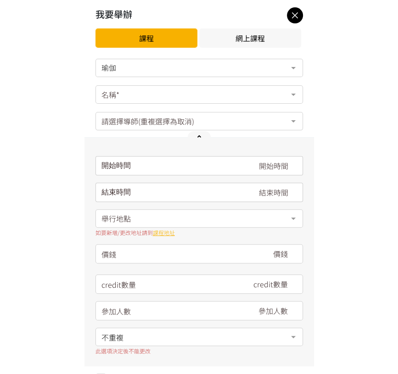
click at [152, 102] on div "名稱*" at bounding box center [200, 94] width 208 height 18
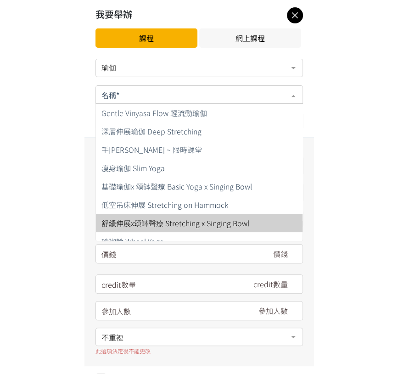
click at [188, 225] on span "舒緩伸展x頌缽聲療 Stretching x Singing Bowl" at bounding box center [176, 223] width 148 height 11
type input "180"
type input "15"
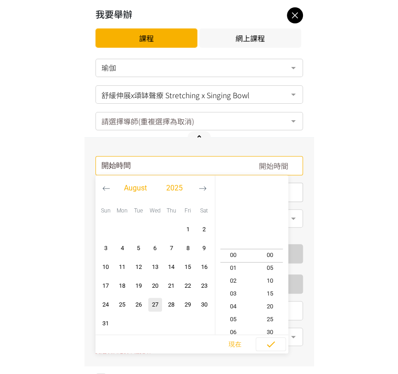
click at [146, 167] on input "請選擇時間表日期" at bounding box center [200, 165] width 208 height 19
click at [203, 189] on icon "button" at bounding box center [203, 189] width 8 height 8
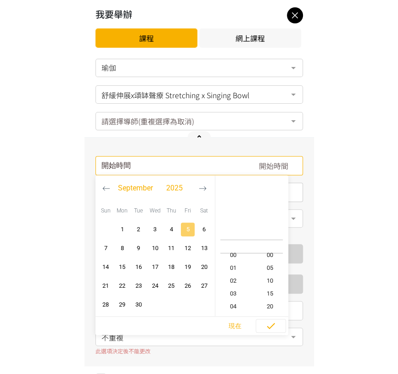
click at [192, 227] on span "5" at bounding box center [187, 229] width 11 height 9
type input "2025-09-05, 11:10"
type input "2025-09-05, 12:10"
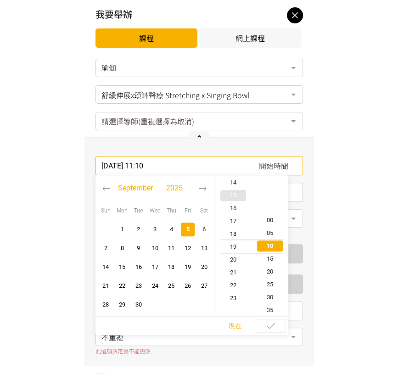
type input "2025-09-05, 19:10"
type input "2025-09-05, 20:10"
click at [240, 243] on span "19" at bounding box center [233, 246] width 37 height 9
click at [233, 259] on span "20" at bounding box center [233, 259] width 37 height 9
type input "2025-09-05, 20:10"
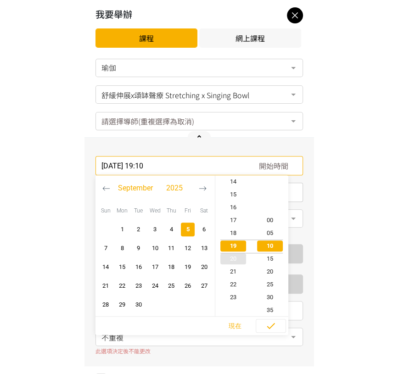
type input "2025-09-05, 21:10"
click at [277, 221] on span "00" at bounding box center [270, 220] width 37 height 9
type input "2025-09-05, 20:00"
type input "2025-09-05, 21:00"
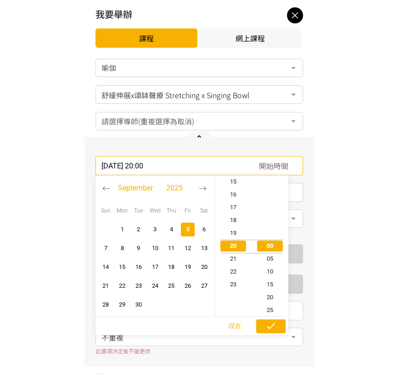
click at [266, 325] on icon "button" at bounding box center [271, 326] width 11 height 11
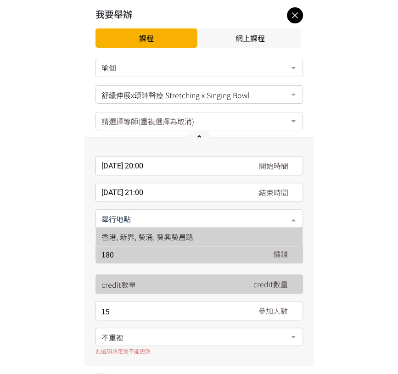
click at [144, 215] on div at bounding box center [200, 219] width 208 height 18
click at [150, 238] on span "香港, 新界, 葵涌, 葵興葵昌路" at bounding box center [148, 237] width 92 height 11
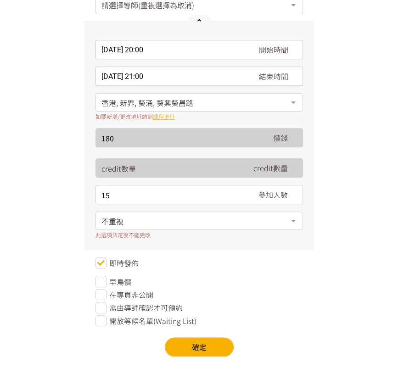
scroll to position [124, 0]
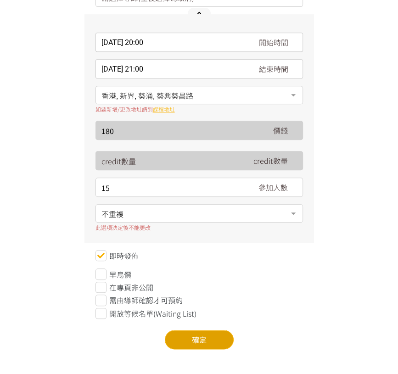
click at [188, 331] on button "確定" at bounding box center [199, 339] width 69 height 19
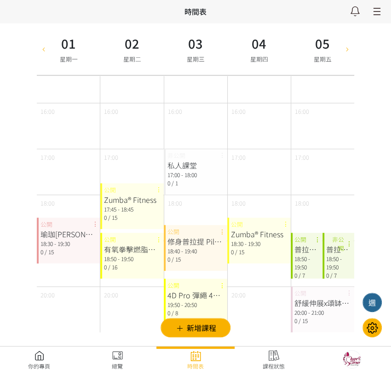
click at [342, 52] on icon at bounding box center [347, 48] width 10 height 7
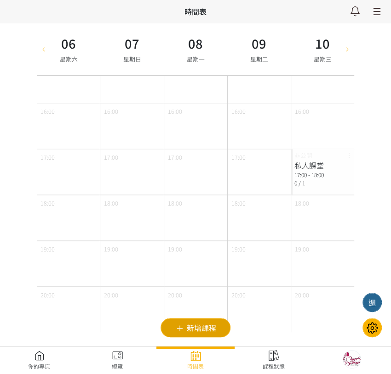
click at [0, 0] on span "新增課程" at bounding box center [0, 0] width 0 height 0
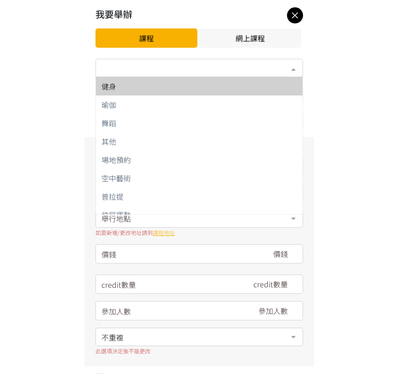
click at [181, 69] on div "類別*" at bounding box center [200, 68] width 208 height 18
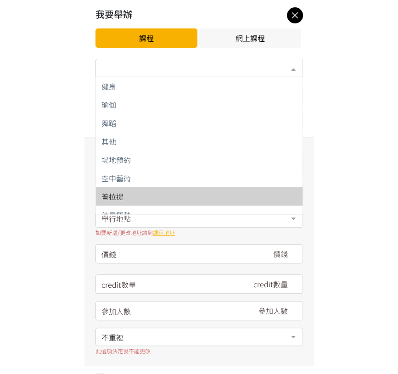
click at [147, 198] on div "普拉提" at bounding box center [200, 196] width 196 height 7
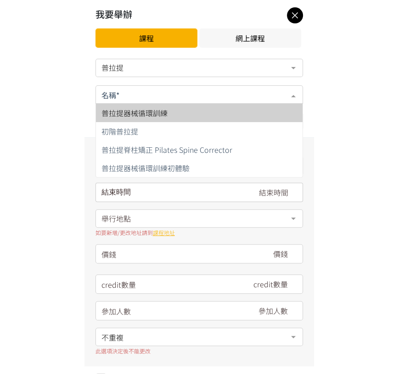
click at [153, 100] on div at bounding box center [200, 94] width 208 height 18
click at [159, 113] on span "普拉提器械循環訓練" at bounding box center [135, 113] width 66 height 11
type input "280"
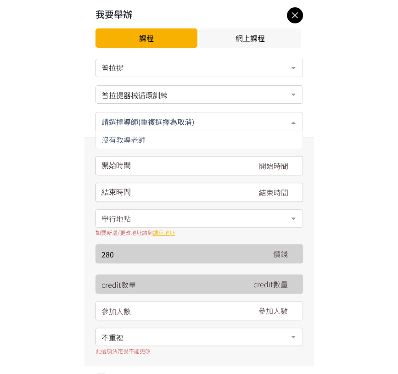
click at [163, 120] on input "text" at bounding box center [199, 120] width 195 height 11
click at [161, 164] on input "請選擇時間表日期" at bounding box center [200, 165] width 208 height 19
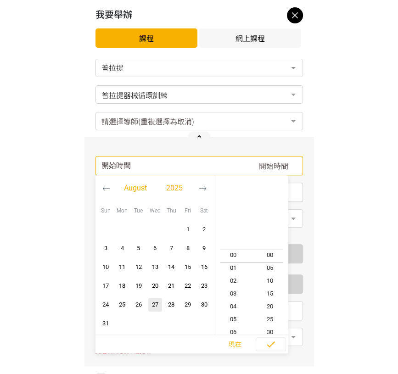
click at [205, 187] on icon "button" at bounding box center [203, 189] width 8 height 8
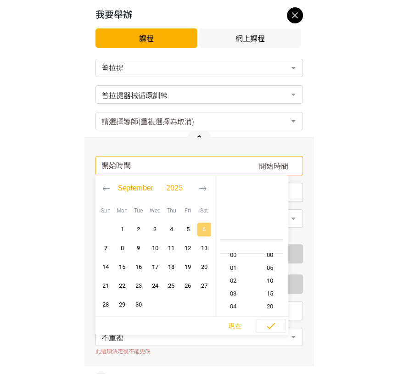
click at [202, 232] on span "6" at bounding box center [204, 229] width 11 height 9
type input "2025-09-06, 11:10"
type input "2025-09-06, 12:10"
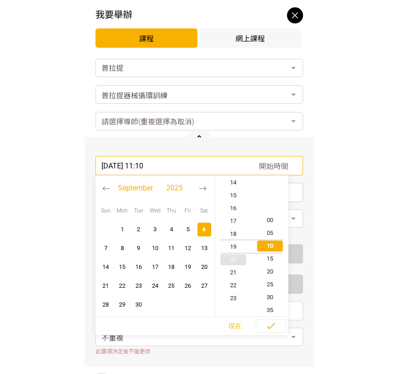
type input "2025-09-06, 19:10"
type input "2025-09-06, 20:10"
click at [233, 205] on span "16" at bounding box center [233, 207] width 37 height 9
type input "2025-09-06, 16:10"
type input "2025-09-06, 17:10"
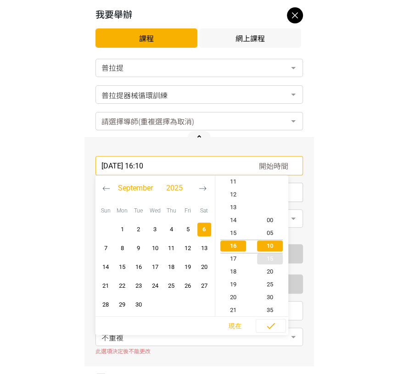
click at [268, 259] on span "15" at bounding box center [270, 259] width 37 height 9
type input "2025-09-06, 16:15"
type input "2025-09-06, 17:15"
click at [275, 324] on icon "button" at bounding box center [271, 326] width 11 height 11
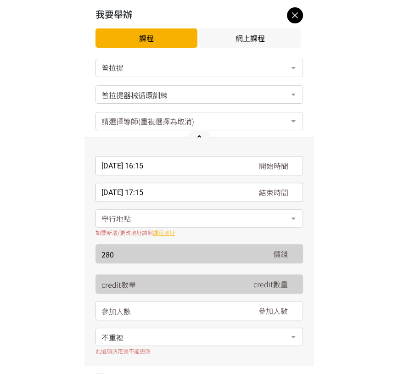
click at [146, 222] on div "舉行地點" at bounding box center [200, 219] width 208 height 18
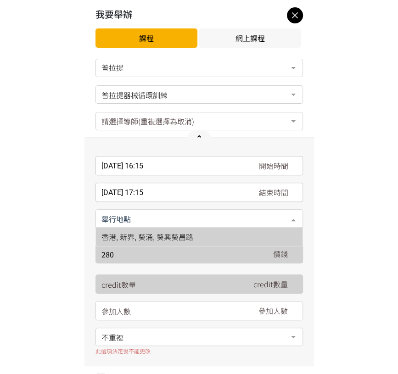
click at [149, 238] on span "香港, 新界, 葵涌, 葵興葵昌路" at bounding box center [148, 237] width 92 height 11
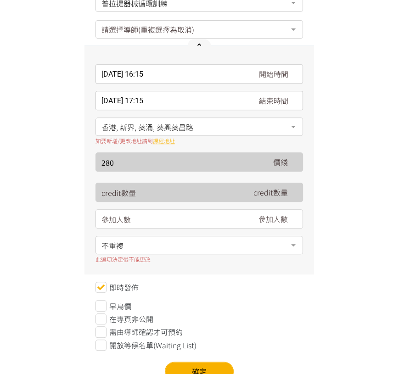
scroll to position [102, 0]
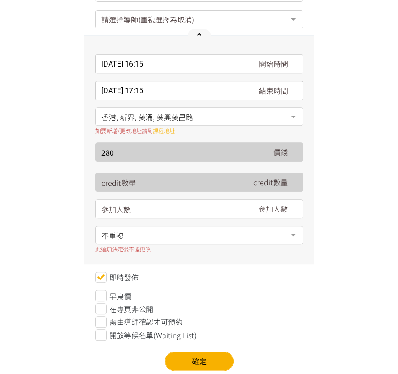
click at [145, 209] on input "number" at bounding box center [175, 209] width 146 height 19
type input "7"
click at [191, 349] on div "普拉提 健身 瑜伽 舞蹈 其他 場地預約 空中藝術 普拉提 伸展運動 No elements found. Consider changing the sea…" at bounding box center [200, 164] width 208 height 414
click at [195, 359] on button "確定" at bounding box center [199, 361] width 69 height 19
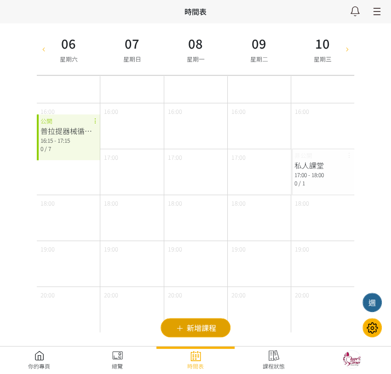
click at [221, 323] on button "新增課程" at bounding box center [195, 327] width 70 height 19
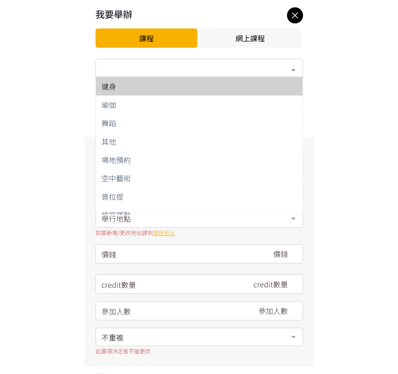
click at [207, 74] on div "類別*" at bounding box center [200, 68] width 208 height 18
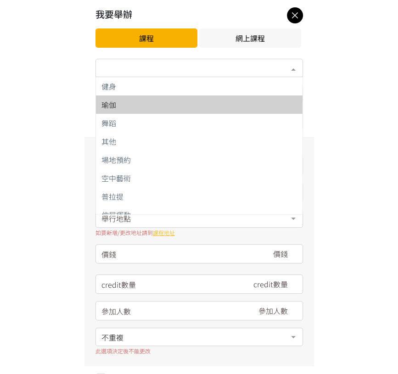
click at [141, 106] on div "瑜伽" at bounding box center [200, 104] width 196 height 7
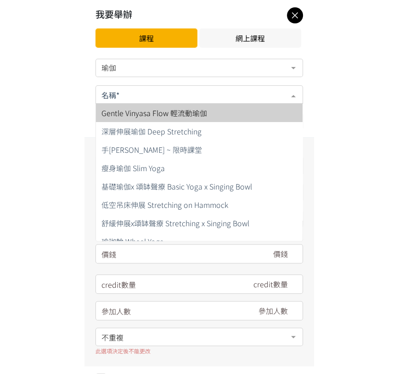
click at [144, 97] on div at bounding box center [200, 94] width 208 height 18
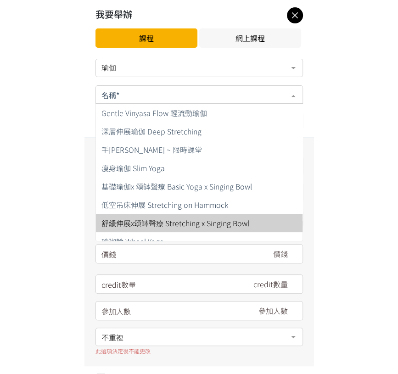
click at [150, 219] on span "舒緩伸展x頌缽聲療 Stretching x Singing Bowl" at bounding box center [176, 223] width 148 height 11
type input "180"
type input "15"
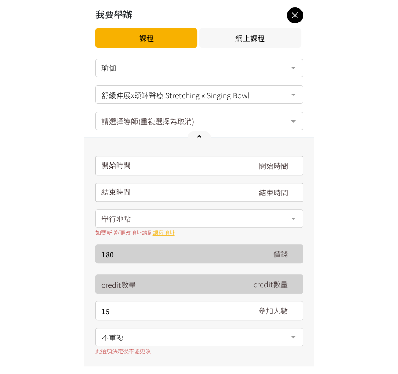
click at [145, 159] on input "請選擇時間表日期" at bounding box center [200, 165] width 208 height 19
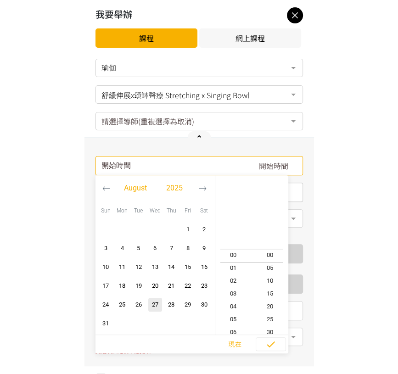
click at [197, 188] on button "button" at bounding box center [202, 189] width 17 height 26
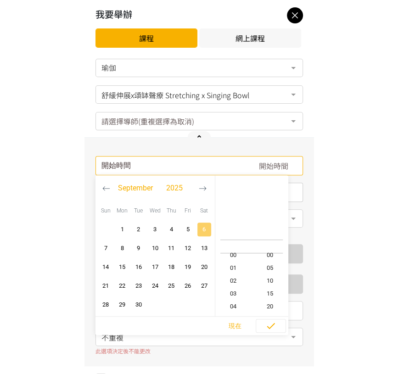
click at [199, 228] on span "6" at bounding box center [204, 229] width 11 height 9
type input "2025-09-06, 11:10"
type input "2025-09-06, 12:10"
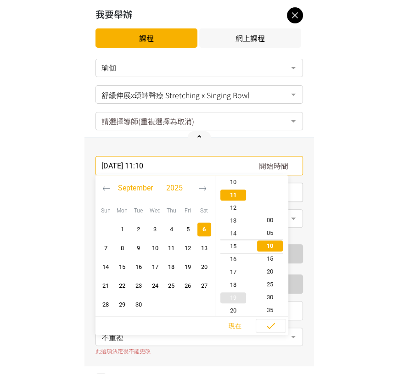
type input "2025-09-06, 15:10"
type input "2025-09-06, 16:10"
click at [232, 268] on span "17" at bounding box center [233, 271] width 37 height 9
type input "2025-09-06, 17:10"
type input "2025-09-06, 18:10"
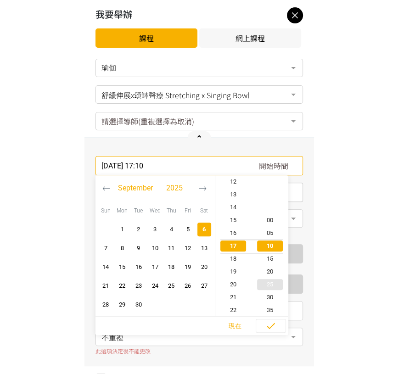
click at [270, 284] on span "25" at bounding box center [270, 284] width 37 height 9
type input "2025-09-06, 17:25"
type input "2025-09-06, 18:25"
click at [271, 328] on icon "button" at bounding box center [271, 326] width 11 height 11
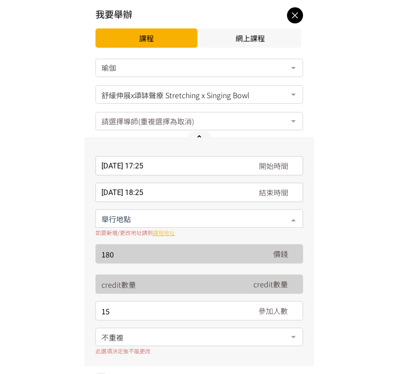
click at [147, 223] on div at bounding box center [200, 219] width 208 height 18
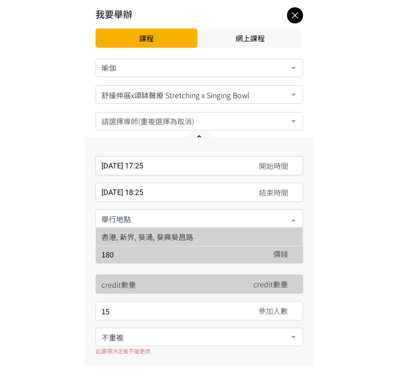
click at [169, 232] on span "香港, 新界, 葵涌, 葵興葵昌路" at bounding box center [148, 237] width 92 height 11
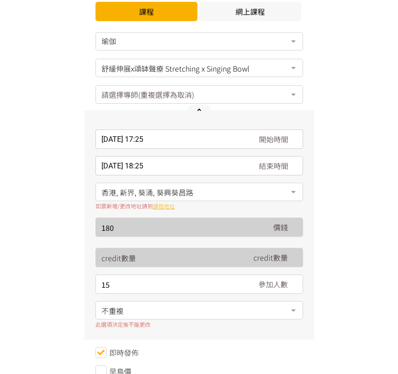
scroll to position [51, 0]
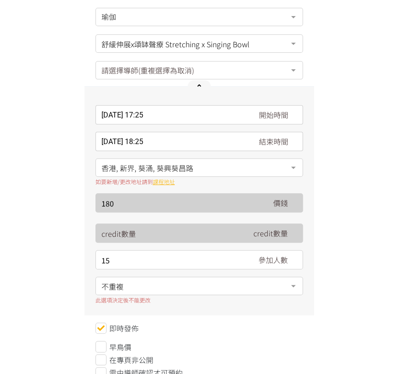
click at [142, 294] on div "不重複" at bounding box center [200, 286] width 208 height 18
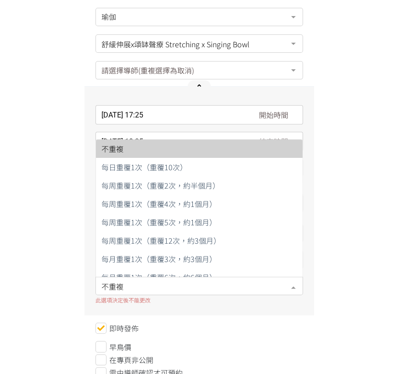
click at [176, 312] on div "2025-09-06, 17:25 開始時間 September 2025 Sun Mon Tue Wed Thu Fri Sat 1 2 3 4 5 6 7…" at bounding box center [200, 201] width 230 height 229
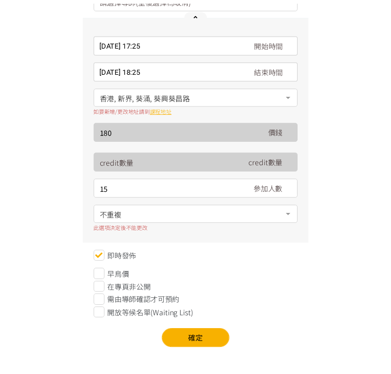
scroll to position [124, 0]
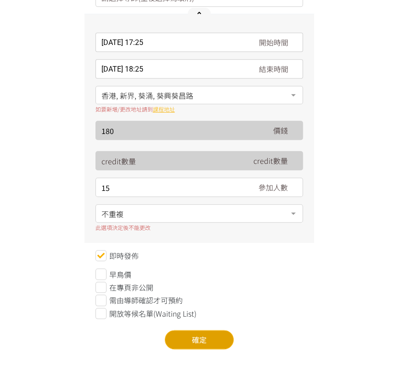
click at [197, 330] on button "確定" at bounding box center [199, 339] width 69 height 19
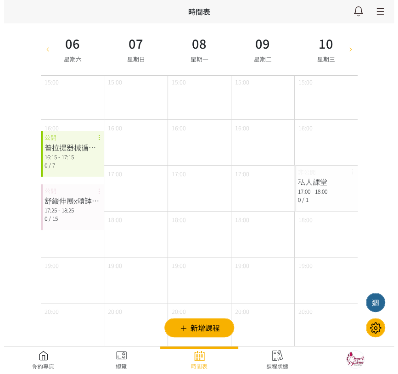
scroll to position [313, 0]
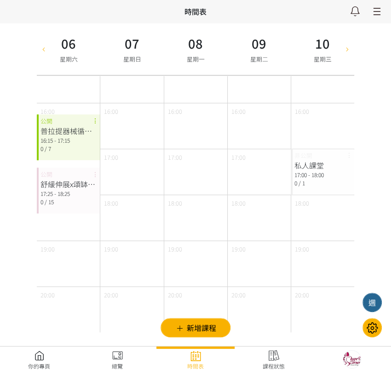
click at [42, 48] on icon at bounding box center [44, 48] width 10 height 7
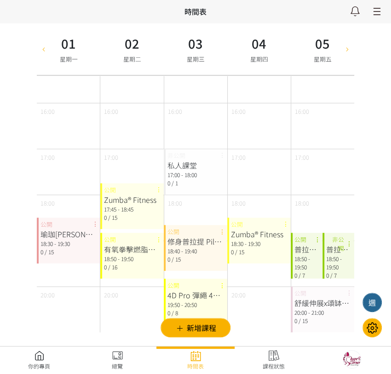
click at [326, 154] on div "17:00" at bounding box center [322, 172] width 63 height 46
click at [194, 335] on button "新增課程" at bounding box center [195, 327] width 70 height 19
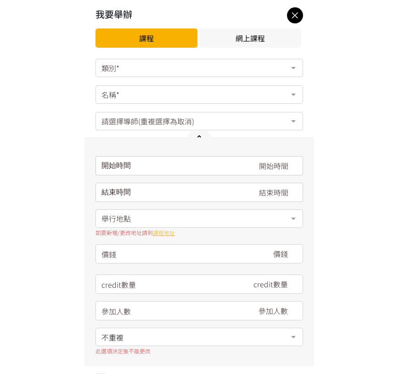
click at [171, 64] on div "類別*" at bounding box center [200, 68] width 208 height 18
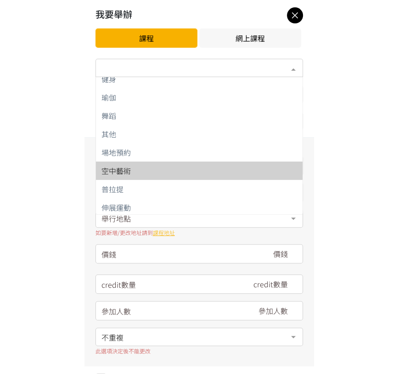
scroll to position [9, 0]
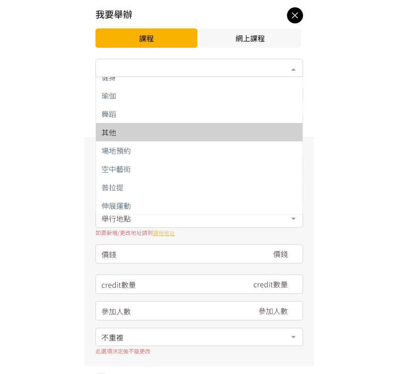
click at [140, 129] on div "其他" at bounding box center [200, 132] width 196 height 7
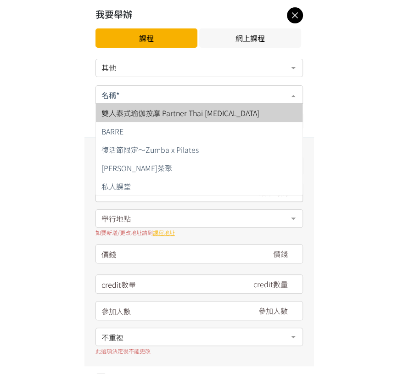
click at [160, 91] on div at bounding box center [200, 94] width 208 height 18
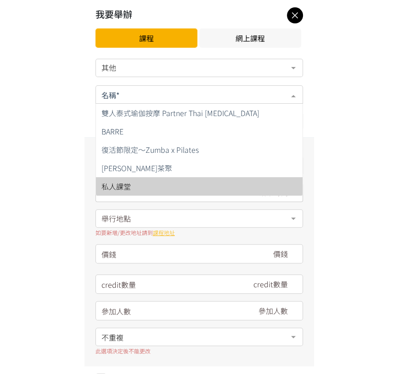
click at [146, 183] on span "私人課堂" at bounding box center [199, 186] width 207 height 18
type input "880"
type input "7"
type input "1"
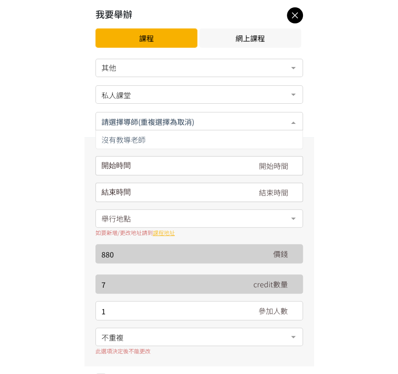
click at [156, 140] on span "沒有教導老師" at bounding box center [199, 139] width 207 height 18
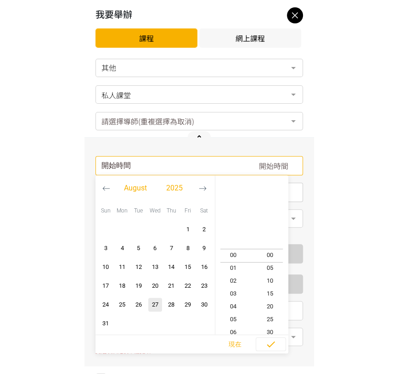
click at [155, 168] on div "開始時間 August 2025 Sun Mon Tue Wed Thu Fri Sat 1 2 3 4 5 6 7 8 9 10 11 12 13 14 1…" at bounding box center [200, 165] width 208 height 19
click at [209, 192] on button "button" at bounding box center [202, 189] width 17 height 26
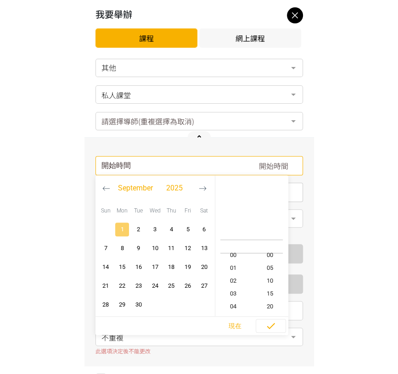
click at [125, 229] on span "1" at bounding box center [122, 229] width 11 height 9
type input "2025-09-01, 11:10"
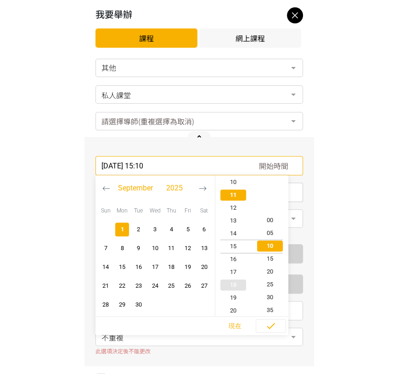
scroll to position [26, 0]
click at [232, 296] on span "19" at bounding box center [233, 297] width 37 height 9
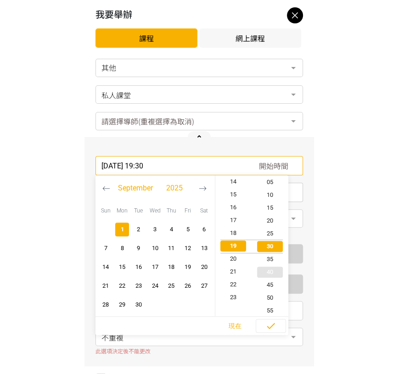
scroll to position [77, 0]
click at [269, 285] on span "45" at bounding box center [270, 284] width 37 height 9
click at [275, 323] on icon "button" at bounding box center [271, 326] width 11 height 11
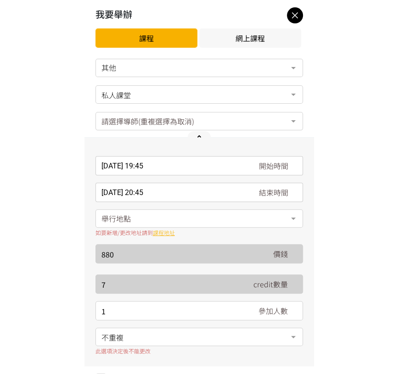
click at [182, 217] on div "舉行地點" at bounding box center [200, 219] width 208 height 18
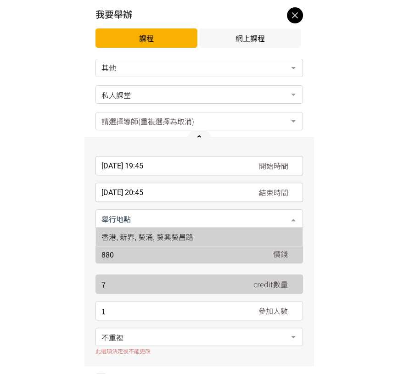
click at [175, 244] on span "香港, 新界, 葵涌, 葵興葵昌路" at bounding box center [199, 237] width 207 height 18
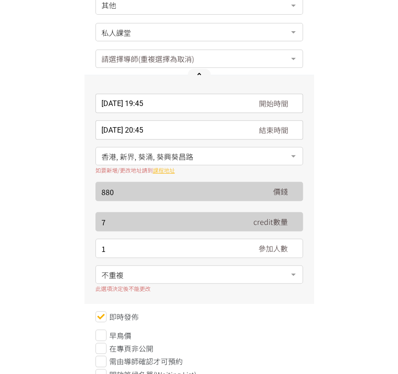
scroll to position [102, 0]
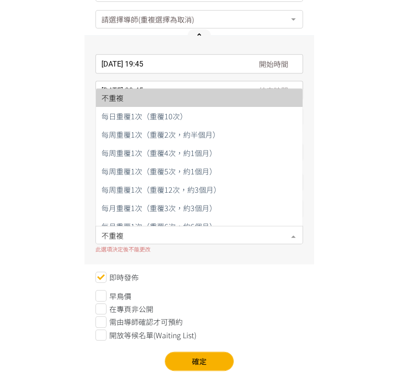
click at [181, 230] on span "不重複" at bounding box center [199, 234] width 195 height 11
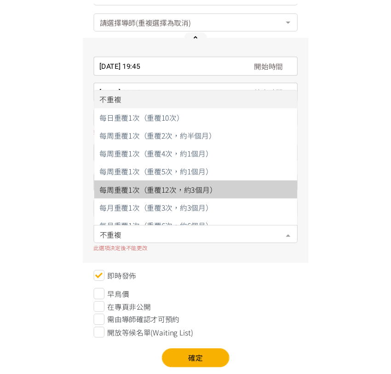
scroll to position [9, 0]
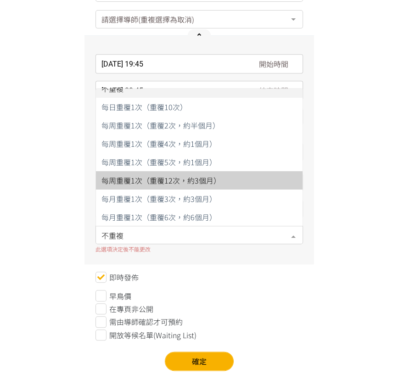
click at [188, 175] on span "每周重覆1次（重覆12次，約3個月）" at bounding box center [161, 180] width 119 height 11
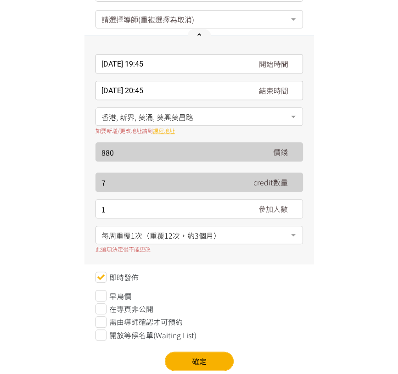
click at [148, 304] on span "在專頁非公開" at bounding box center [131, 309] width 44 height 11
click at [215, 358] on button "確定" at bounding box center [199, 361] width 69 height 19
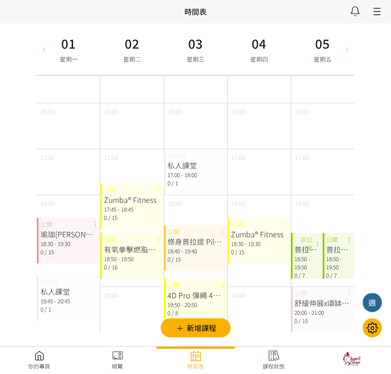
click at [378, 17] on link at bounding box center [375, 12] width 17 height 12
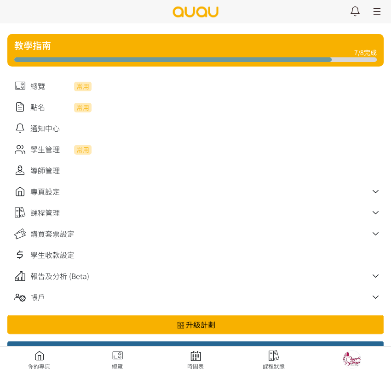
click at [51, 144] on div "學生管理 常用" at bounding box center [195, 149] width 376 height 21
click at [50, 153] on link at bounding box center [197, 150] width 371 height 12
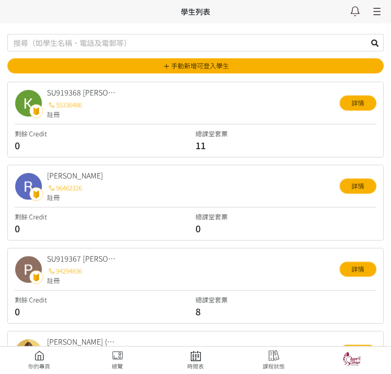
drag, startPoint x: 102, startPoint y: 44, endPoint x: 258, endPoint y: 77, distance: 159.3
click at [102, 44] on input "text" at bounding box center [195, 42] width 376 height 17
type input "Q"
type input "[PERSON_NAME]"
click at [370, 38] on button at bounding box center [374, 42] width 17 height 17
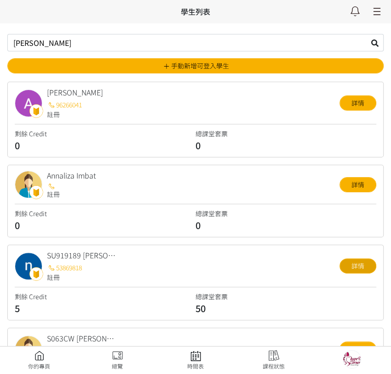
click at [362, 269] on link "詳情" at bounding box center [357, 266] width 37 height 15
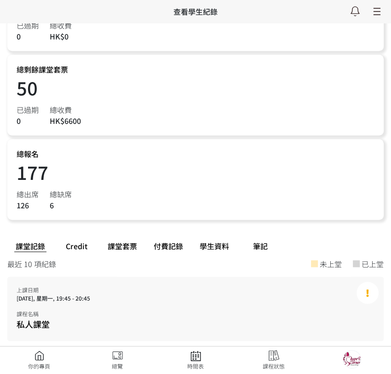
scroll to position [357, 0]
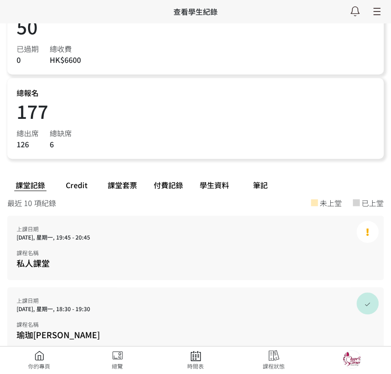
click at [132, 184] on div "課堂套票" at bounding box center [122, 185] width 46 height 16
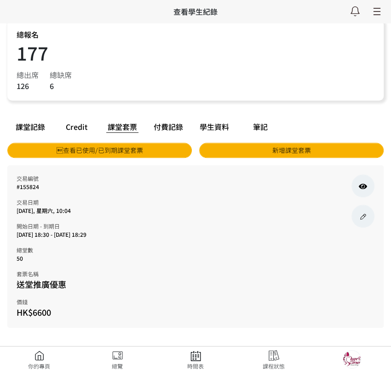
scroll to position [417, 0]
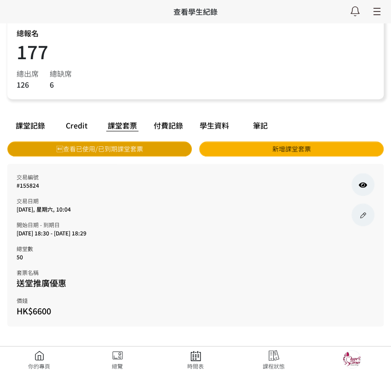
click at [108, 144] on link "查看已使用/已到期課堂套票" at bounding box center [99, 149] width 184 height 15
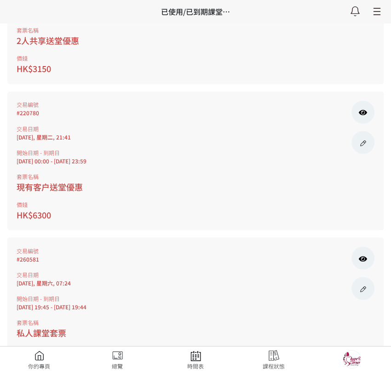
scroll to position [816, 0]
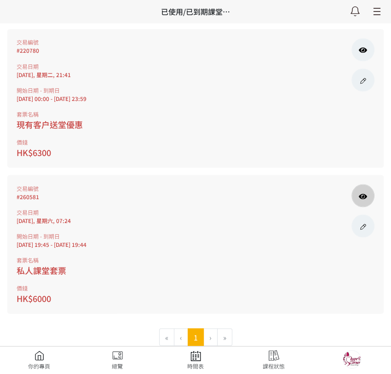
click at [353, 198] on link at bounding box center [362, 195] width 23 height 23
